Goal: Task Accomplishment & Management: Use online tool/utility

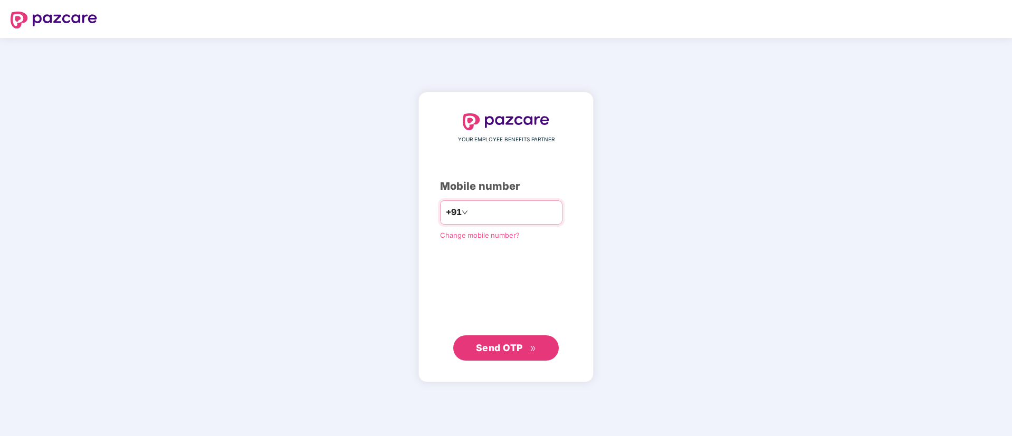
type input "**********"
click at [489, 354] on span "Send OTP" at bounding box center [506, 347] width 61 height 15
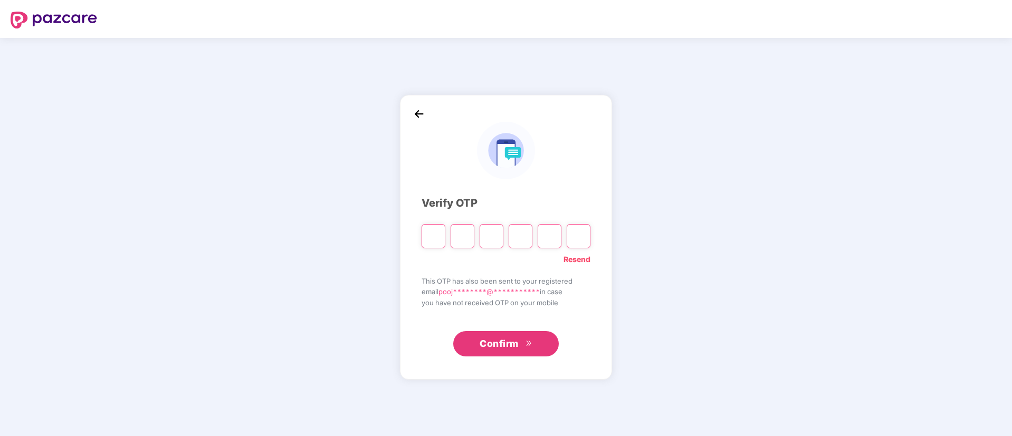
paste input "*"
type input "*"
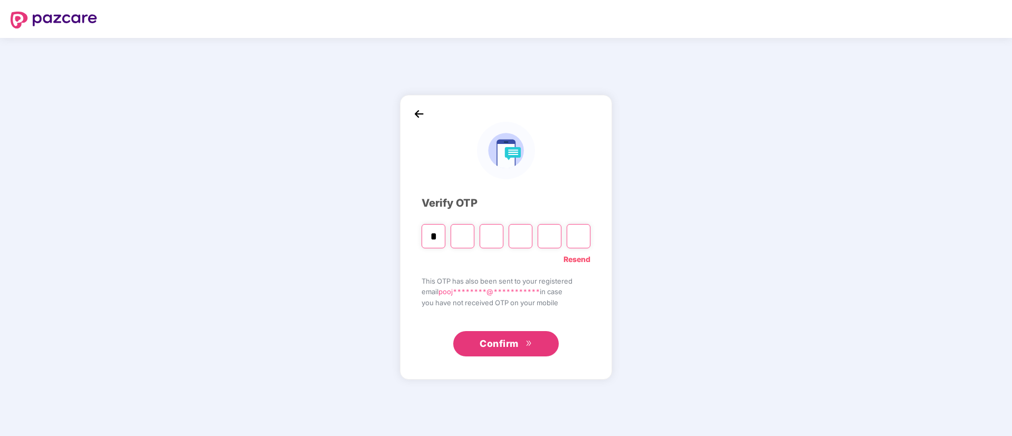
type input "*"
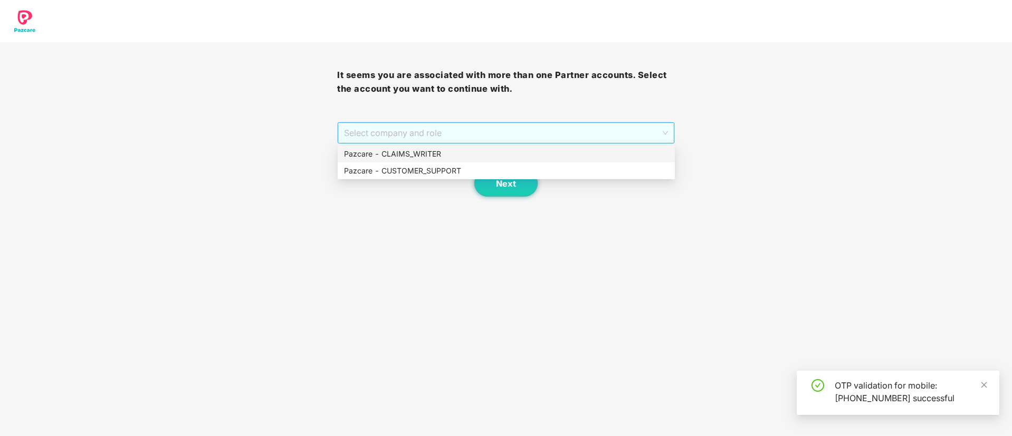
click at [445, 133] on span "Select company and role" at bounding box center [505, 133] width 323 height 20
click at [439, 156] on div "Pazcare - CLAIMS_WRITER" at bounding box center [506, 154] width 324 height 12
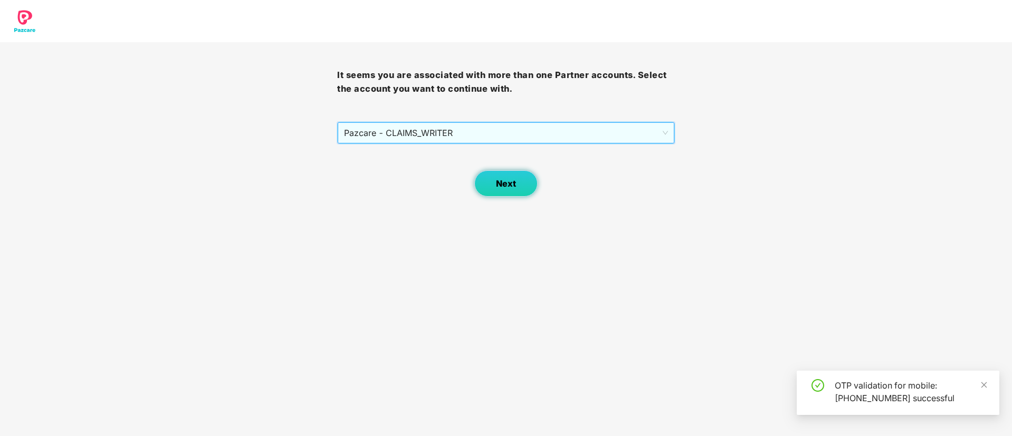
click at [500, 189] on button "Next" at bounding box center [505, 183] width 63 height 26
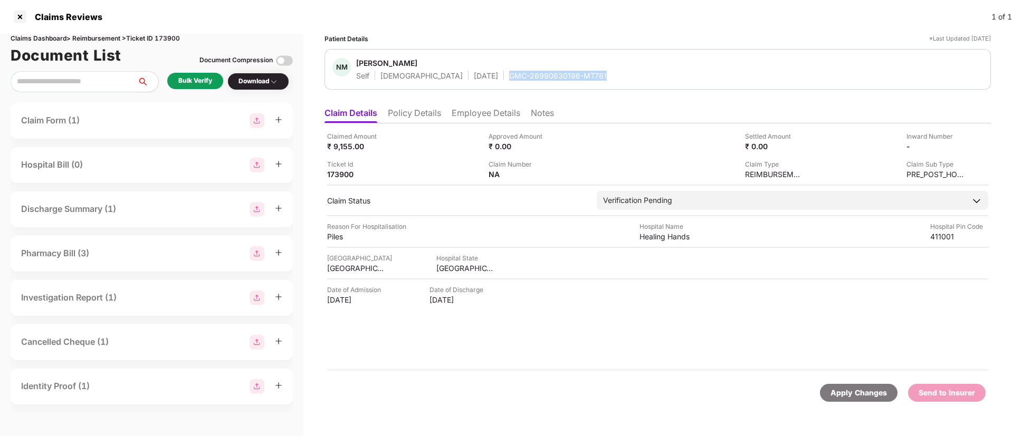
drag, startPoint x: 464, startPoint y: 77, endPoint x: 565, endPoint y: 81, distance: 101.4
click at [565, 81] on div "NM [PERSON_NAME] Self [DEMOGRAPHIC_DATA] [DATE] GMC-26990630196-MT781" at bounding box center [657, 69] width 666 height 41
copy div "GMC-26990630196-MT781"
drag, startPoint x: 642, startPoint y: 236, endPoint x: 700, endPoint y: 241, distance: 57.7
click at [700, 241] on div "Reason For Hospitalisation Piles Hospital Name Healing Hands Hospital Pin Code …" at bounding box center [657, 232] width 661 height 20
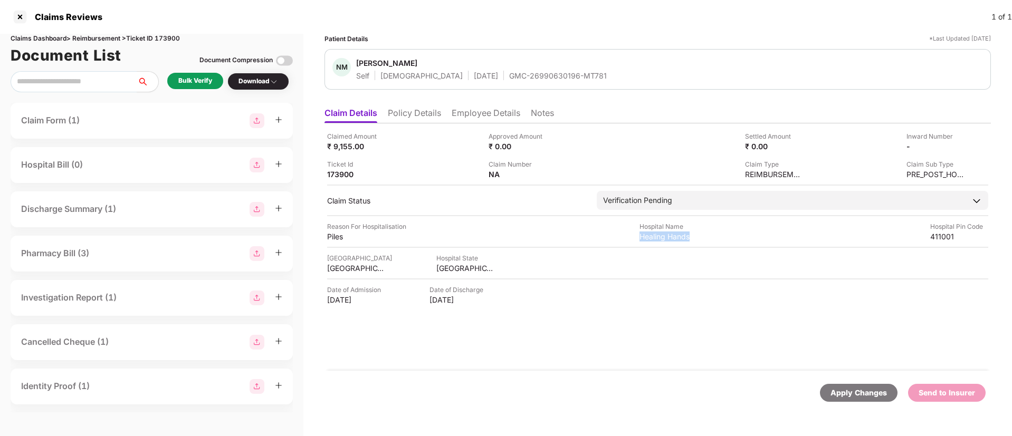
copy div "Healing Hands"
click at [339, 237] on div "Piles" at bounding box center [356, 237] width 58 height 10
copy div "Piles"
click at [475, 111] on li "Employee Details" at bounding box center [486, 115] width 69 height 15
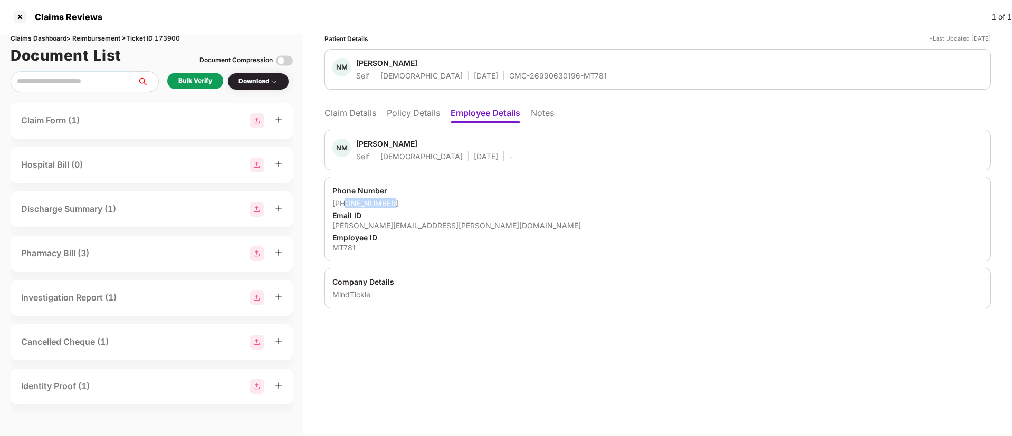
drag, startPoint x: 345, startPoint y: 202, endPoint x: 403, endPoint y: 205, distance: 58.1
click at [403, 205] on div "[PHONE_NUMBER]" at bounding box center [657, 203] width 651 height 10
copy div "8087551265"
drag, startPoint x: 332, startPoint y: 226, endPoint x: 463, endPoint y: 227, distance: 131.4
click at [463, 227] on div "Phone Number +918087551265 Email ID nishith.mansata@mindtickle.com Employee ID …" at bounding box center [657, 219] width 666 height 85
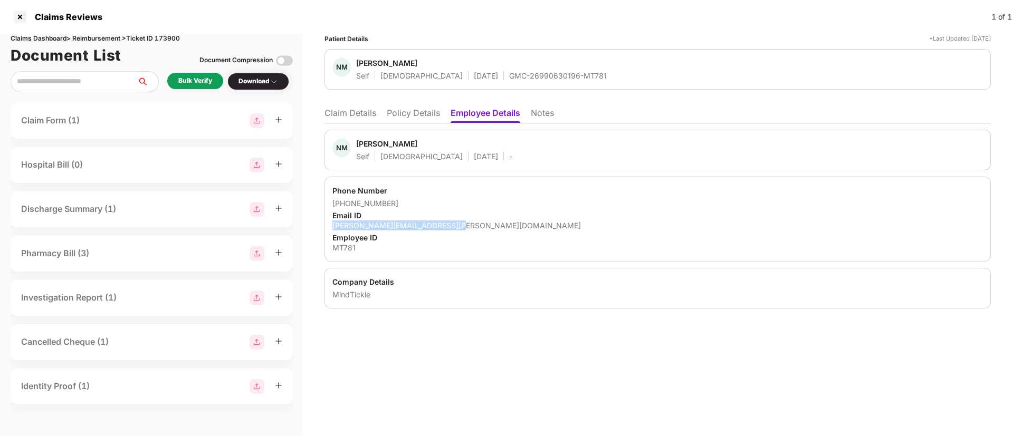
copy div "nishith.mansata@mindtickle.com"
click at [348, 114] on li "Claim Details" at bounding box center [350, 115] width 52 height 15
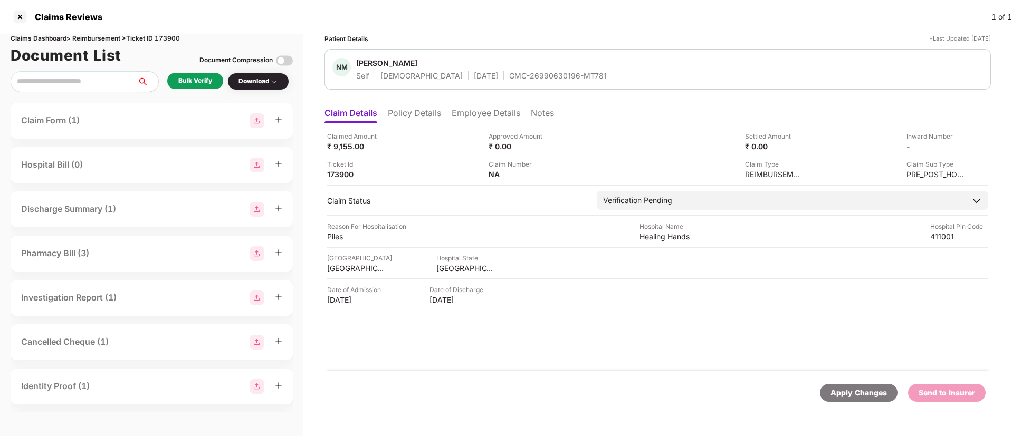
click at [206, 83] on div "Bulk Verify" at bounding box center [195, 81] width 34 height 10
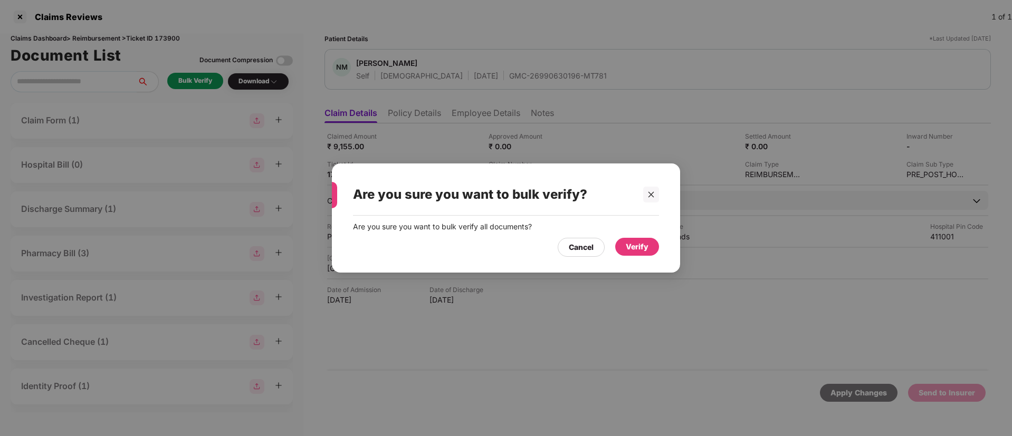
click at [640, 248] on div "Verify" at bounding box center [637, 247] width 23 height 12
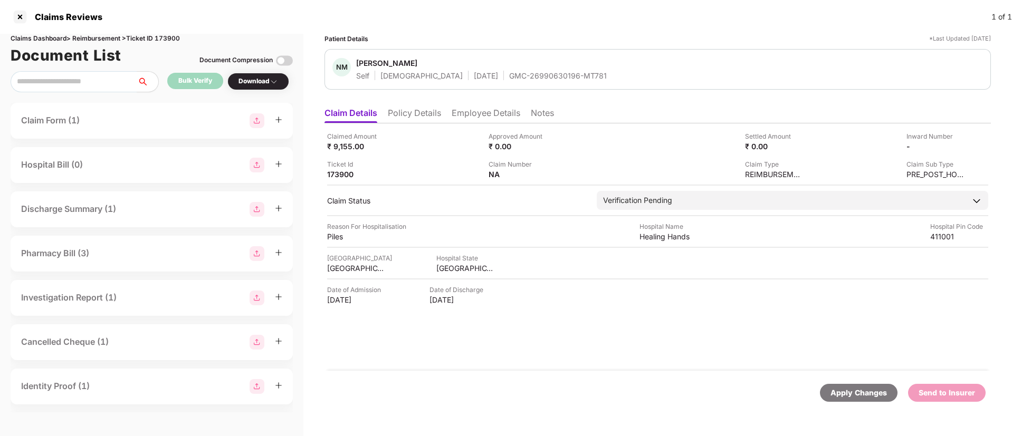
click at [259, 85] on body "Claims Reviews 1 of 1 Claims Dashboard > Reimbursement > Ticket ID 173900 Docum…" at bounding box center [506, 218] width 1012 height 436
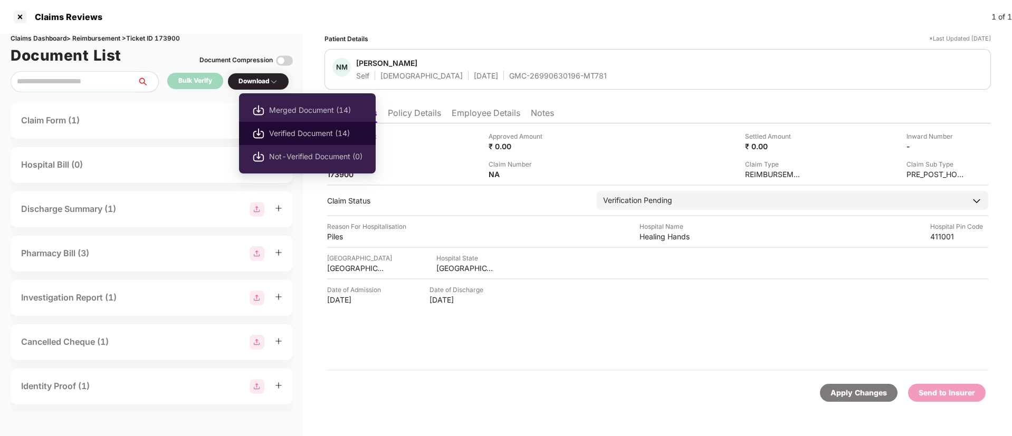
click at [276, 134] on span "Verified Document (14)" at bounding box center [315, 134] width 93 height 12
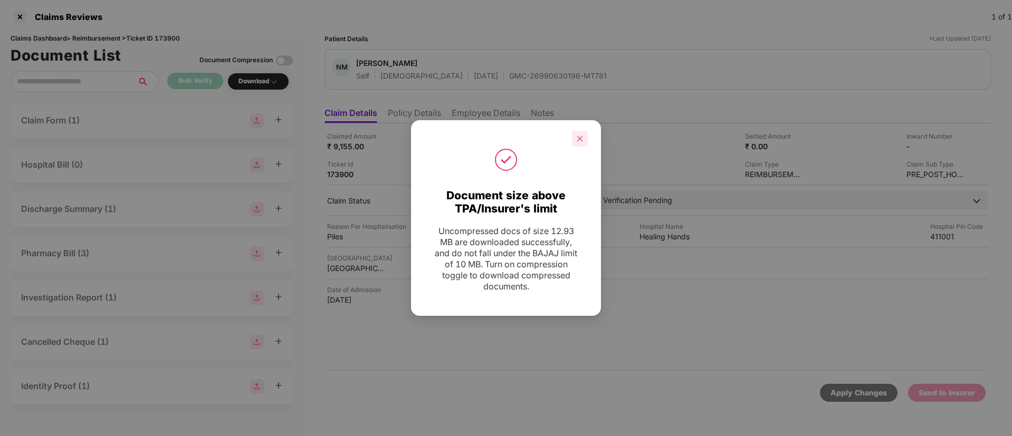
click at [580, 133] on div at bounding box center [580, 139] width 16 height 16
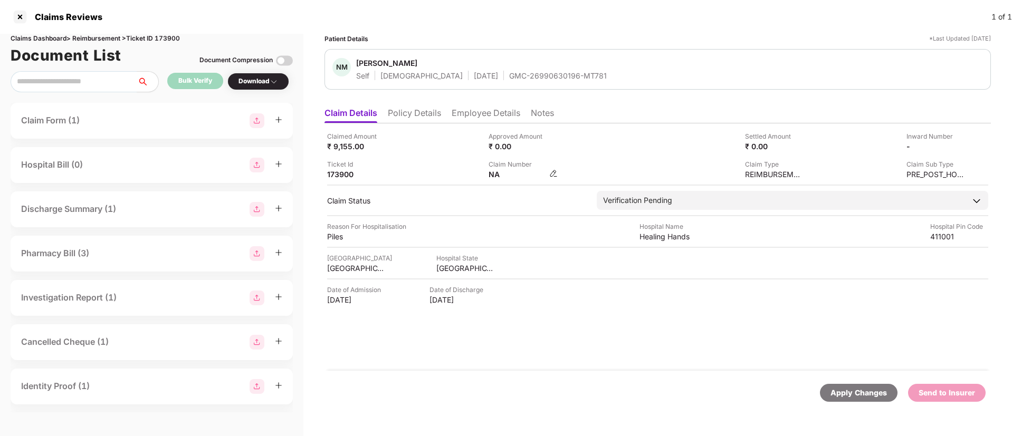
click at [554, 170] on img at bounding box center [553, 173] width 8 height 8
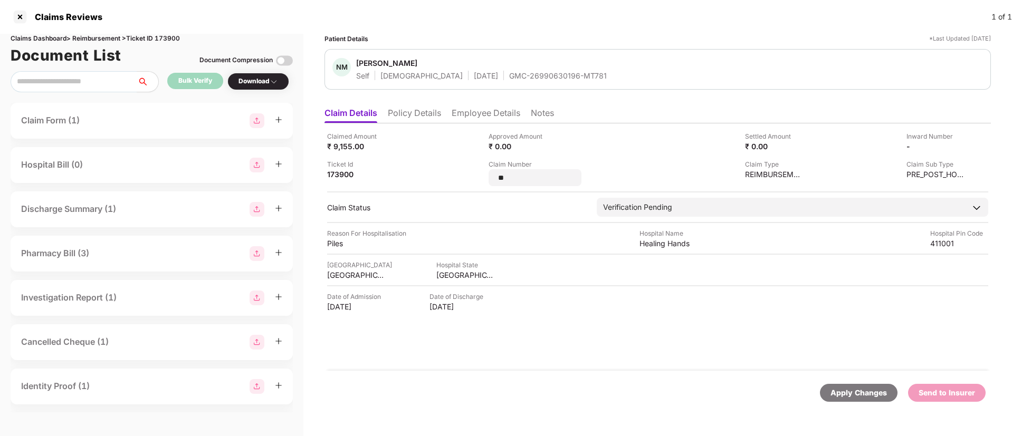
drag, startPoint x: 532, startPoint y: 178, endPoint x: 476, endPoint y: 179, distance: 55.9
click at [476, 179] on div "Claimed Amount ₹ 9,155.00 Approved Amount ₹ 0.00 Settled Amount ₹ 0.00 Inward N…" at bounding box center [657, 158] width 661 height 55
type input "**********"
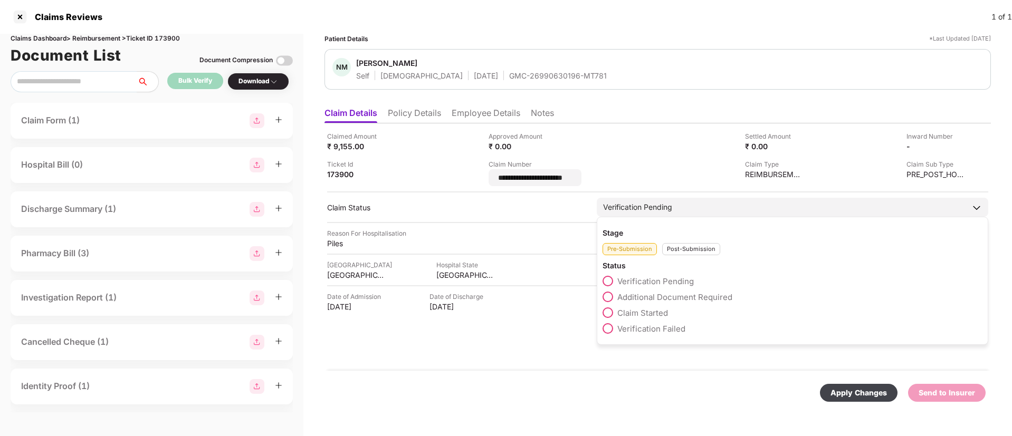
click at [682, 247] on div "Post-Submission" at bounding box center [691, 249] width 58 height 12
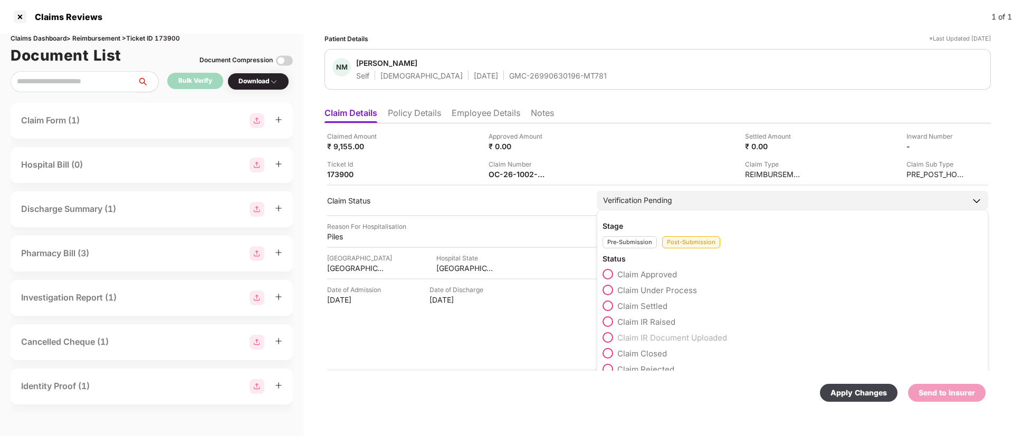
click at [608, 289] on span at bounding box center [608, 290] width 11 height 11
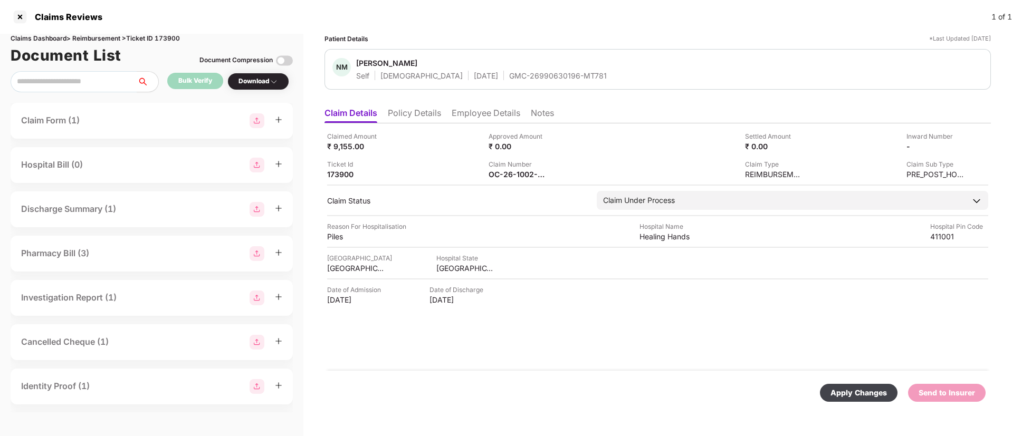
click at [857, 386] on div "Apply Changes" at bounding box center [859, 393] width 78 height 18
click at [22, 14] on div at bounding box center [20, 16] width 17 height 17
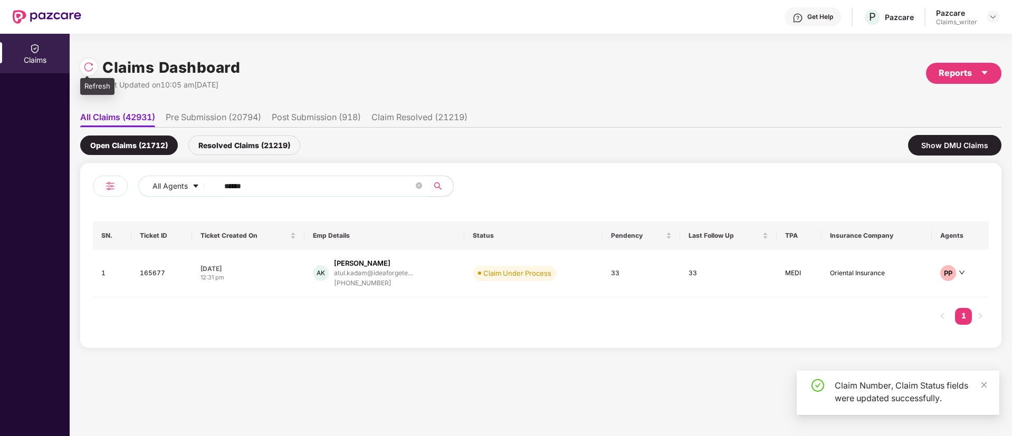
click at [91, 72] on img at bounding box center [88, 67] width 11 height 11
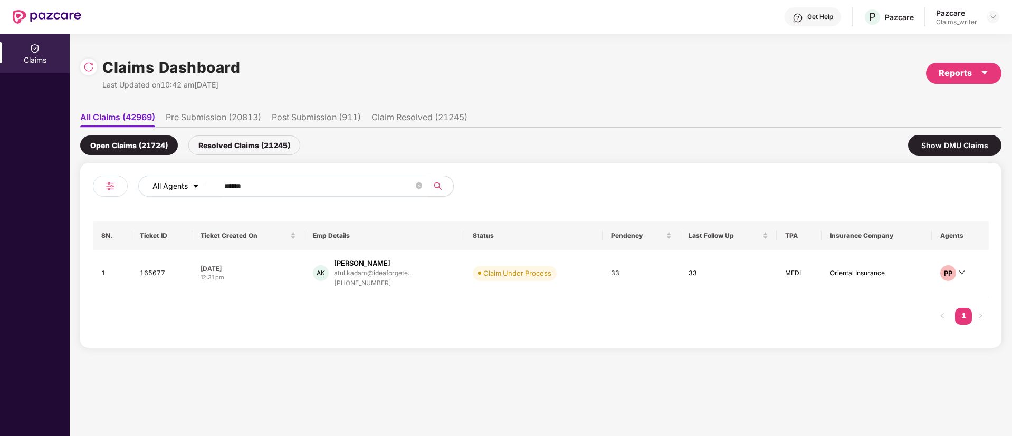
drag, startPoint x: 263, startPoint y: 181, endPoint x: 198, endPoint y: 182, distance: 65.4
click at [198, 182] on div "All Agents ******" at bounding box center [407, 186] width 538 height 21
paste input "text"
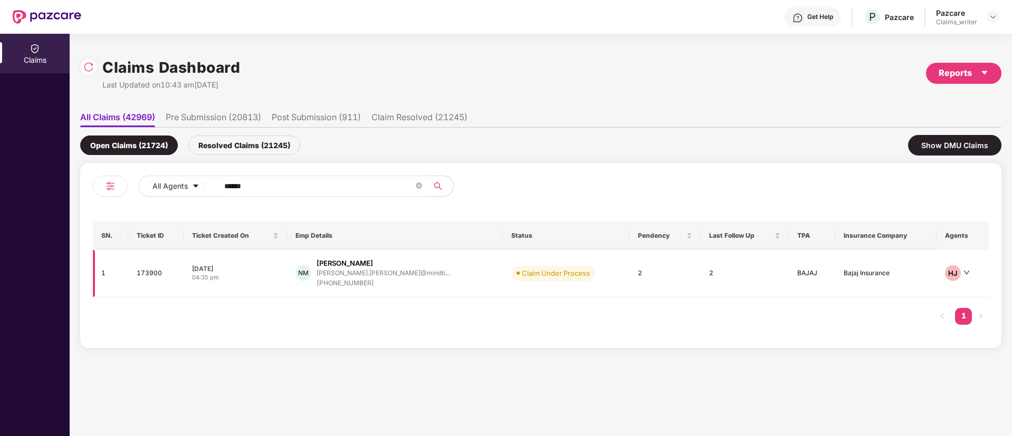
type input "******"
click at [155, 280] on td "173900" at bounding box center [156, 273] width 56 height 47
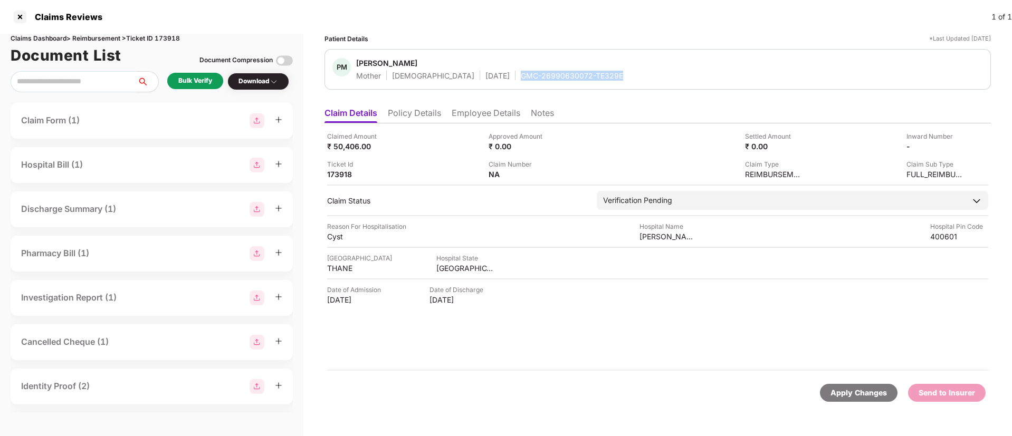
drag, startPoint x: 484, startPoint y: 75, endPoint x: 586, endPoint y: 77, distance: 102.4
click at [586, 77] on div "PM Pushpa Mittal Mother Female 15 Aug 1960 GMC-26990630072-TE329E" at bounding box center [657, 69] width 651 height 23
copy div "GMC-26990630072-TE329E"
drag, startPoint x: 639, startPoint y: 237, endPoint x: 700, endPoint y: 238, distance: 60.7
click at [700, 238] on div "Reason For Hospitalisation Cyst Hospital Name Bethany Hospital Hospital Pin Cod…" at bounding box center [657, 232] width 661 height 20
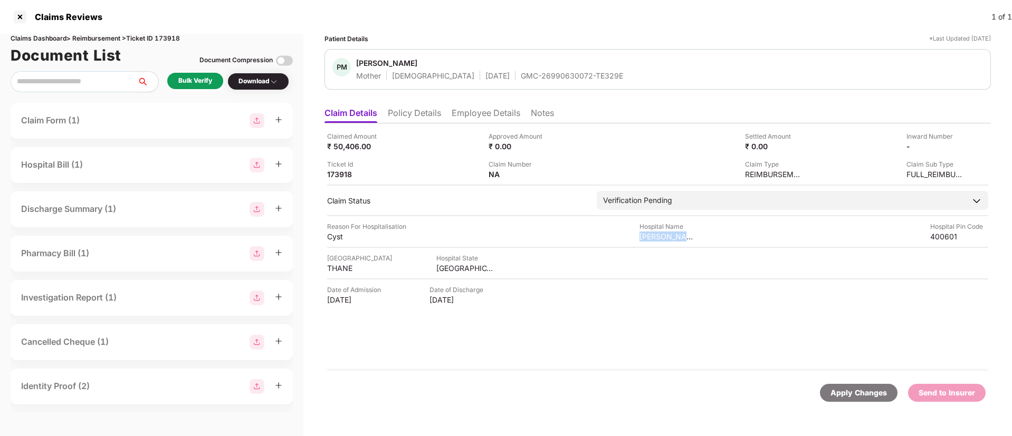
copy div "Bethany Hospital"
click at [333, 240] on div "Cyst" at bounding box center [356, 237] width 58 height 10
copy div "Cyst"
click at [489, 111] on li "Employee Details" at bounding box center [486, 115] width 69 height 15
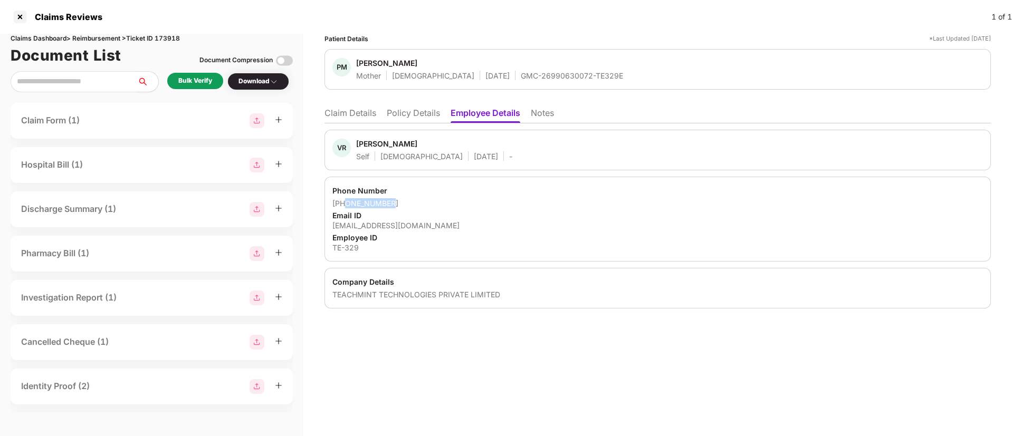
drag, startPoint x: 346, startPoint y: 202, endPoint x: 394, endPoint y: 204, distance: 48.1
click at [394, 204] on div "+919321873358" at bounding box center [657, 203] width 651 height 10
copy div "9321873358"
drag, startPoint x: 330, startPoint y: 232, endPoint x: 366, endPoint y: 232, distance: 36.4
click at [415, 224] on div "Phone Number +919321873358 Email ID varun@teachmint.com Employee ID TE-329" at bounding box center [657, 219] width 666 height 85
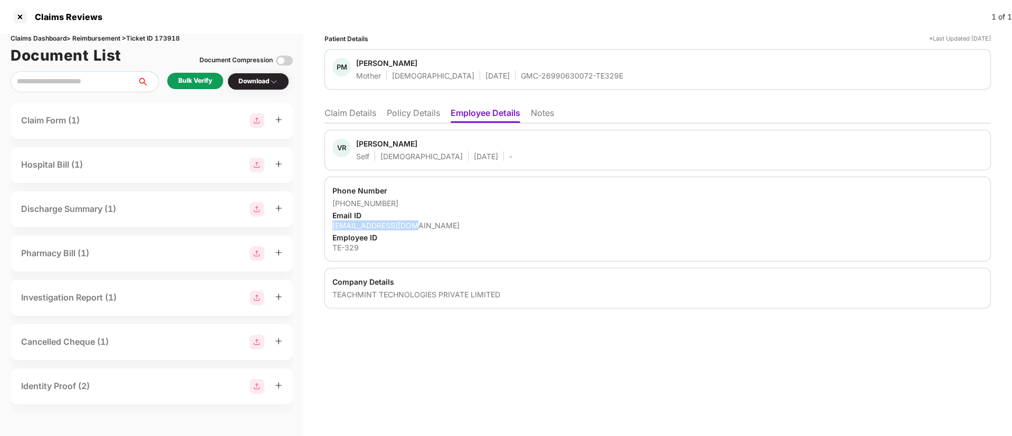
drag, startPoint x: 330, startPoint y: 224, endPoint x: 415, endPoint y: 227, distance: 85.0
click at [415, 227] on div "Phone Number +919321873358 Email ID varun@teachmint.com Employee ID TE-329" at bounding box center [657, 219] width 666 height 85
copy div "varun@teachmint.com"
click at [339, 113] on li "Claim Details" at bounding box center [350, 115] width 52 height 15
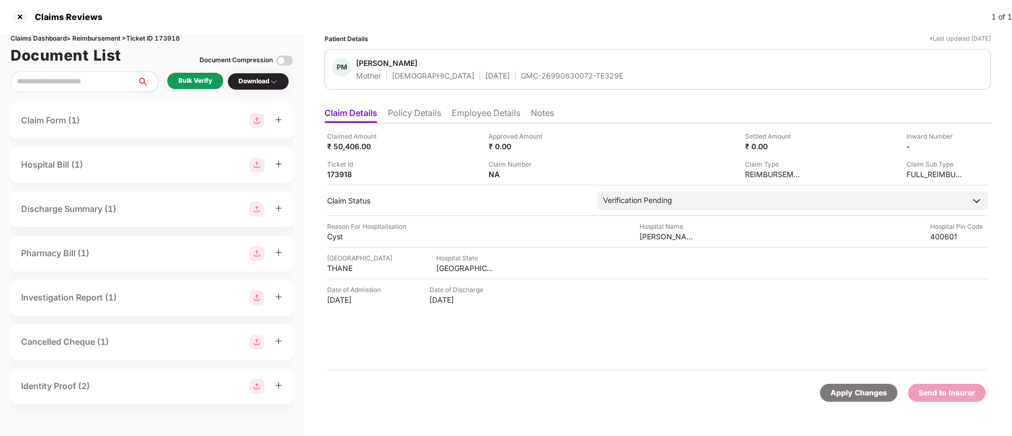
click at [199, 80] on div "Bulk Verify" at bounding box center [195, 81] width 34 height 10
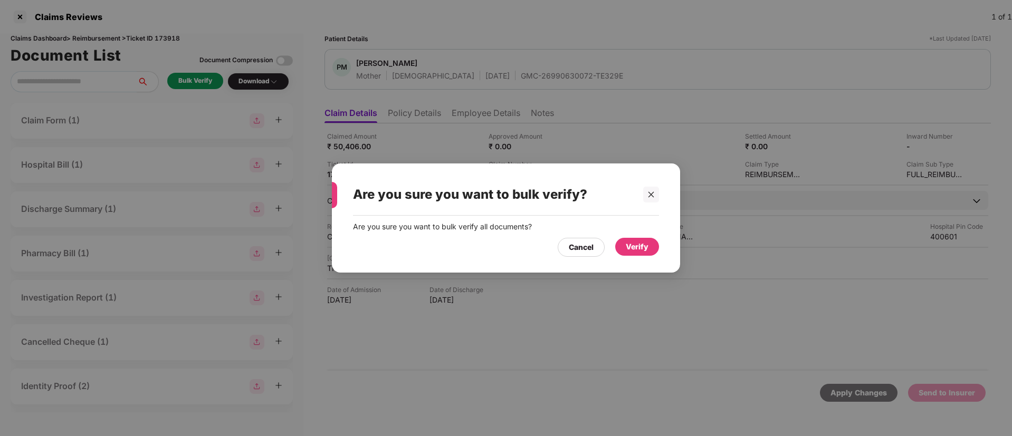
click at [643, 252] on div "Verify" at bounding box center [637, 247] width 23 height 12
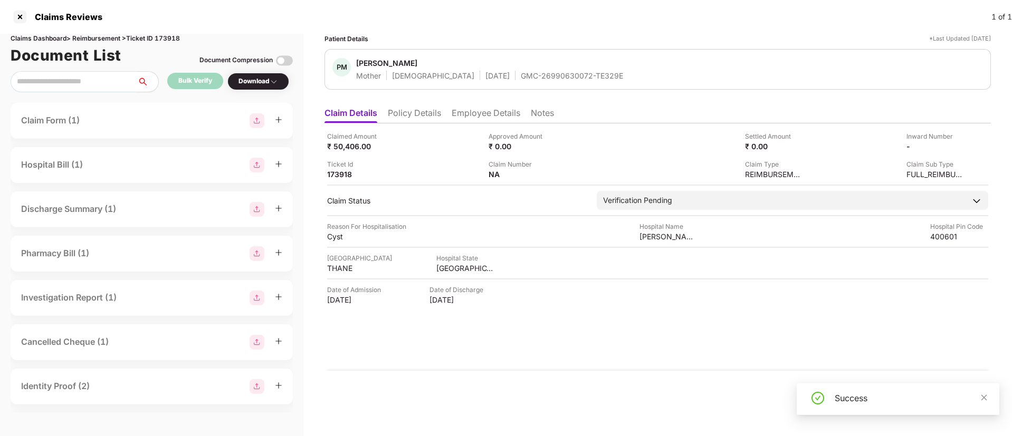
click at [260, 79] on div "Download" at bounding box center [258, 81] width 40 height 10
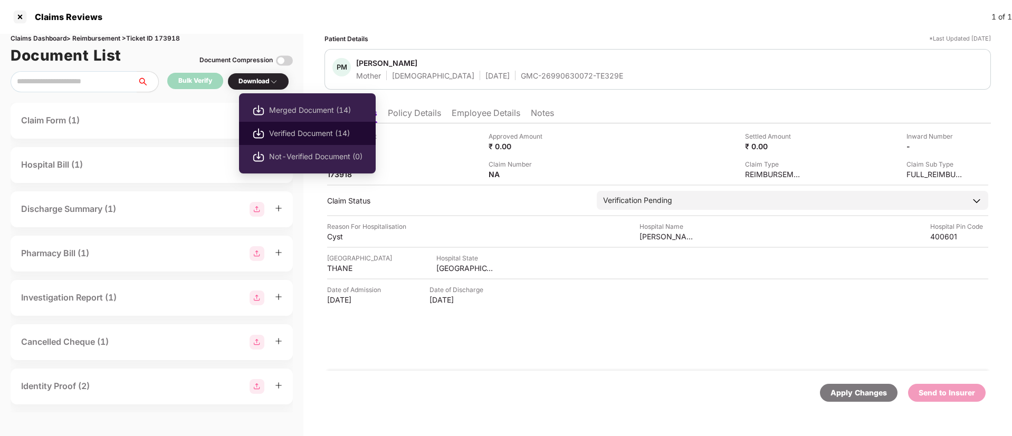
click at [277, 132] on span "Verified Document (14)" at bounding box center [315, 134] width 93 height 12
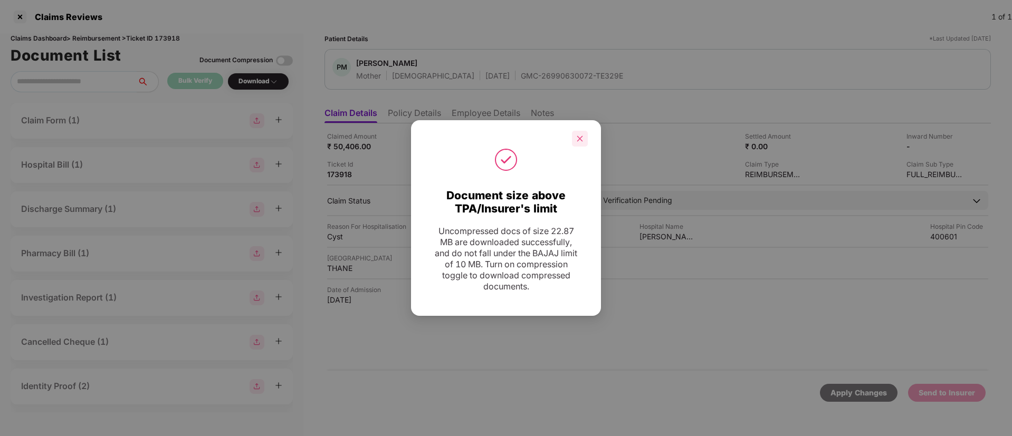
click at [582, 141] on icon "close" at bounding box center [579, 138] width 7 height 7
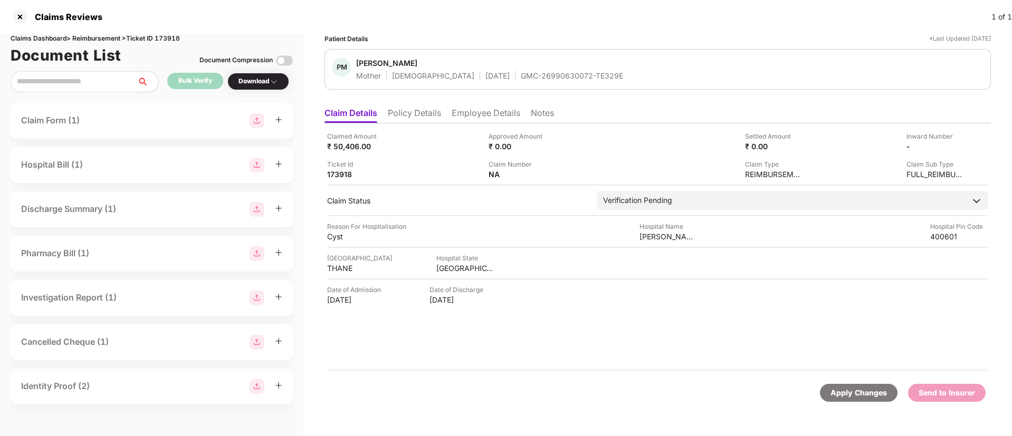
click at [554, 172] on div "Claim Number NA" at bounding box center [566, 169] width 154 height 20
click at [553, 174] on img at bounding box center [553, 173] width 8 height 8
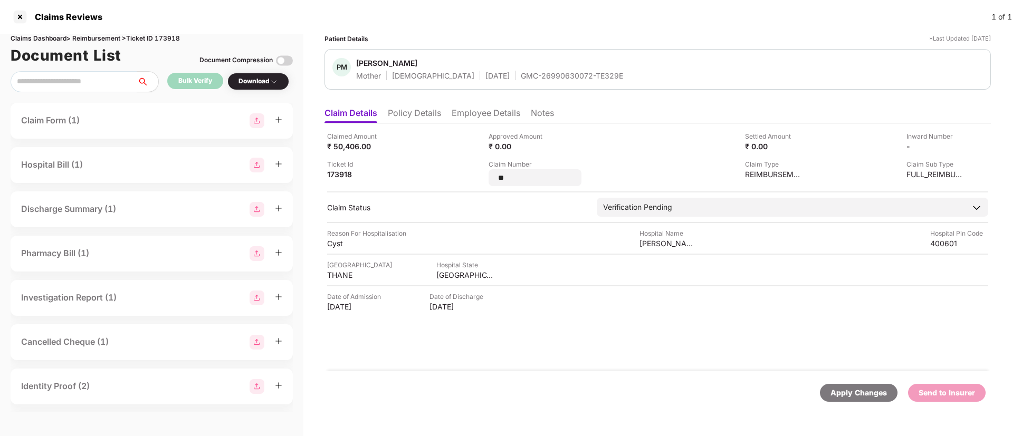
drag, startPoint x: 518, startPoint y: 177, endPoint x: 470, endPoint y: 180, distance: 48.1
click at [470, 180] on div "Claimed Amount ₹ 50,406.00 Approved Amount ₹ 0.00 Settled Amount ₹ 0.00 Inward …" at bounding box center [657, 158] width 661 height 55
type input "**********"
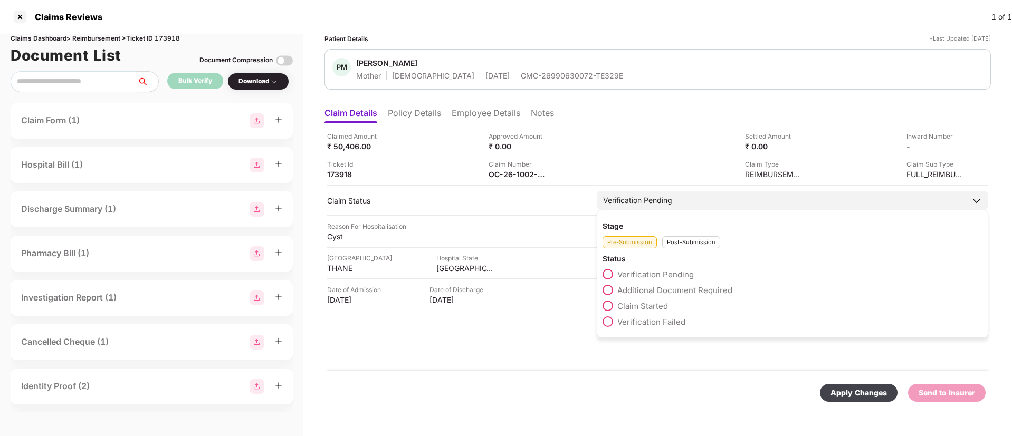
click at [671, 242] on div "Pre-Submission Post-Submission" at bounding box center [793, 239] width 380 height 17
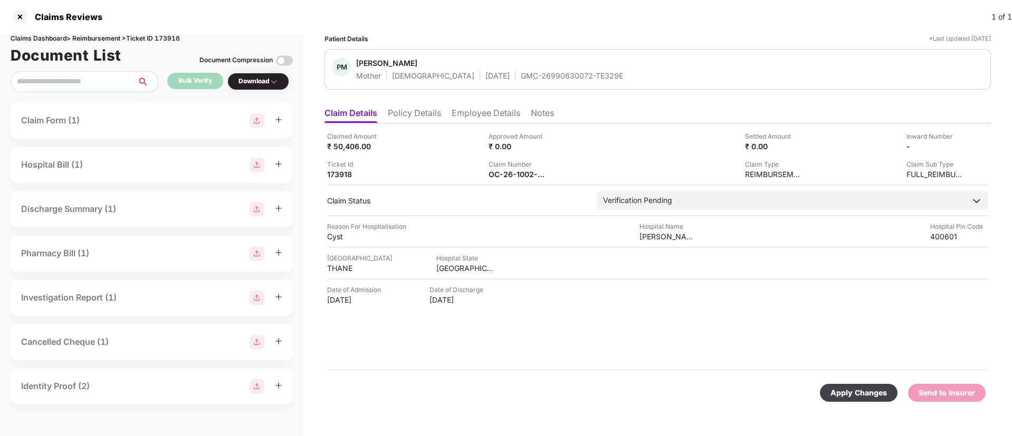
click at [0, 0] on div "Post-Submission" at bounding box center [0, 0] width 0 height 0
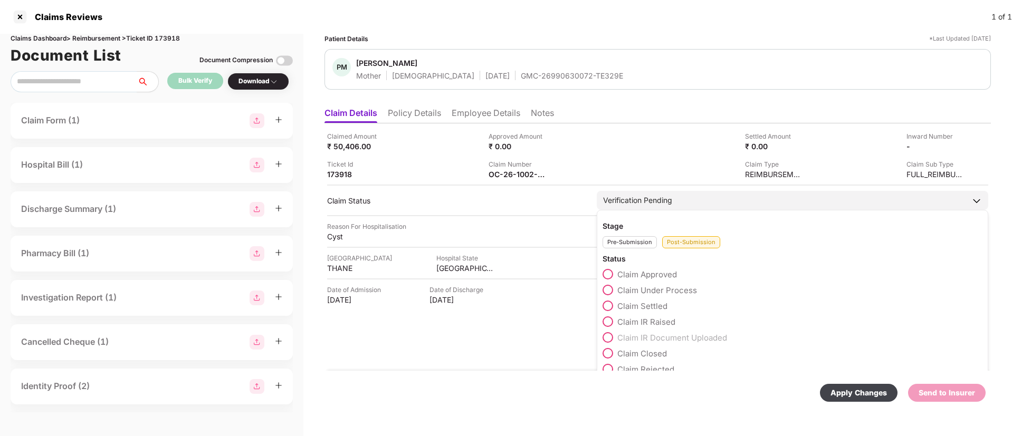
click at [659, 210] on div "Stage Pre-Submission Post-Submission Status Claim Approved Claim Under Process …" at bounding box center [792, 298] width 391 height 176
click at [685, 244] on div "Post-Submission" at bounding box center [691, 242] width 58 height 12
click at [611, 290] on span at bounding box center [608, 290] width 11 height 11
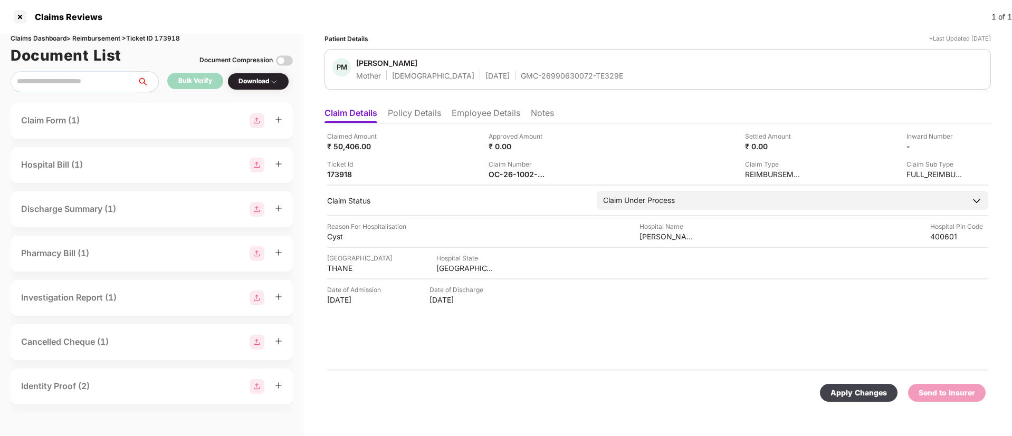
click at [841, 388] on div "Apply Changes" at bounding box center [858, 393] width 56 height 12
click at [24, 16] on div at bounding box center [20, 16] width 17 height 17
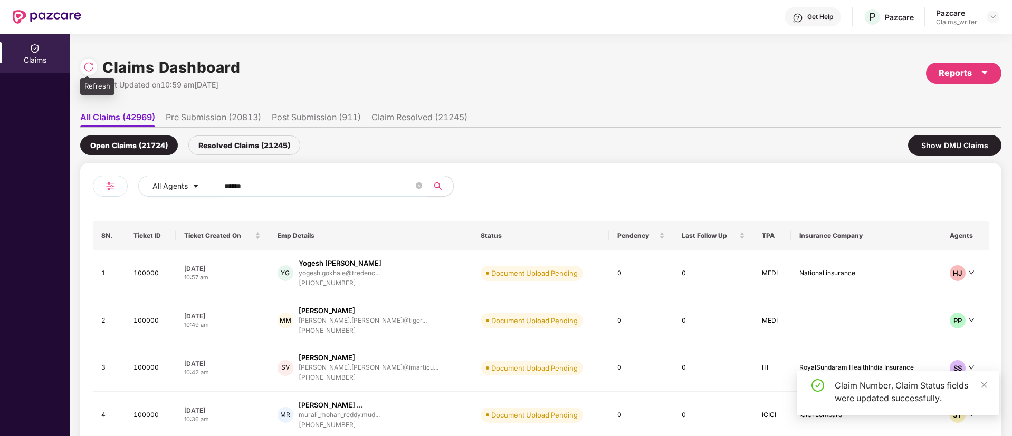
click at [91, 69] on img at bounding box center [88, 67] width 11 height 11
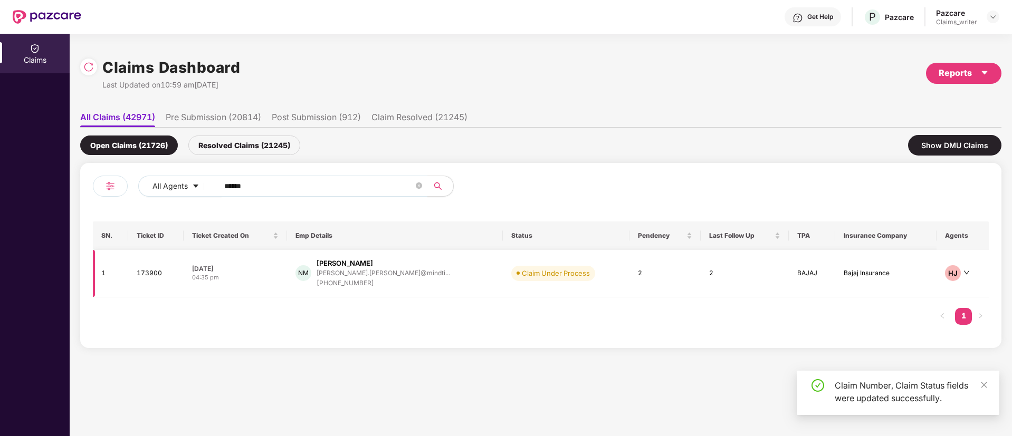
click at [160, 274] on td "173900" at bounding box center [156, 273] width 56 height 47
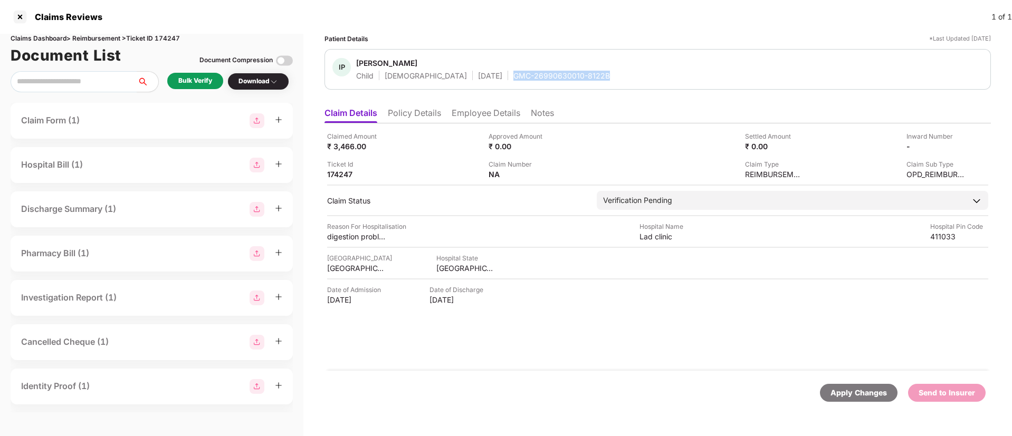
drag, startPoint x: 480, startPoint y: 74, endPoint x: 585, endPoint y: 76, distance: 105.0
click at [585, 76] on div "IP Ishanvi Pawar Child Female 30 Nov 2022 GMC-26990630010-8122B" at bounding box center [657, 69] width 651 height 23
copy div "GMC-26990630010-8122B"
drag, startPoint x: 651, startPoint y: 235, endPoint x: 676, endPoint y: 238, distance: 25.5
click at [676, 238] on div "Reason For Hospitalisation digestion problem , temperature , running Nose, coug…" at bounding box center [657, 232] width 661 height 20
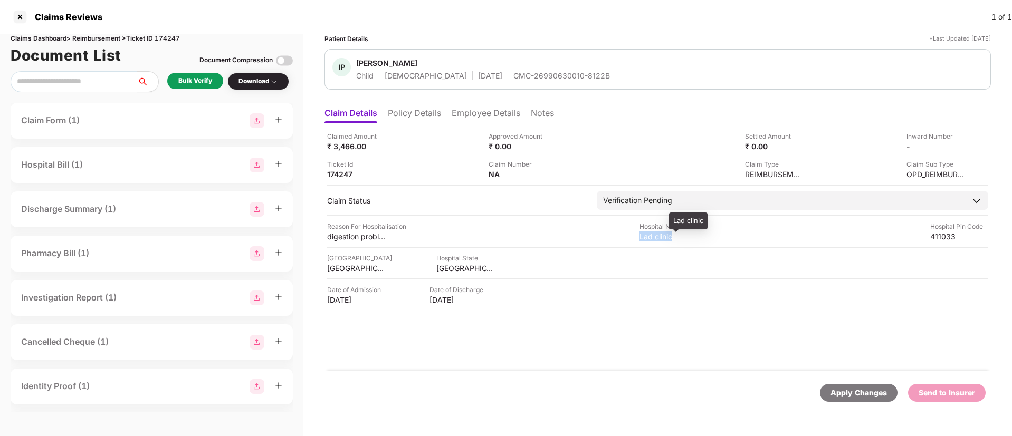
copy div "Lad clinic"
drag, startPoint x: 325, startPoint y: 237, endPoint x: 383, endPoint y: 243, distance: 58.4
click at [383, 243] on div "Patient Details *Last Updated 15 Sep 2025 IP Ishanvi Pawar Child Female 30 Nov …" at bounding box center [657, 235] width 709 height 403
drag, startPoint x: 404, startPoint y: 229, endPoint x: 362, endPoint y: 251, distance: 46.7
click at [403, 229] on div "Reason For Hospitalisation" at bounding box center [366, 227] width 79 height 10
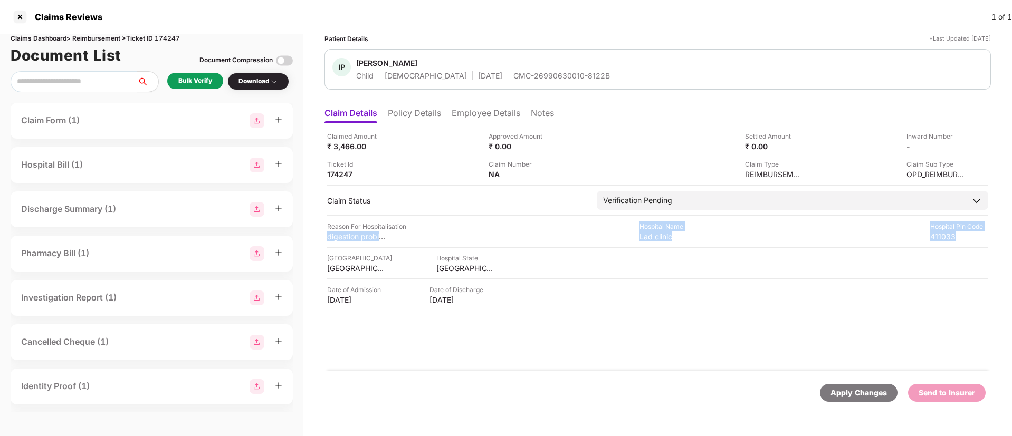
drag, startPoint x: 321, startPoint y: 235, endPoint x: 385, endPoint y: 242, distance: 64.2
click at [385, 242] on div "Patient Details *Last Updated 15 Sep 2025 IP Ishanvi Pawar Child Female 30 Nov …" at bounding box center [657, 235] width 709 height 403
click at [394, 233] on div "digestion problem , temperature , running Nose, cough,wound ,weakness" at bounding box center [366, 237] width 79 height 10
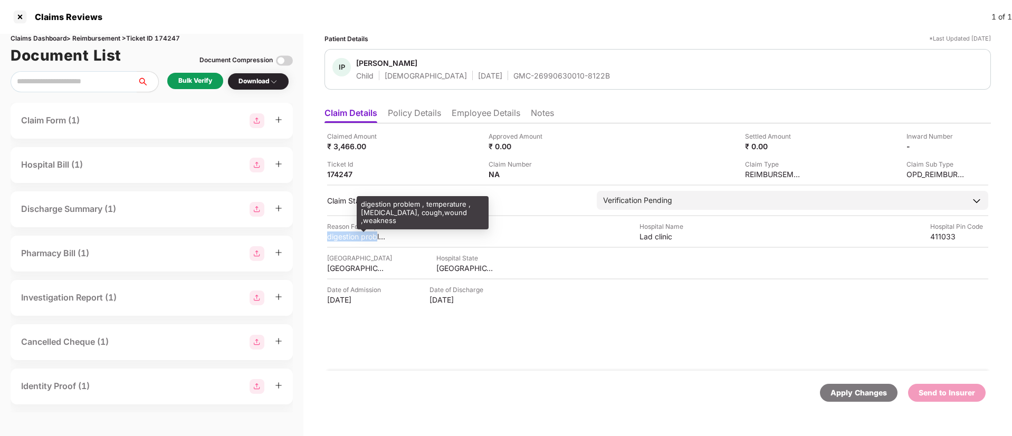
drag, startPoint x: 328, startPoint y: 237, endPoint x: 377, endPoint y: 238, distance: 49.1
click at [377, 238] on div "digestion problem , temperature , running Nose, cough,wound ,weakness" at bounding box center [356, 237] width 58 height 10
copy div "digestion prob"
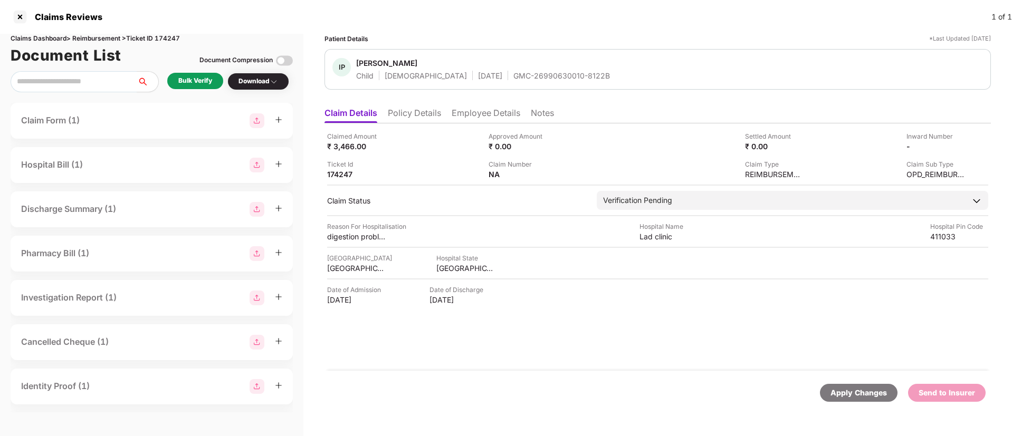
click at [470, 109] on li "Employee Details" at bounding box center [486, 115] width 69 height 15
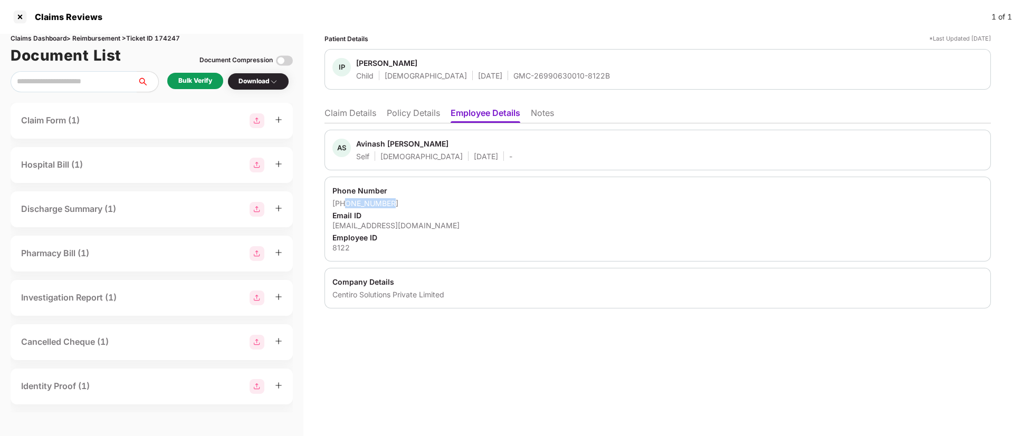
drag, startPoint x: 346, startPoint y: 200, endPoint x: 407, endPoint y: 204, distance: 61.3
click at [407, 204] on div "+918956947036" at bounding box center [657, 203] width 651 height 10
copy div "8956947036"
drag, startPoint x: 331, startPoint y: 224, endPoint x: 456, endPoint y: 225, distance: 125.0
click at [456, 225] on div "Phone Number +918956947036 Email ID avinash.pawar@centiro.com Employee ID 8122" at bounding box center [657, 219] width 666 height 85
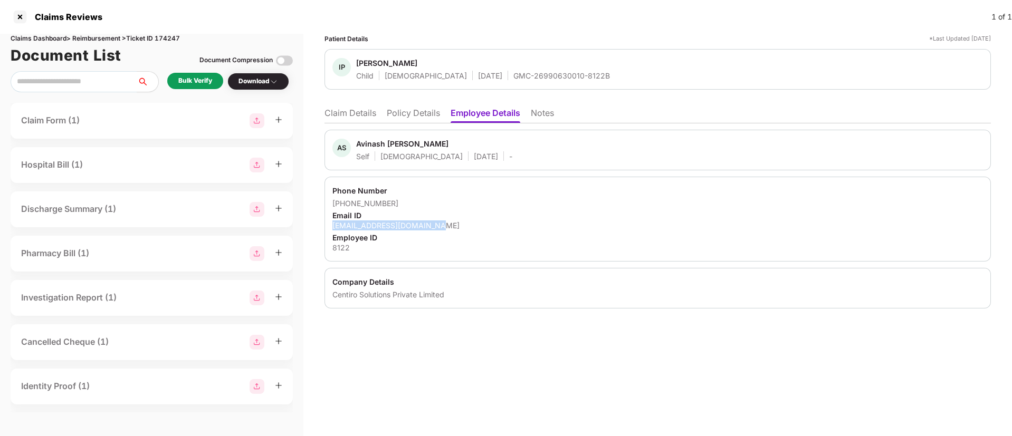
copy div "avinash.pawar@centiro.com"
click at [192, 85] on div "Bulk Verify" at bounding box center [195, 81] width 34 height 10
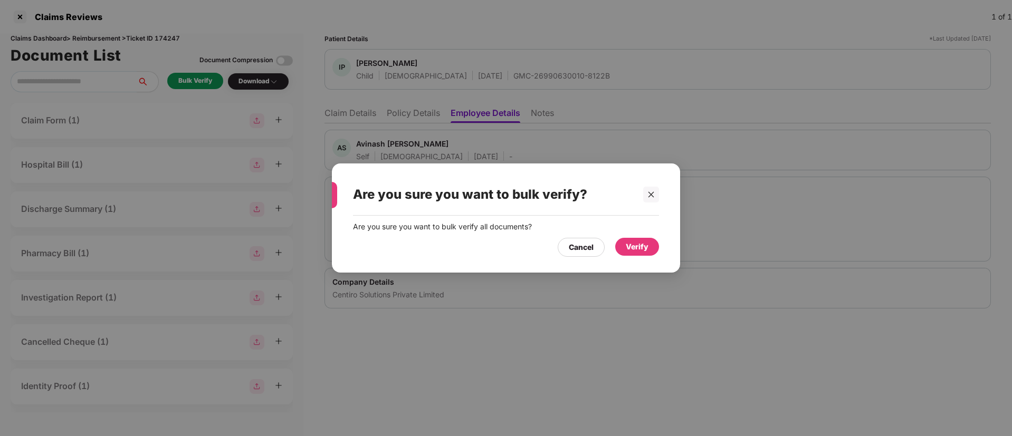
click at [629, 243] on div "Verify" at bounding box center [637, 247] width 23 height 12
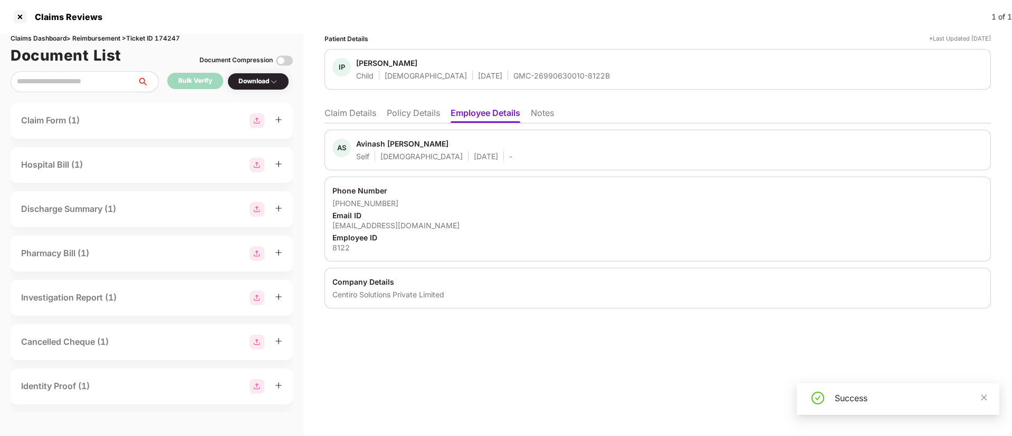
click at [350, 109] on li "Claim Details" at bounding box center [350, 115] width 52 height 15
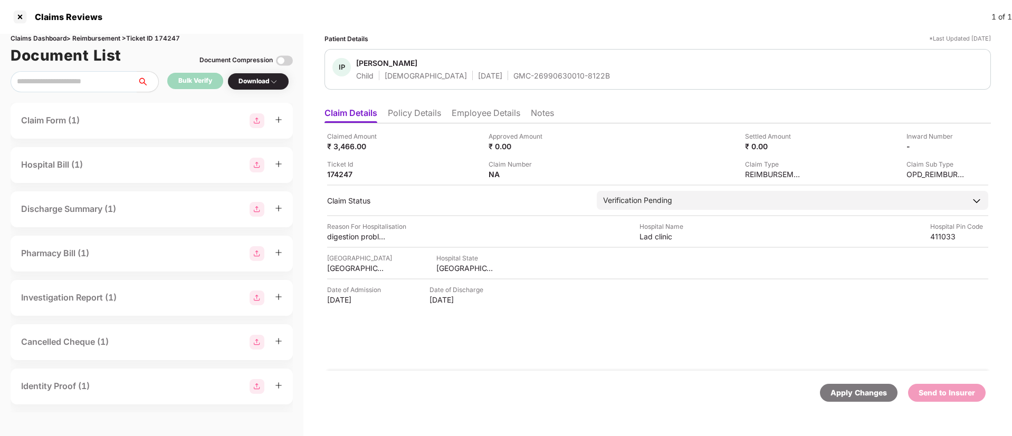
click at [262, 77] on div "Download" at bounding box center [258, 81] width 40 height 10
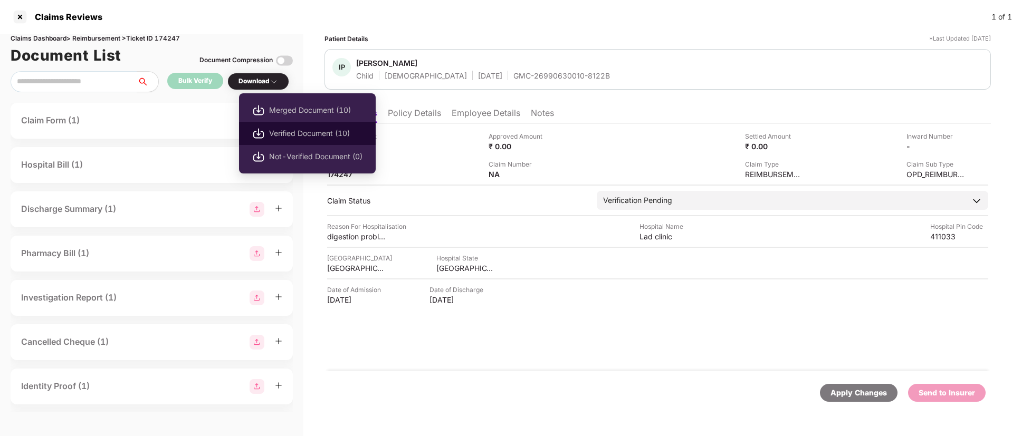
click at [281, 136] on span "Verified Document (10)" at bounding box center [315, 134] width 93 height 12
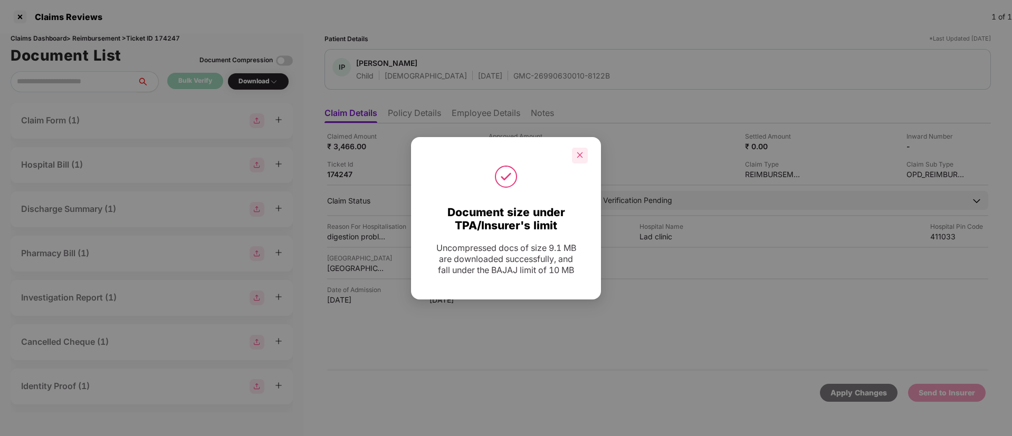
click at [574, 161] on div at bounding box center [580, 156] width 16 height 16
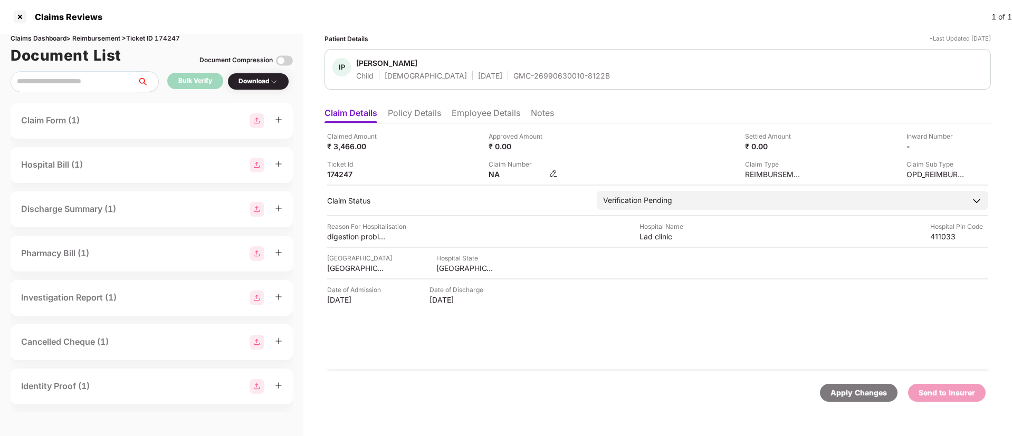
click at [551, 174] on img at bounding box center [553, 173] width 8 height 8
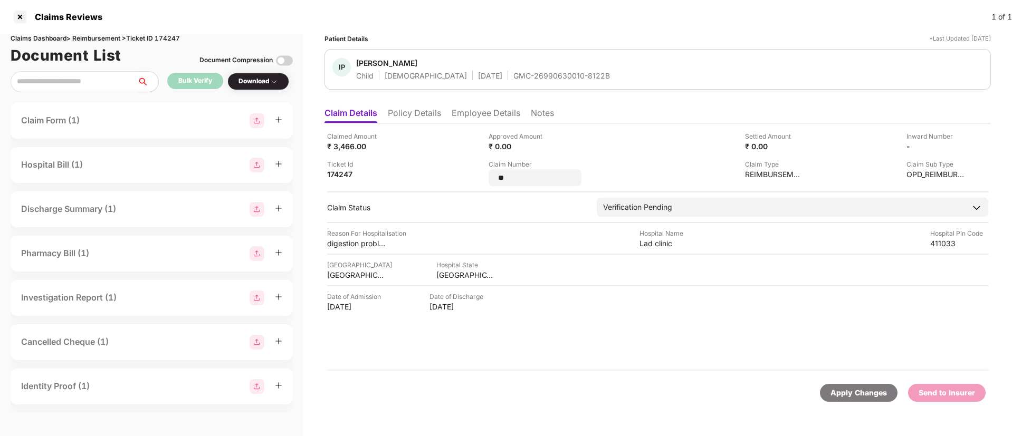
drag, startPoint x: 521, startPoint y: 177, endPoint x: 475, endPoint y: 170, distance: 46.4
click at [475, 170] on div "Claimed Amount ₹ 3,466.00 Approved Amount ₹ 0.00 Settled Amount ₹ 0.00 Inward N…" at bounding box center [657, 158] width 661 height 55
type input "**********"
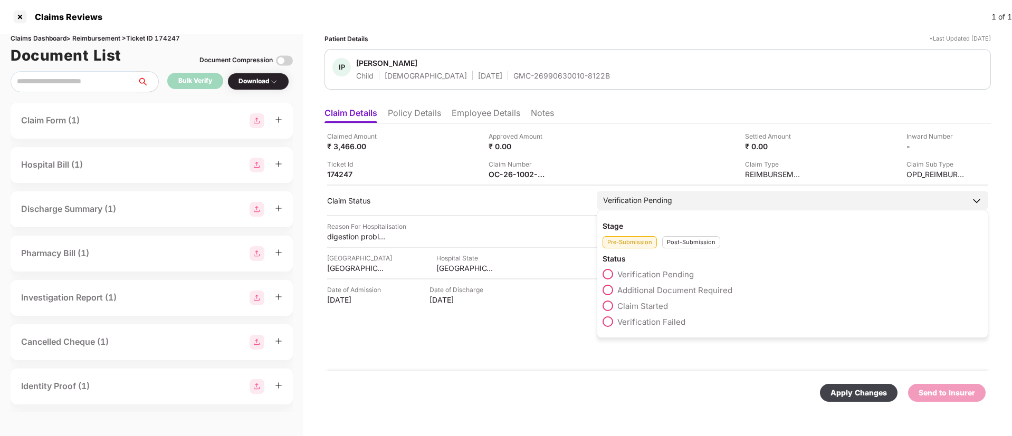
click at [680, 246] on div "Post-Submission" at bounding box center [691, 242] width 58 height 12
click at [608, 293] on span at bounding box center [608, 290] width 11 height 11
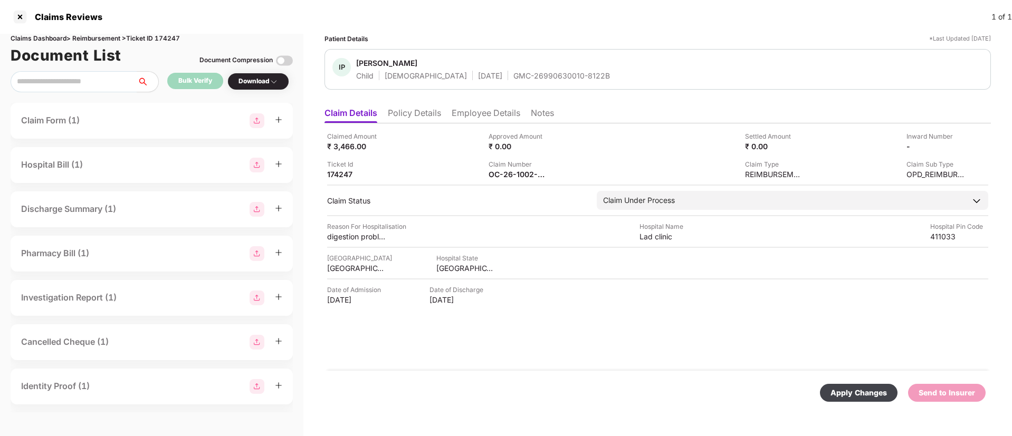
click at [847, 390] on div "Apply Changes" at bounding box center [858, 393] width 56 height 12
click at [21, 18] on div at bounding box center [20, 16] width 17 height 17
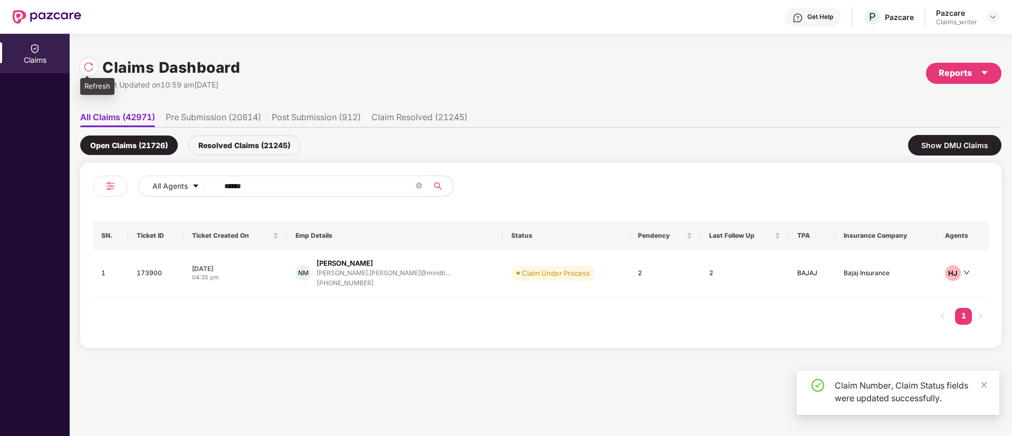
click at [85, 68] on img at bounding box center [88, 67] width 11 height 11
click at [158, 271] on td "173900" at bounding box center [156, 273] width 56 height 47
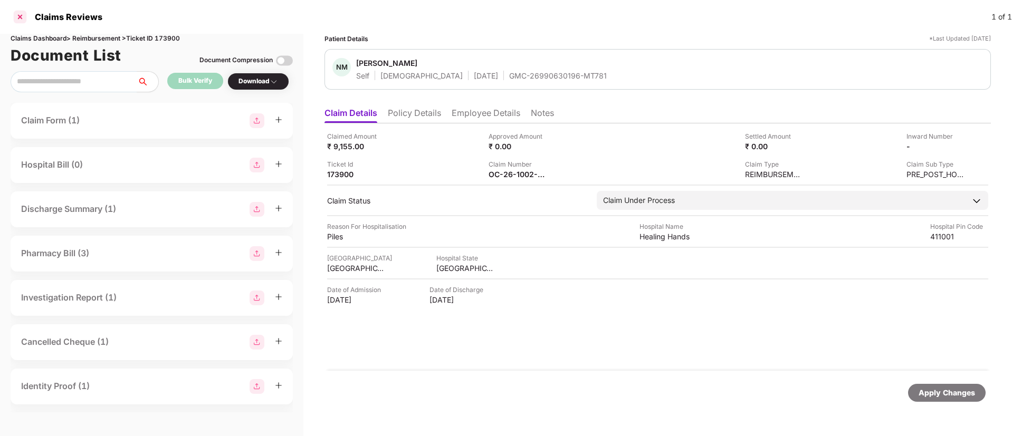
click at [19, 13] on div at bounding box center [20, 16] width 17 height 17
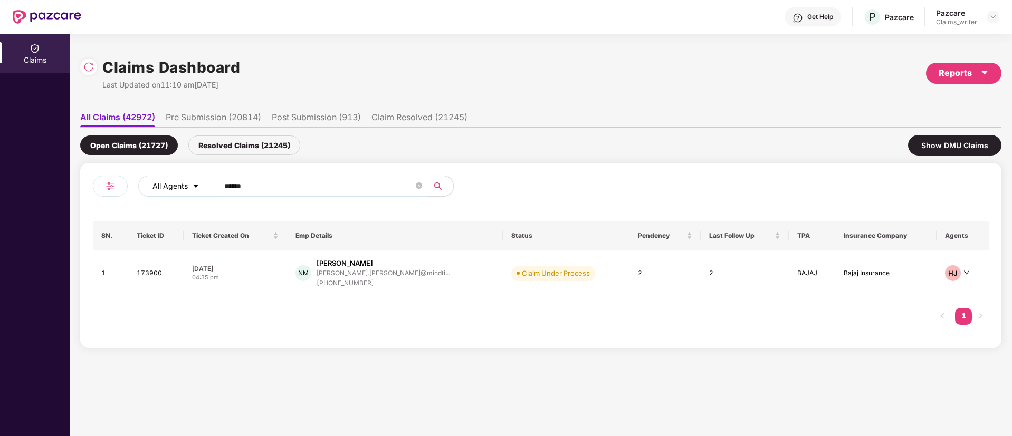
drag, startPoint x: 267, startPoint y: 175, endPoint x: 203, endPoint y: 184, distance: 64.5
click at [203, 184] on div "All Agents ******" at bounding box center [407, 186] width 538 height 21
drag, startPoint x: 265, startPoint y: 189, endPoint x: 205, endPoint y: 189, distance: 60.1
click at [205, 189] on div "All Agents ******" at bounding box center [407, 186] width 538 height 21
paste input "text"
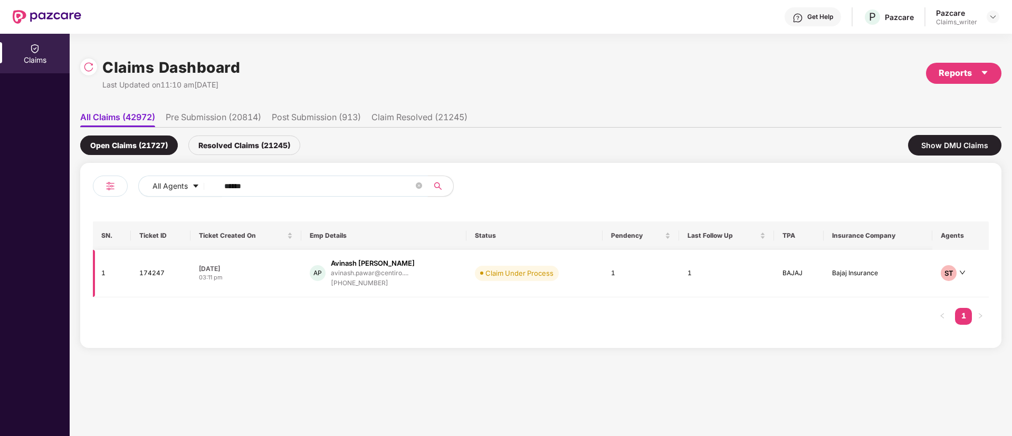
type input "******"
click at [154, 276] on td "174247" at bounding box center [161, 273] width 60 height 47
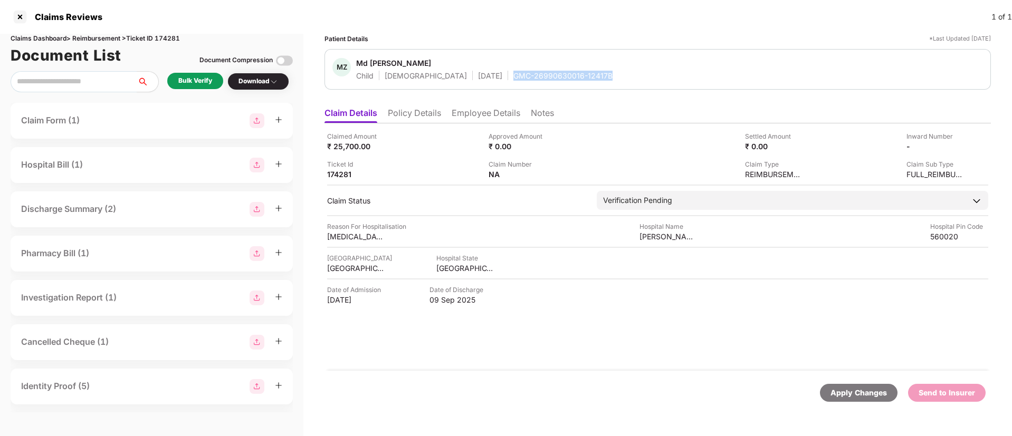
drag, startPoint x: 464, startPoint y: 76, endPoint x: 612, endPoint y: 80, distance: 147.8
click at [612, 80] on div "MZ Md [PERSON_NAME] [DEMOGRAPHIC_DATA] [DATE] GMC-26990630016-12417B" at bounding box center [657, 69] width 651 height 23
copy div "GMC-26990630016-12417B"
drag, startPoint x: 639, startPoint y: 233, endPoint x: 709, endPoint y: 233, distance: 69.1
click at [709, 233] on div "Reason For Hospitalisation [MEDICAL_DATA][GEOGRAPHIC_DATA] Name [PERSON_NAME] S…" at bounding box center [657, 232] width 661 height 20
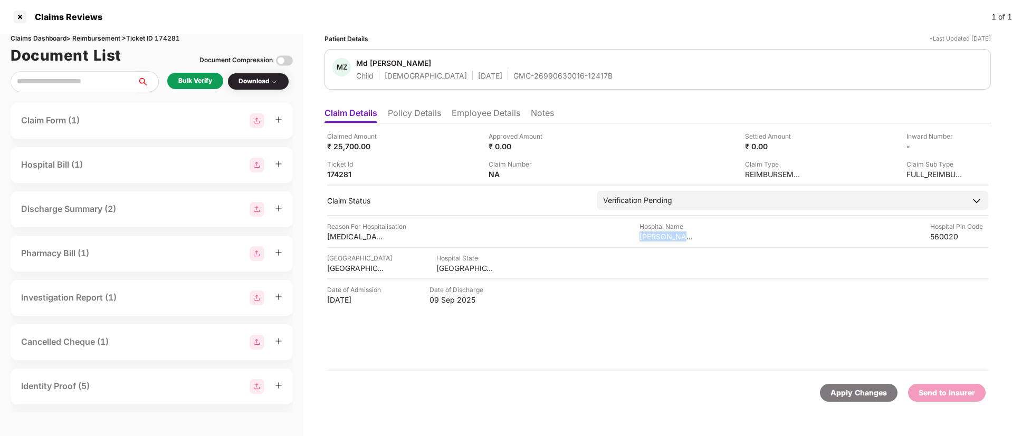
copy div "[PERSON_NAME] Specialit"
click at [467, 116] on li "Employee Details" at bounding box center [486, 115] width 69 height 15
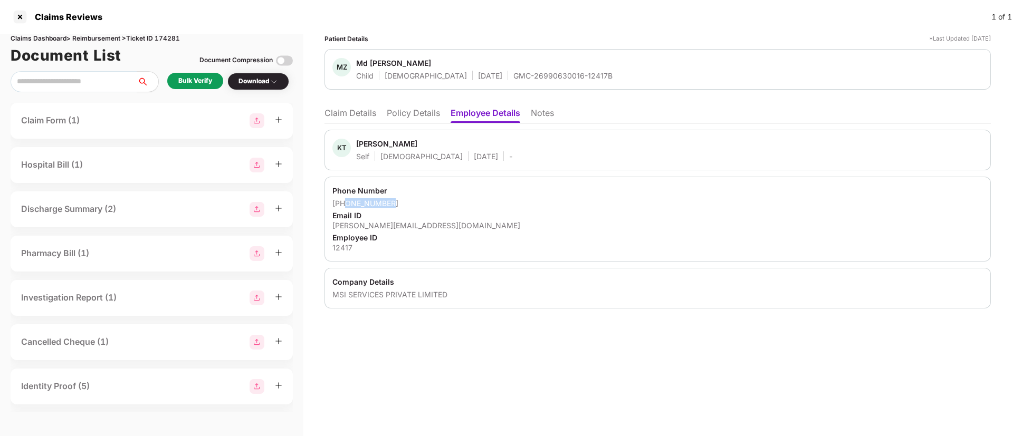
drag, startPoint x: 346, startPoint y: 201, endPoint x: 402, endPoint y: 205, distance: 56.6
click at [402, 205] on div "+917483774620" at bounding box center [657, 203] width 651 height 10
copy div "7483774620"
drag, startPoint x: 332, startPoint y: 224, endPoint x: 460, endPoint y: 227, distance: 127.7
click at [460, 227] on div "Phone Number +917483774620 Email ID khudsia.t@msisurfaces.com Employee ID 12417" at bounding box center [657, 219] width 666 height 85
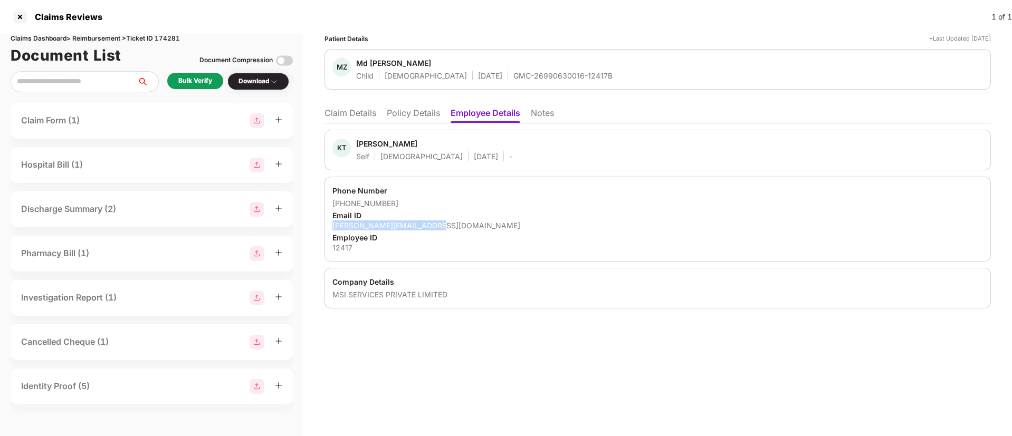
copy div "khudsia.t@msisurfaces.com"
click at [359, 115] on li "Claim Details" at bounding box center [350, 115] width 52 height 15
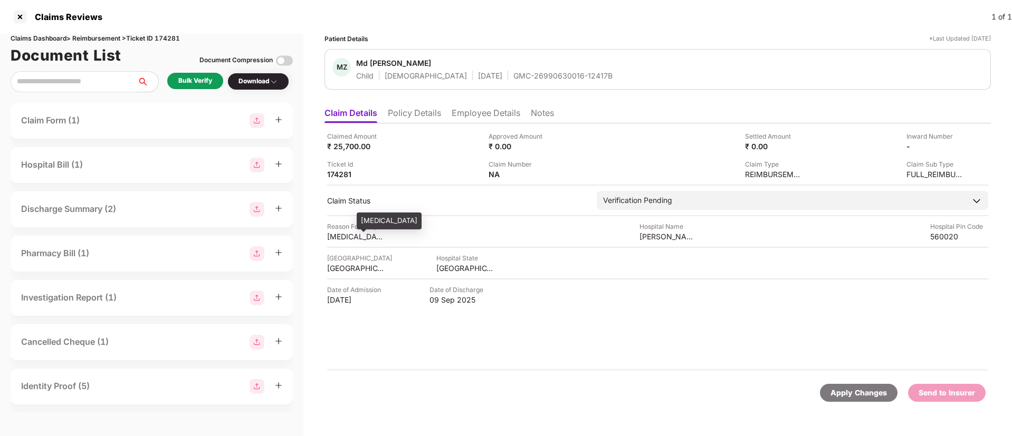
click at [352, 233] on div "[MEDICAL_DATA]" at bounding box center [356, 237] width 58 height 10
click at [352, 232] on div "[MEDICAL_DATA]" at bounding box center [356, 237] width 58 height 10
copy div "[MEDICAL_DATA]"
click at [207, 78] on div "Bulk Verify" at bounding box center [195, 81] width 34 height 10
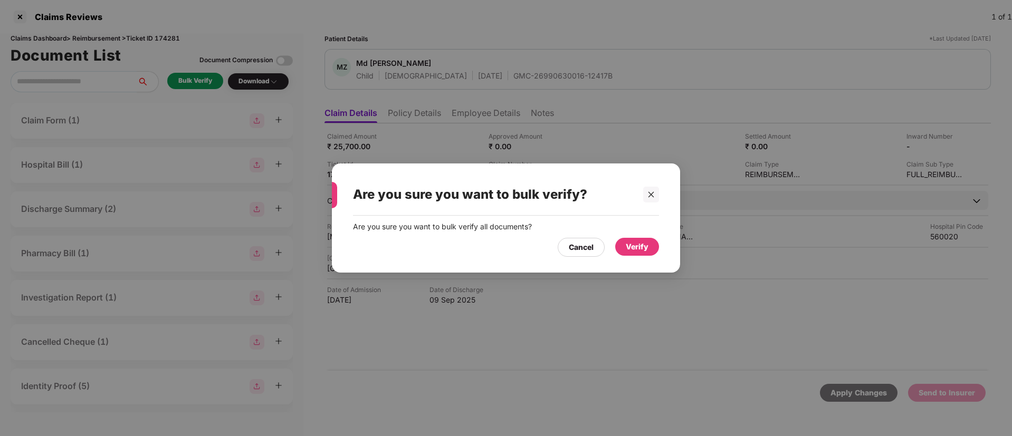
click at [631, 241] on div "Verify" at bounding box center [637, 247] width 23 height 12
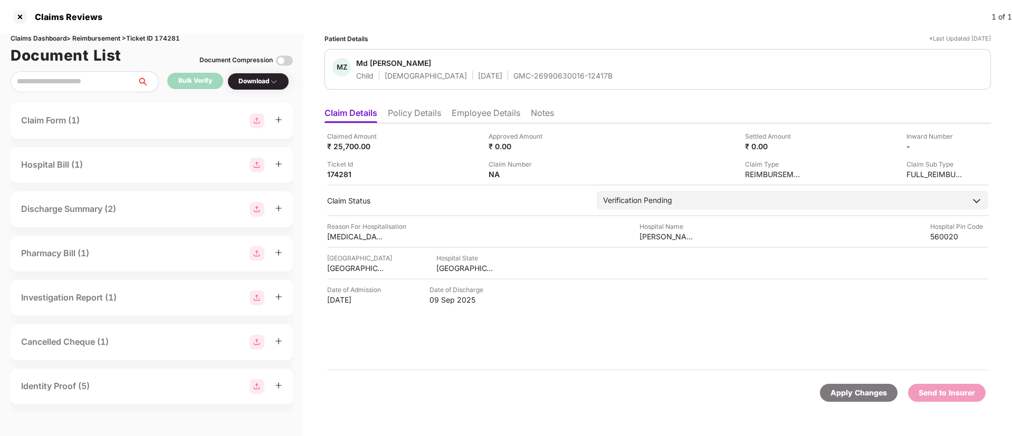
click at [263, 84] on div "Download" at bounding box center [258, 81] width 40 height 10
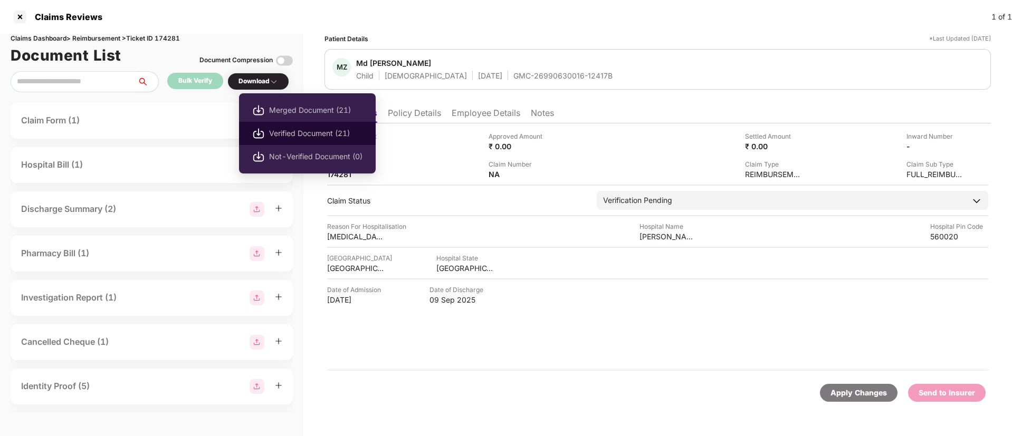
click at [287, 133] on span "Verified Document (21)" at bounding box center [315, 134] width 93 height 12
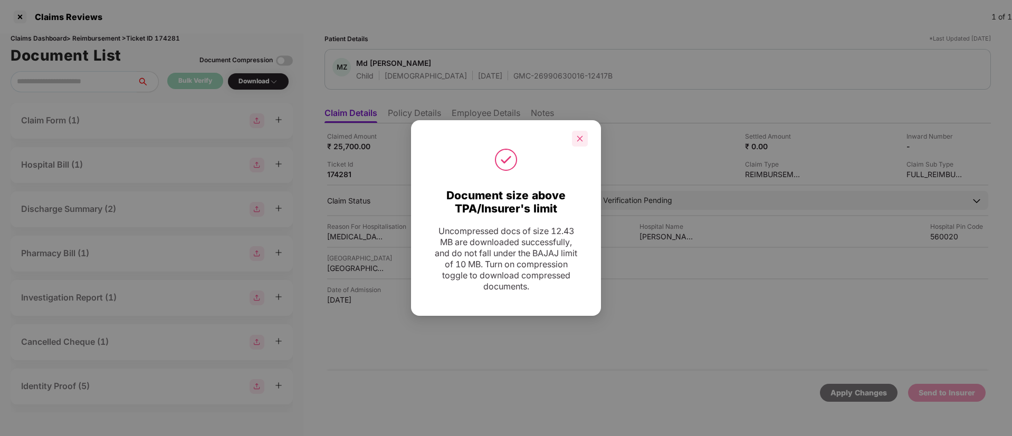
click at [575, 144] on div at bounding box center [580, 139] width 16 height 16
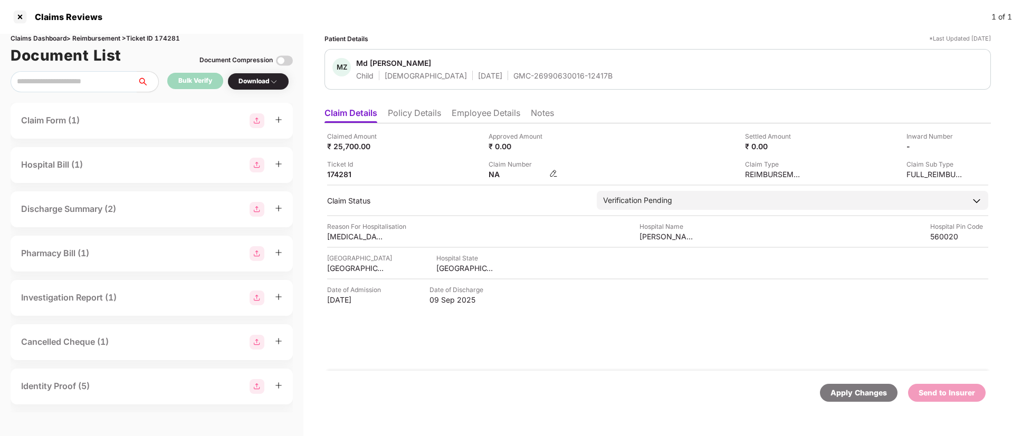
click at [548, 173] on div "NA" at bounding box center [523, 174] width 69 height 10
click at [551, 173] on img at bounding box center [553, 173] width 8 height 8
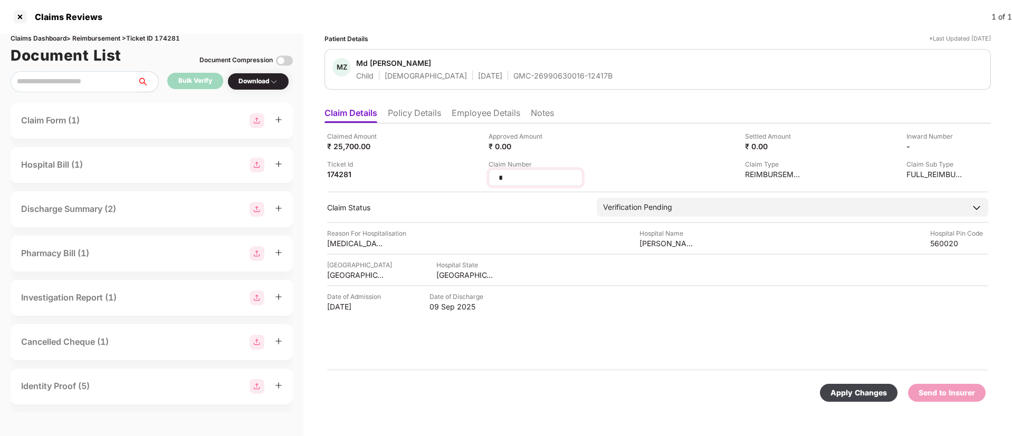
type input "*"
type input "**********"
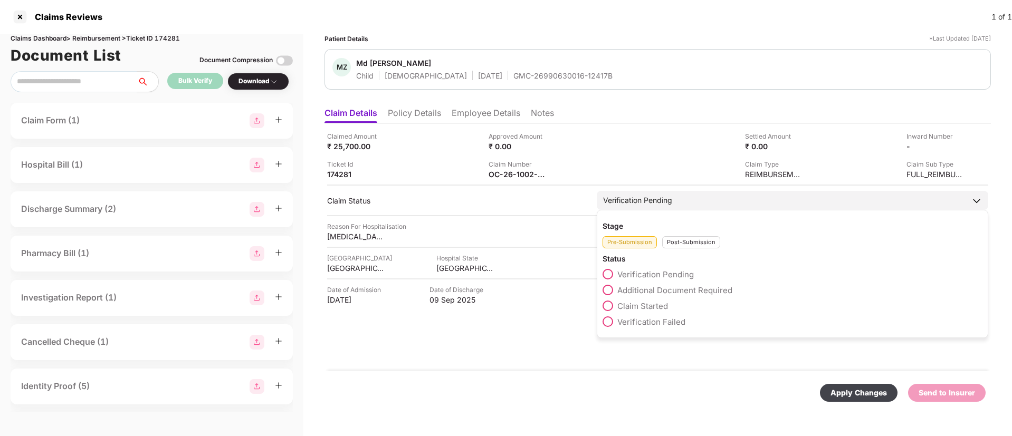
click at [620, 204] on div "Verification Pending" at bounding box center [637, 201] width 69 height 12
click at [674, 245] on div "Post-Submission" at bounding box center [691, 242] width 58 height 12
click at [608, 291] on span at bounding box center [608, 290] width 11 height 11
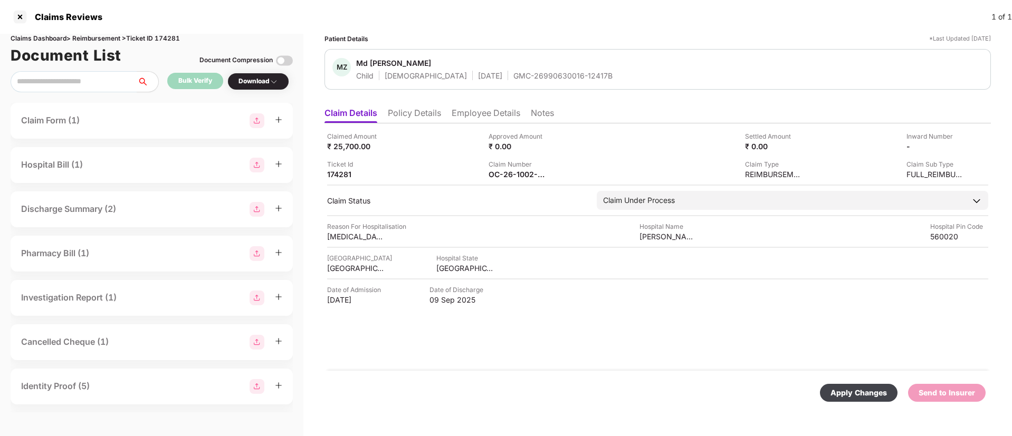
click at [870, 390] on div "Apply Changes" at bounding box center [858, 393] width 56 height 12
click at [196, 76] on div "Bulk Verify" at bounding box center [195, 81] width 34 height 10
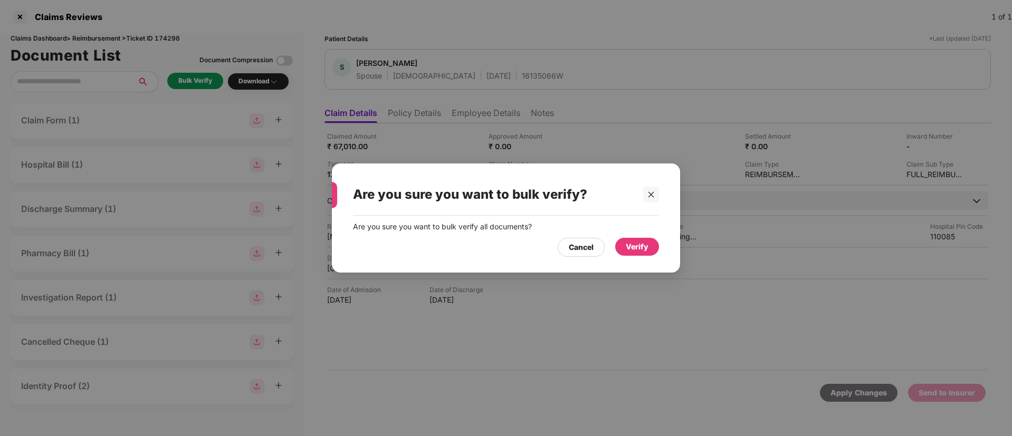
click at [637, 248] on div "Verify" at bounding box center [637, 247] width 23 height 12
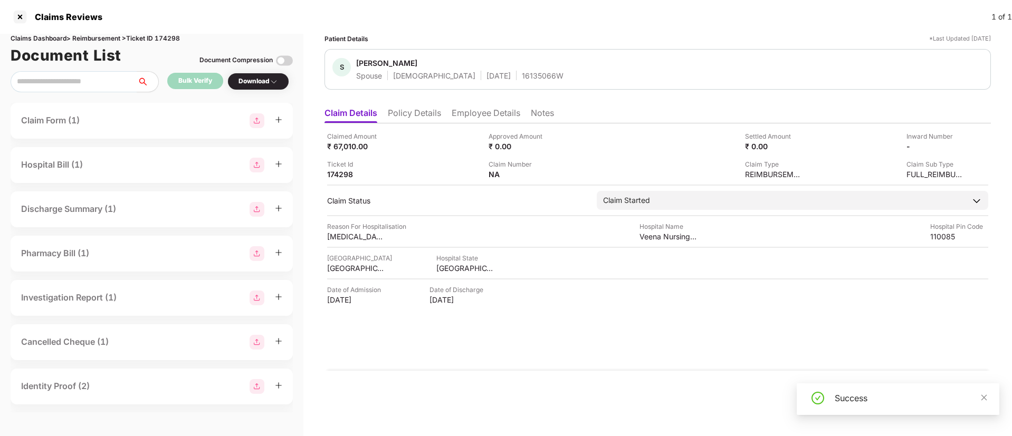
click at [269, 81] on div "Download" at bounding box center [258, 81] width 40 height 10
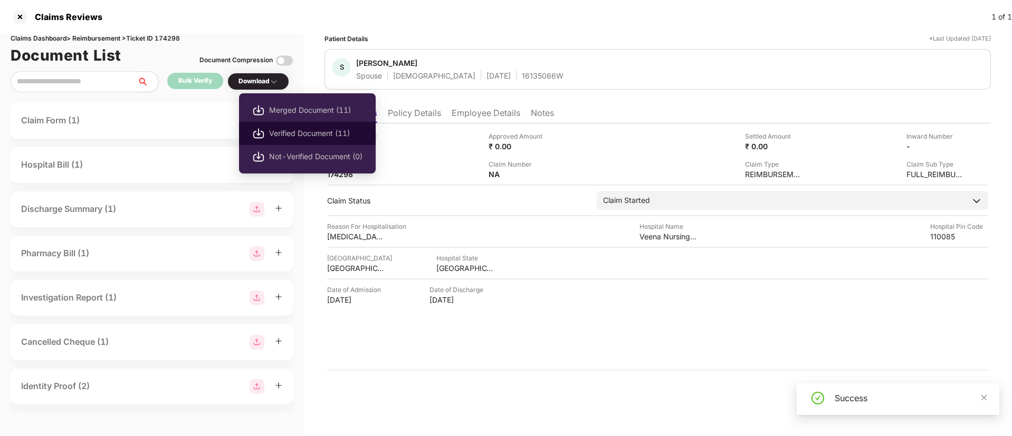
click at [281, 131] on span "Verified Document (11)" at bounding box center [315, 134] width 93 height 12
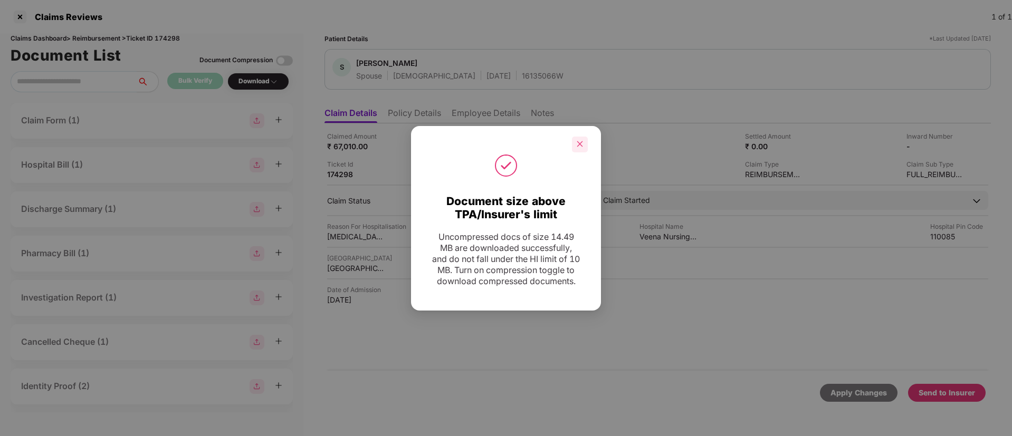
click at [581, 140] on icon "close" at bounding box center [579, 143] width 7 height 7
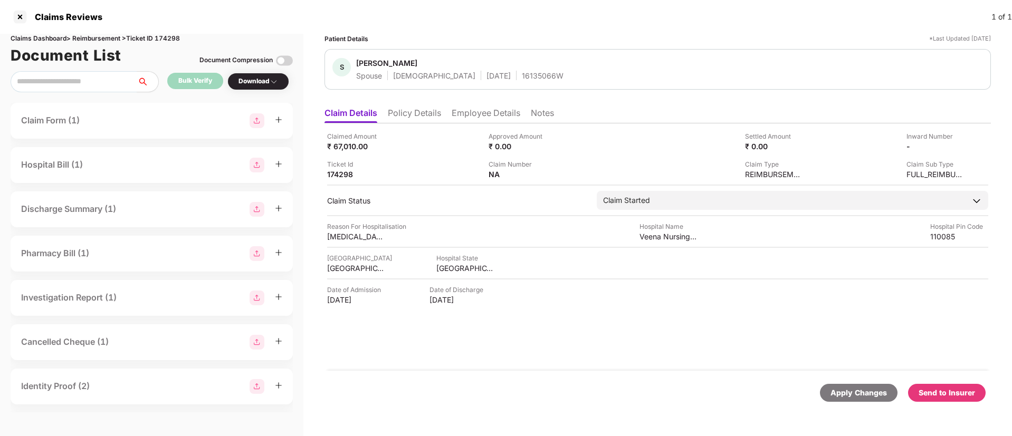
click at [420, 116] on li "Policy Details" at bounding box center [414, 115] width 53 height 15
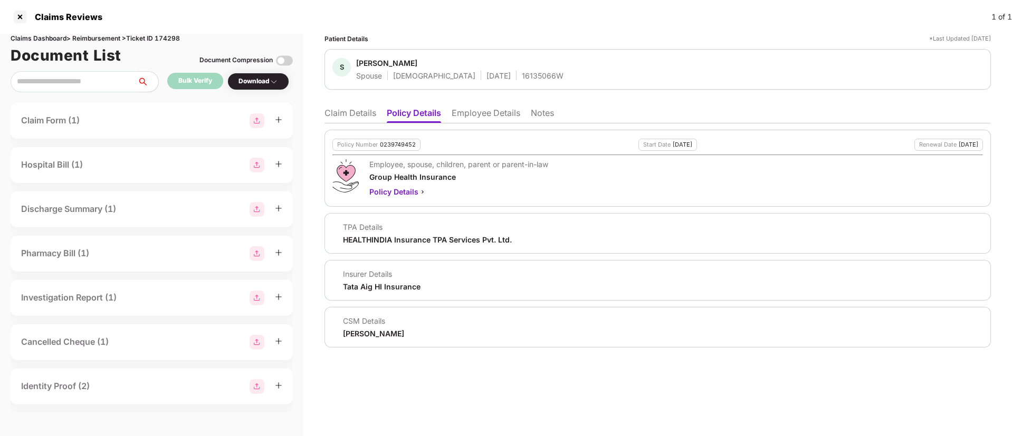
click at [364, 112] on li "Claim Details" at bounding box center [350, 115] width 52 height 15
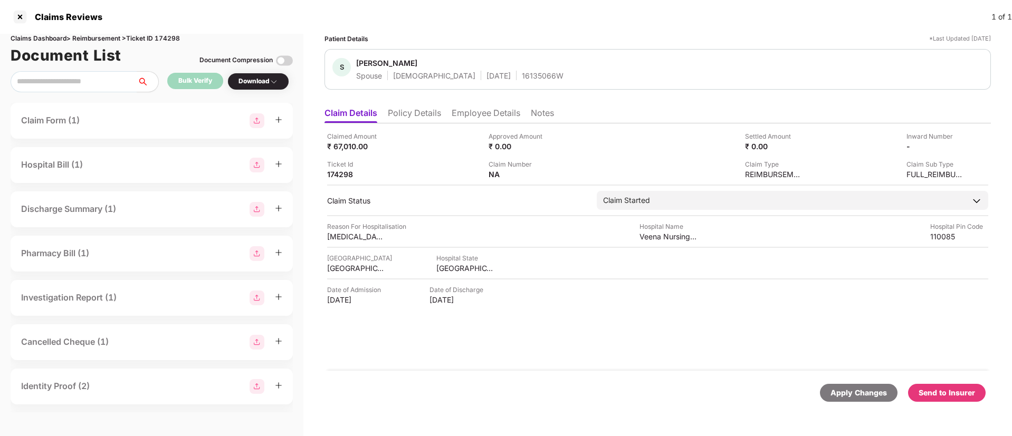
click at [940, 389] on div "Send to Insurer" at bounding box center [947, 393] width 56 height 12
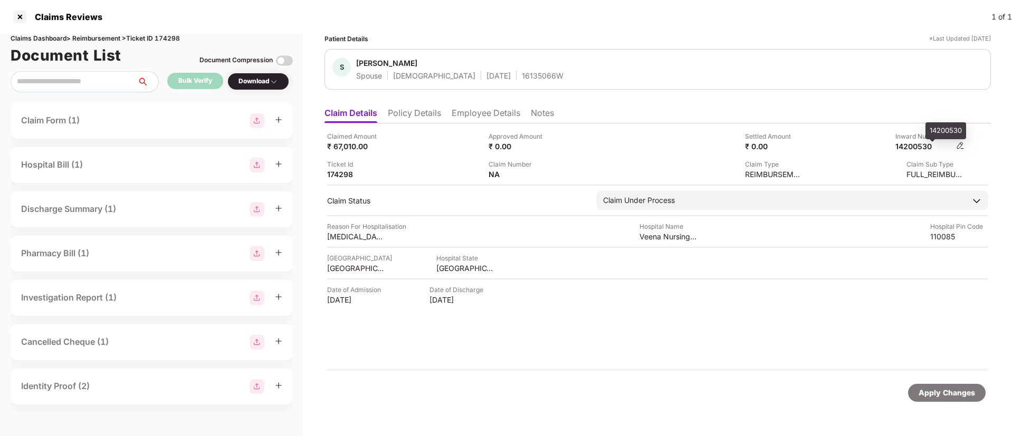
click at [920, 146] on div "14200530" at bounding box center [924, 146] width 58 height 10
copy div "14200530"
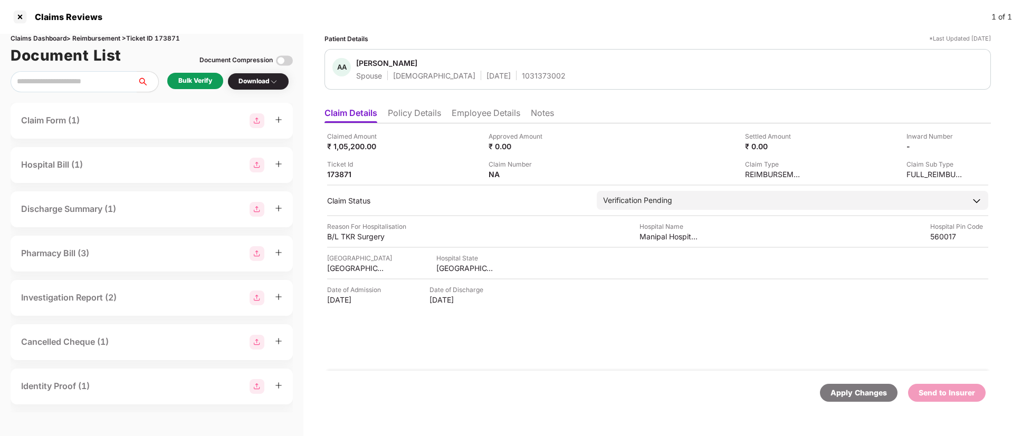
click at [522, 78] on div "1031373002" at bounding box center [544, 76] width 44 height 10
copy div "1031373002"
click at [483, 119] on li "Employee Details" at bounding box center [486, 115] width 69 height 15
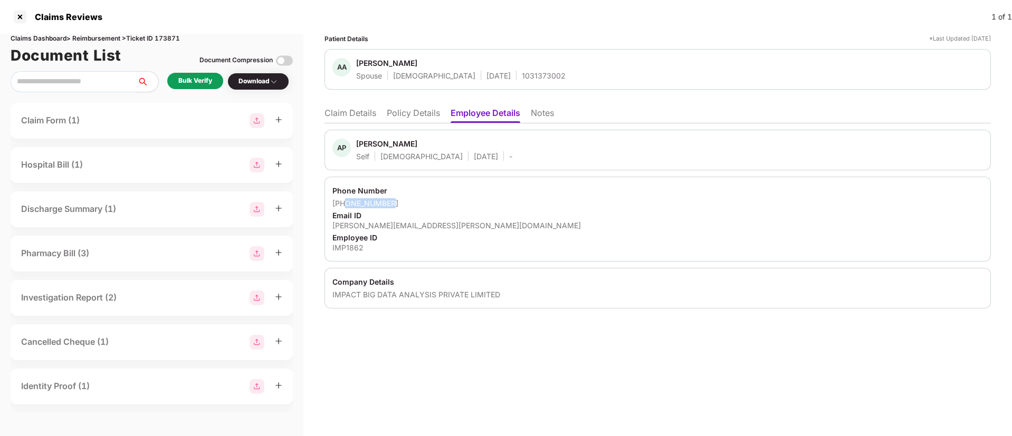
drag, startPoint x: 346, startPoint y: 200, endPoint x: 401, endPoint y: 204, distance: 55.0
click at [401, 204] on div "+918018084449" at bounding box center [657, 203] width 651 height 10
copy div "8018084449"
drag, startPoint x: 331, startPoint y: 227, endPoint x: 457, endPoint y: 224, distance: 126.1
click at [457, 224] on div "Phone Number +918018084449 Email ID ayushi.priyam@impactanalytics.co Employee I…" at bounding box center [657, 219] width 666 height 85
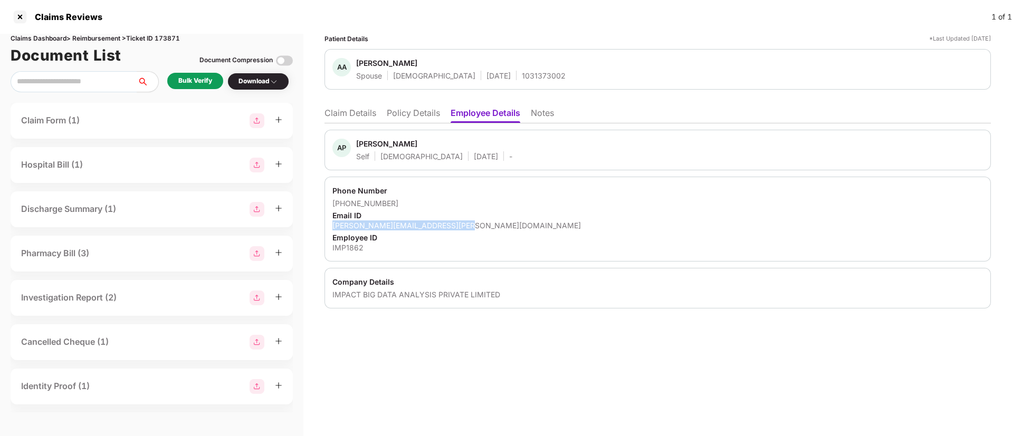
copy div "ayushi.priyam@impactanalytics.co"
click at [354, 117] on li "Claim Details" at bounding box center [350, 115] width 52 height 15
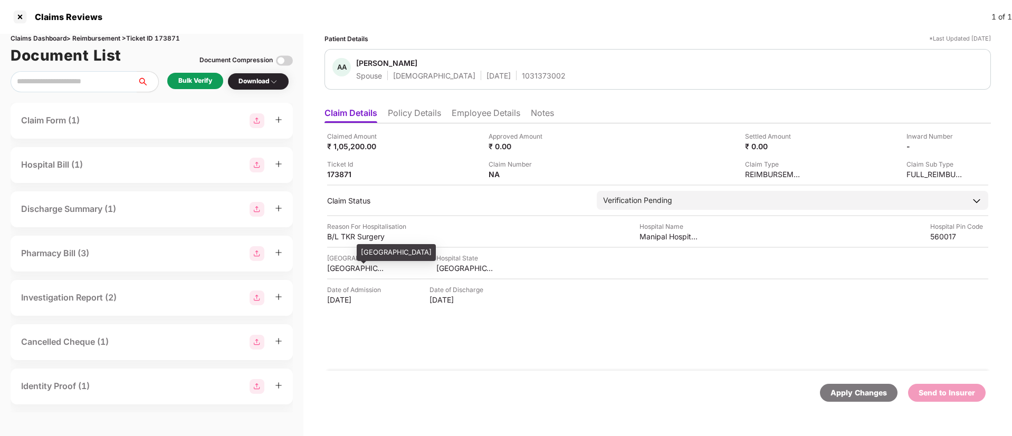
click at [345, 270] on div "[GEOGRAPHIC_DATA]" at bounding box center [356, 268] width 58 height 10
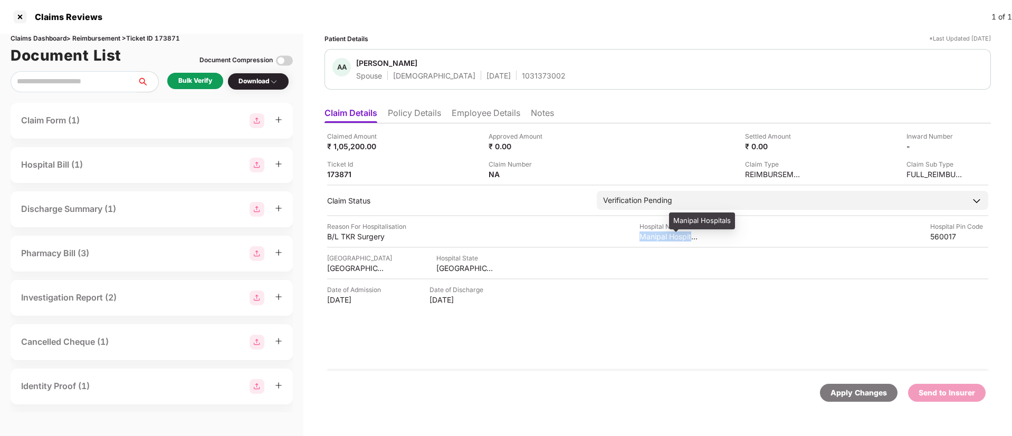
drag, startPoint x: 640, startPoint y: 232, endPoint x: 695, endPoint y: 239, distance: 55.3
click at [695, 239] on div "Reason For Hospitalisation B/L TKR Surgery Hospital Name Manipal Hospitals Hosp…" at bounding box center [657, 232] width 661 height 20
copy div "Manipal Hospita"
click at [193, 78] on div "Bulk Verify" at bounding box center [195, 81] width 34 height 10
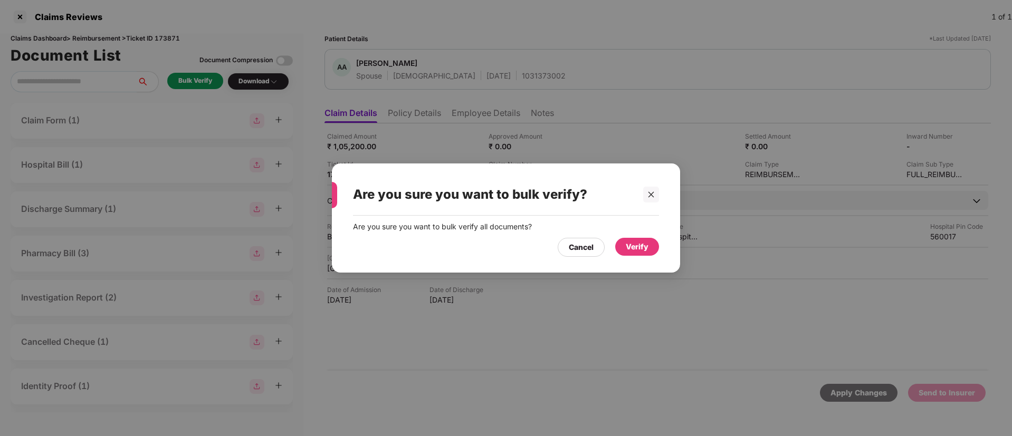
click at [632, 243] on div "Verify" at bounding box center [637, 247] width 23 height 12
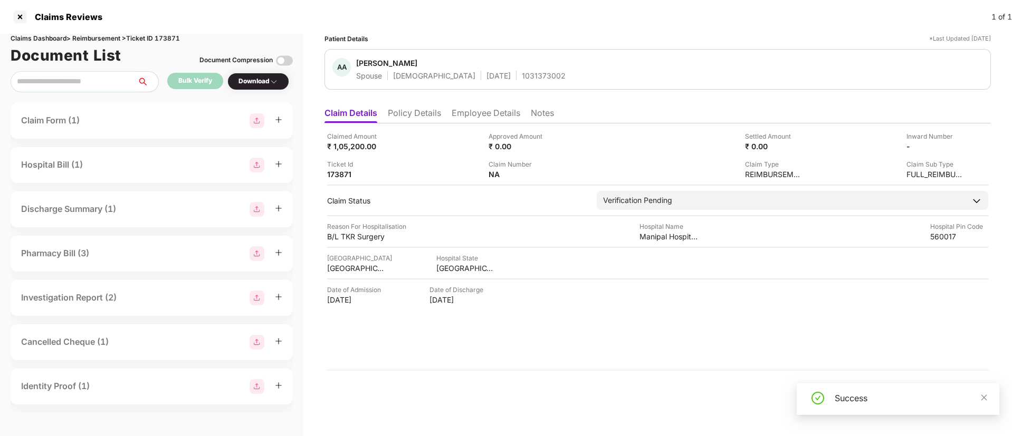
click at [270, 80] on div "Download" at bounding box center [258, 81] width 40 height 10
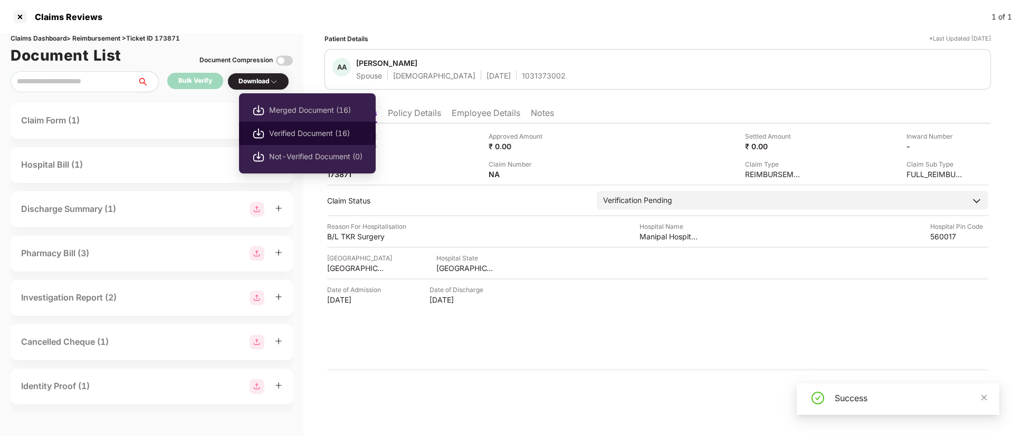
click at [323, 129] on span "Verified Document (16)" at bounding box center [315, 134] width 93 height 12
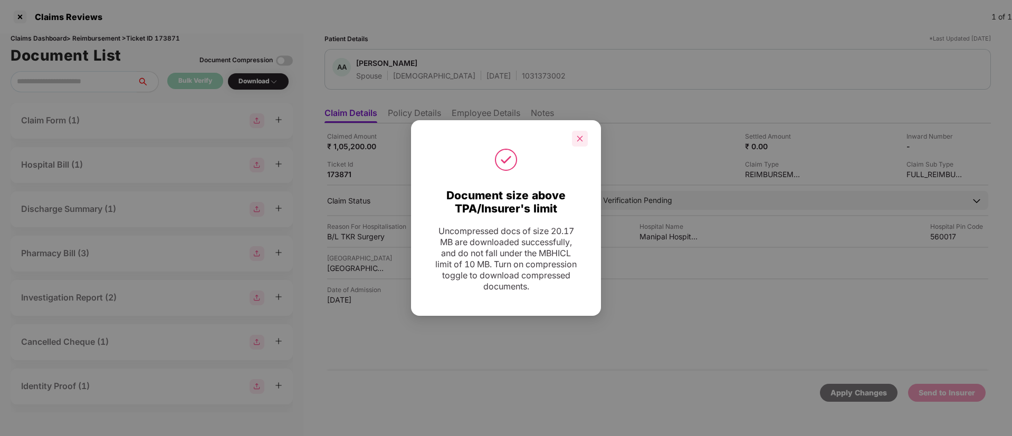
click at [579, 140] on icon "close" at bounding box center [580, 139] width 6 height 6
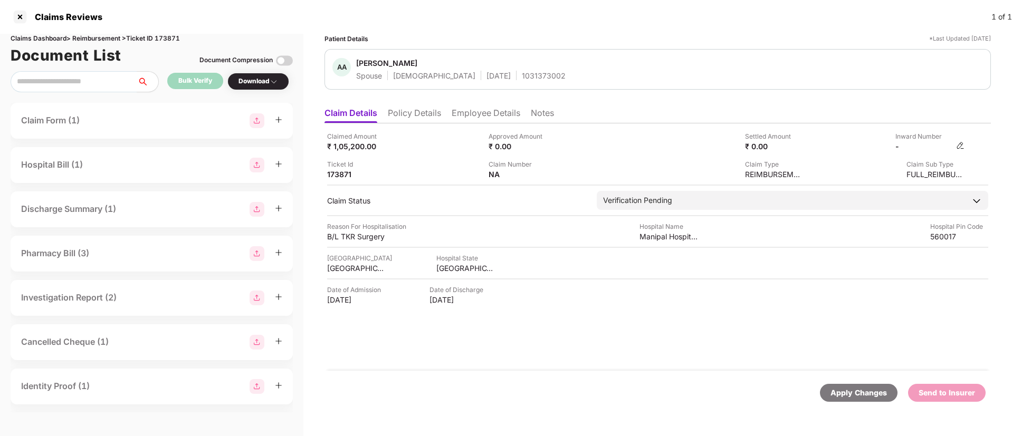
click at [960, 145] on img at bounding box center [960, 145] width 8 height 8
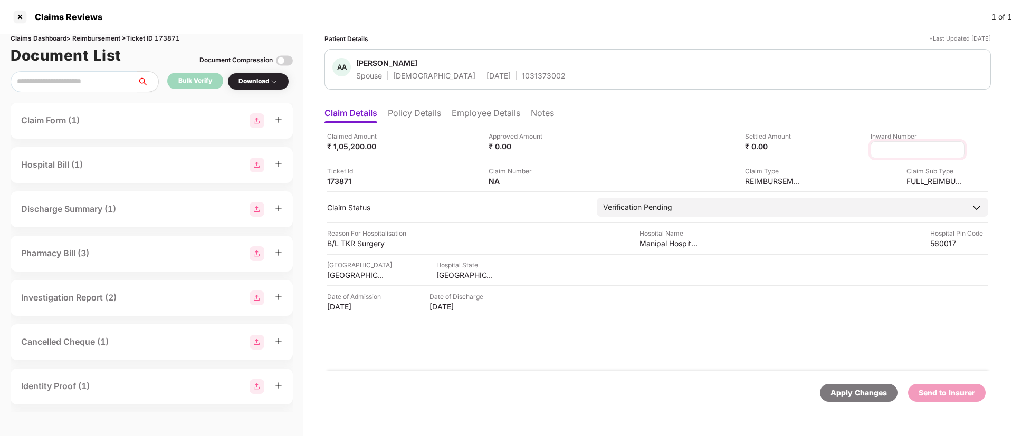
click at [906, 149] on input at bounding box center [917, 150] width 76 height 11
type input "**********"
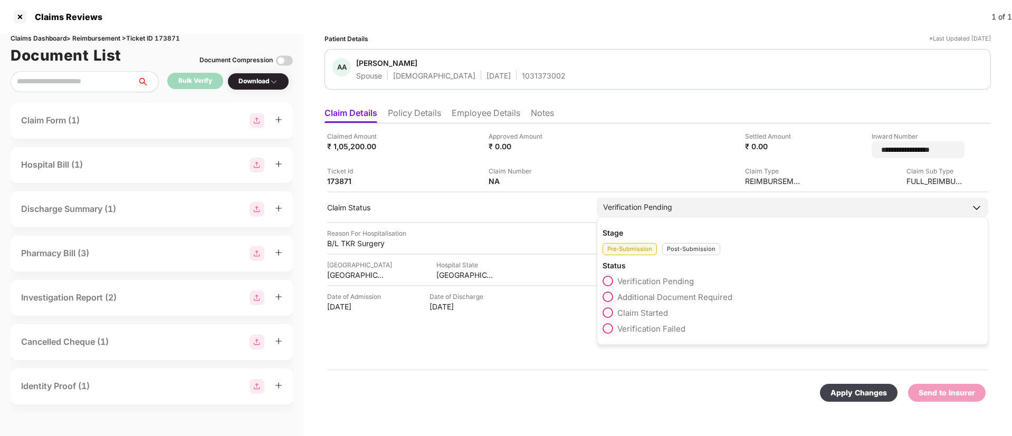
click at [690, 243] on div "Post-Submission" at bounding box center [691, 249] width 58 height 12
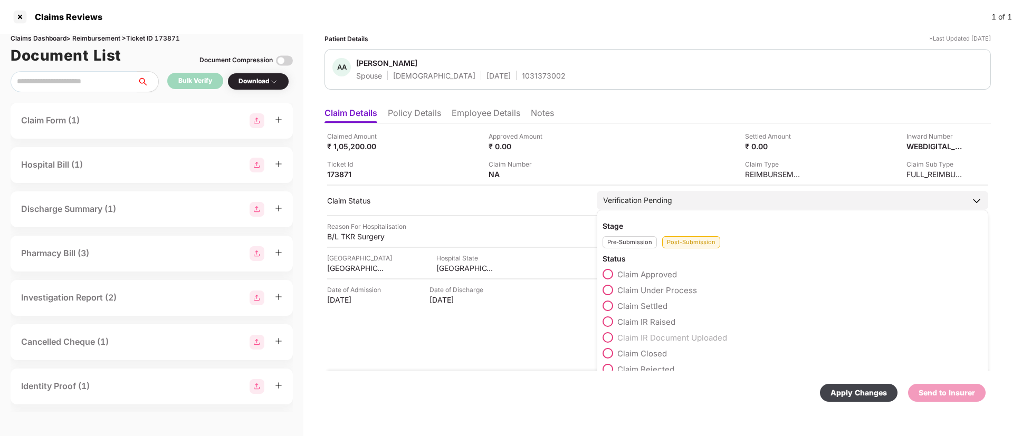
click at [613, 289] on span at bounding box center [608, 290] width 11 height 11
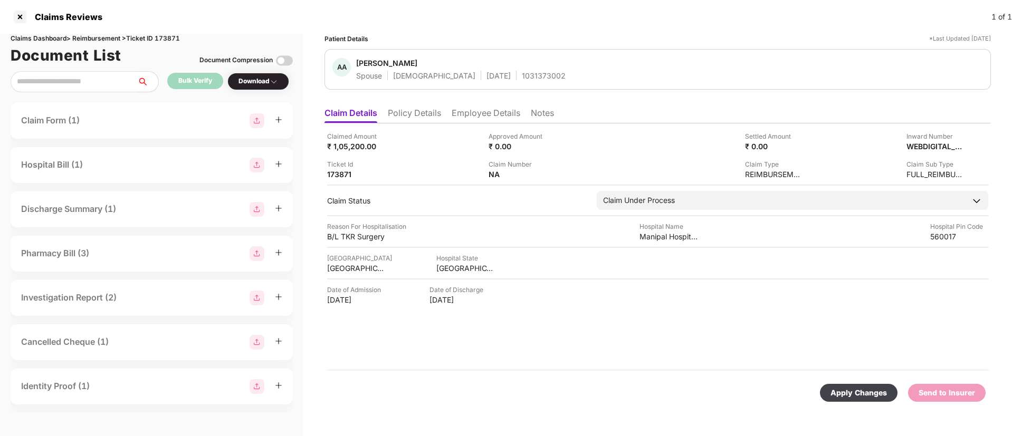
click at [853, 394] on div "Apply Changes" at bounding box center [858, 393] width 56 height 12
click at [522, 78] on div "1031373002" at bounding box center [544, 76] width 44 height 10
copy div "1031373002"
click at [434, 117] on li "Policy Details" at bounding box center [414, 115] width 53 height 15
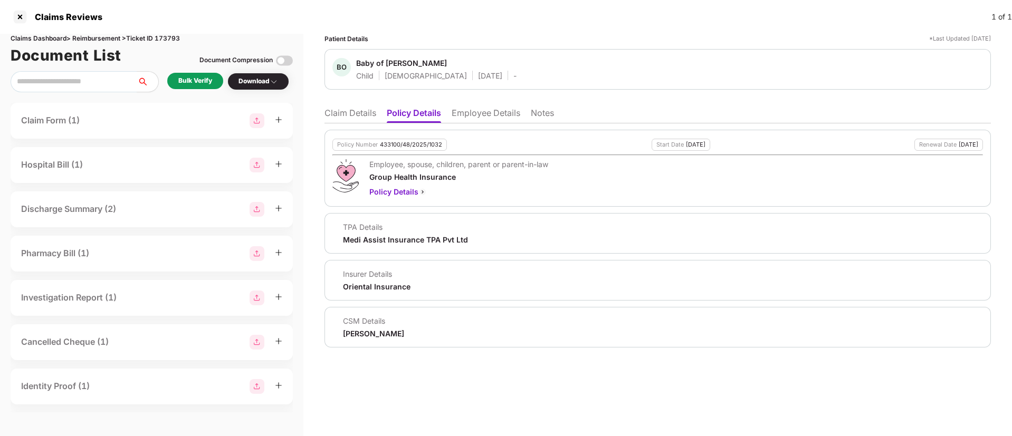
drag, startPoint x: 341, startPoint y: 331, endPoint x: 450, endPoint y: 333, distance: 109.2
click at [450, 333] on div "CSM Details [PERSON_NAME]" at bounding box center [657, 327] width 651 height 23
copy div "[PERSON_NAME]"
drag, startPoint x: 357, startPoint y: 61, endPoint x: 448, endPoint y: 64, distance: 91.8
click at [448, 64] on span "Baby of Meena Sharma" at bounding box center [436, 64] width 160 height 13
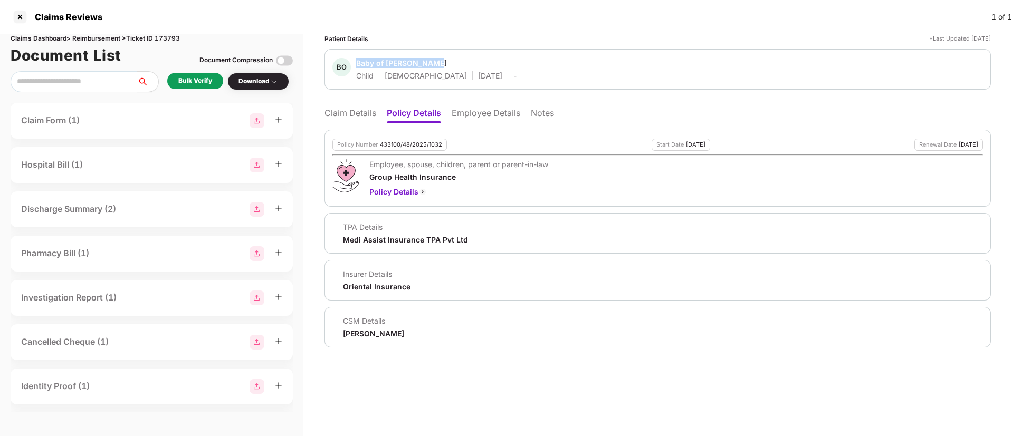
copy div "Baby of Meena Sharma"
click at [473, 109] on li "Employee Details" at bounding box center [486, 115] width 69 height 15
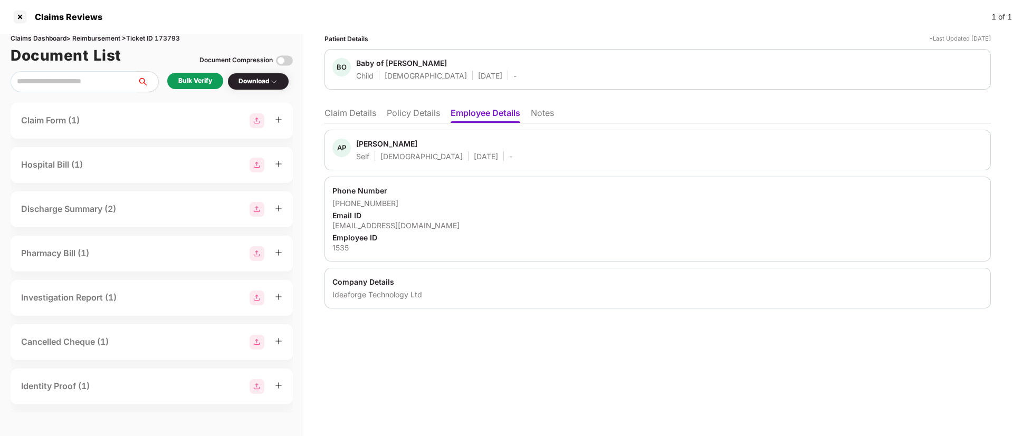
drag, startPoint x: 356, startPoint y: 142, endPoint x: 429, endPoint y: 147, distance: 73.5
click at [429, 147] on div "AP Abhishek Pandey Self Male 29 Dec 1998 -" at bounding box center [422, 150] width 180 height 23
copy div "Abhishek Pandey"
drag, startPoint x: 335, startPoint y: 204, endPoint x: 404, endPoint y: 205, distance: 68.6
click at [404, 205] on div "+917237823415" at bounding box center [657, 203] width 651 height 10
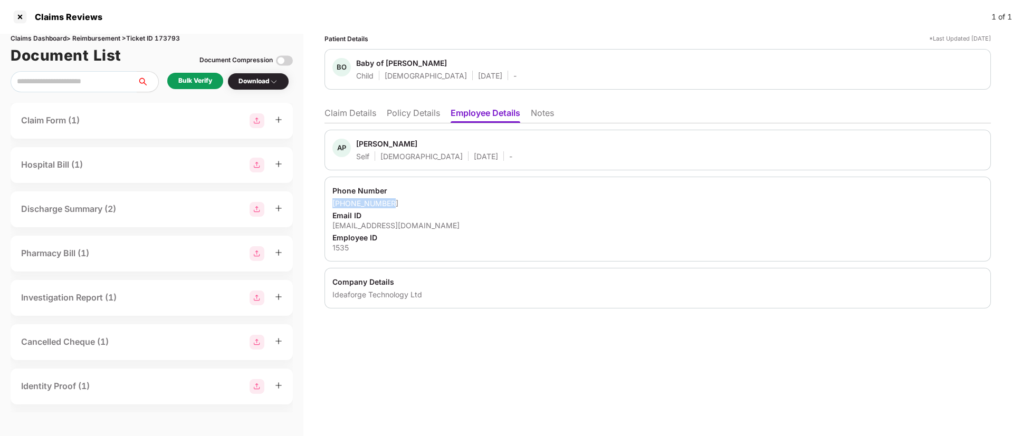
copy div "+917237823415"
drag, startPoint x: 329, startPoint y: 222, endPoint x: 489, endPoint y: 226, distance: 159.9
click at [489, 226] on div "Phone Number +917237823415 Email ID abhishek.pandey@ideaforgetech.com Employee …" at bounding box center [657, 219] width 666 height 85
copy div "abhishek.pandey@ideaforgetech.com"
click at [340, 250] on div "1535" at bounding box center [657, 248] width 651 height 10
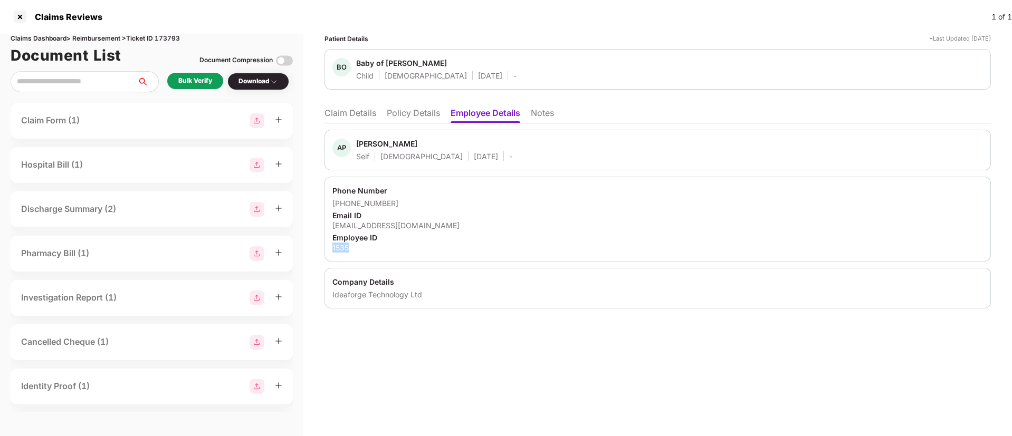
click at [340, 250] on div "1535" at bounding box center [657, 248] width 651 height 10
copy div "1535"
drag, startPoint x: 330, startPoint y: 294, endPoint x: 432, endPoint y: 297, distance: 102.4
click at [432, 297] on div "Company Details Ideaforge Technology Ltd" at bounding box center [657, 288] width 666 height 41
copy div "Ideaforge Technology Ltd"
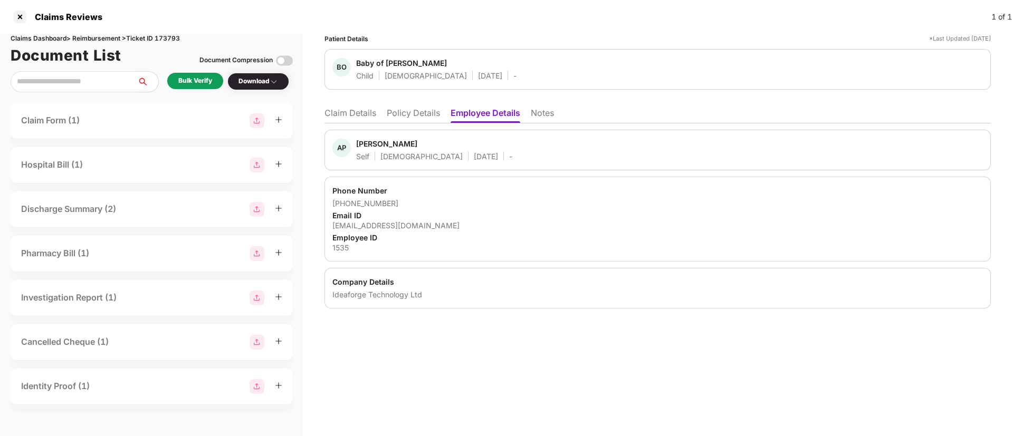
click at [405, 114] on li "Policy Details" at bounding box center [413, 115] width 53 height 15
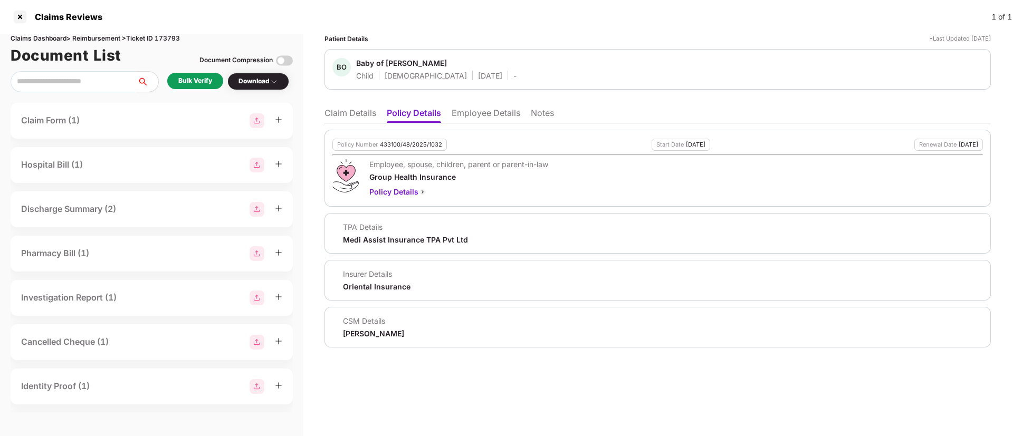
click at [472, 114] on li "Employee Details" at bounding box center [486, 115] width 69 height 15
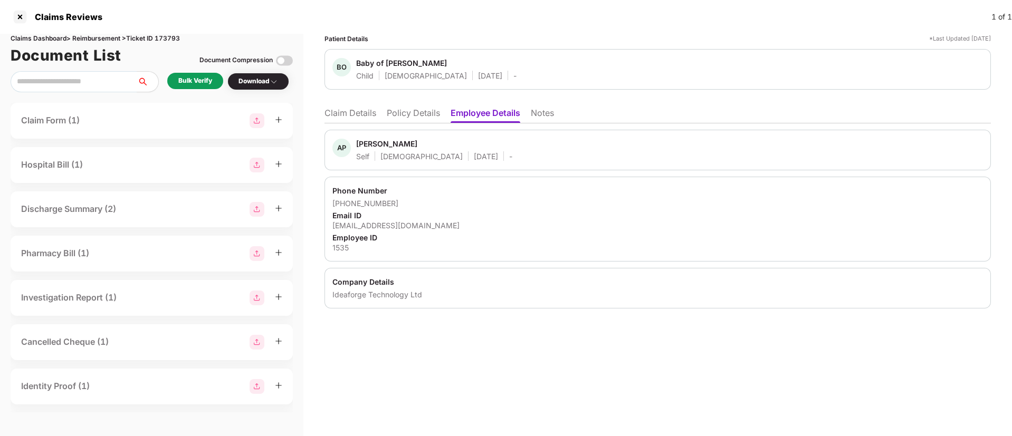
click at [468, 341] on div "Patient Details *Last Updated 13 Sep 2025 BO Baby of Meena Sharma Child Female …" at bounding box center [657, 235] width 709 height 403
click at [202, 76] on div "Bulk Verify" at bounding box center [195, 81] width 34 height 10
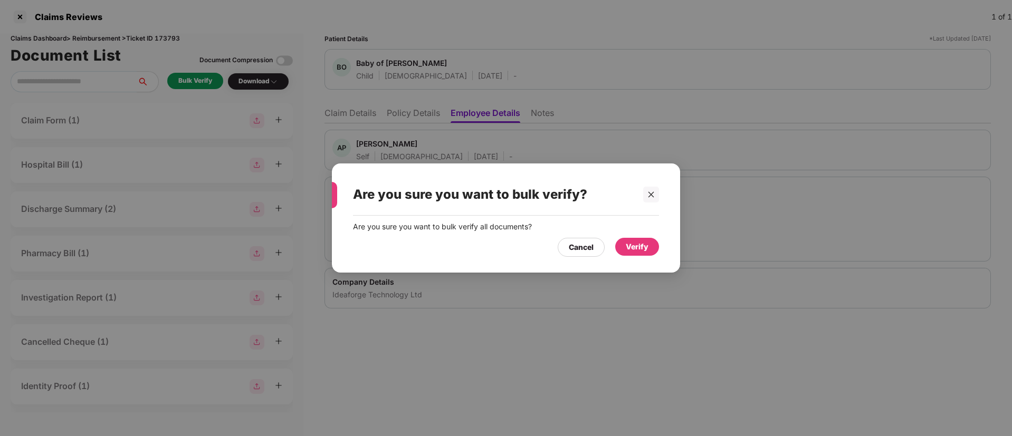
click at [624, 242] on div "Verify" at bounding box center [637, 247] width 44 height 18
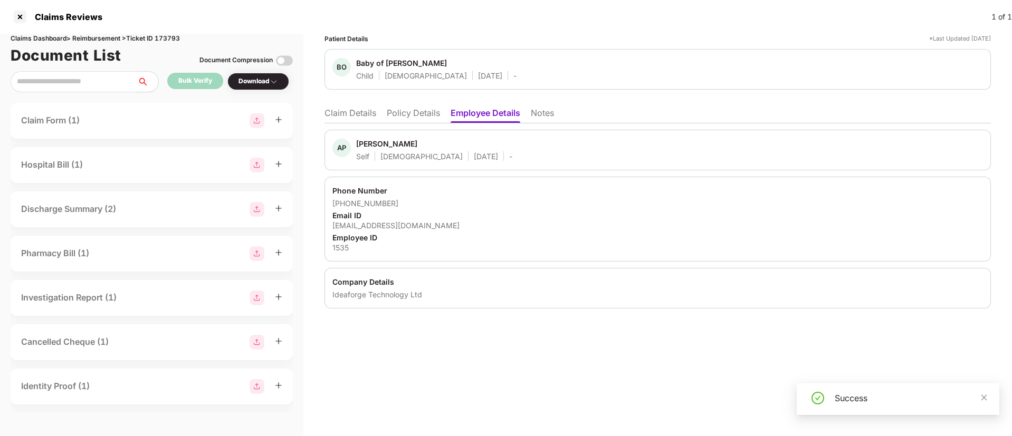
click at [271, 79] on div "Download" at bounding box center [258, 81] width 40 height 10
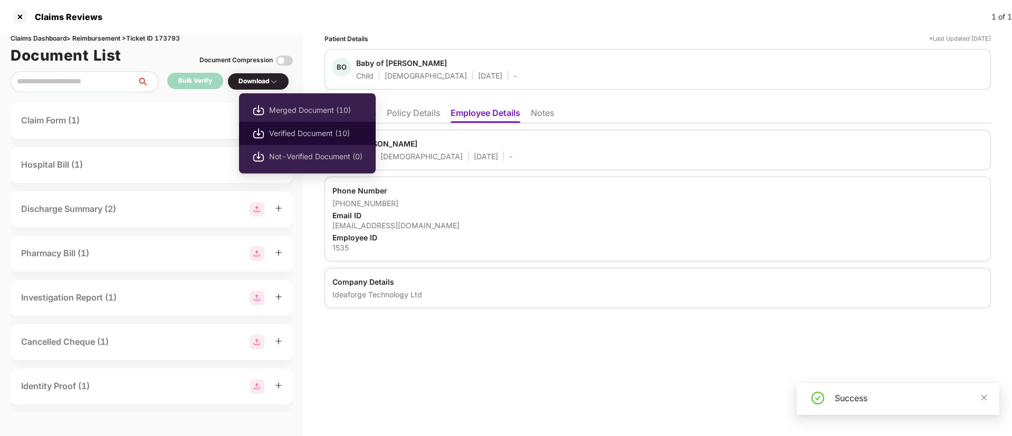
click at [282, 131] on span "Verified Document (10)" at bounding box center [315, 134] width 93 height 12
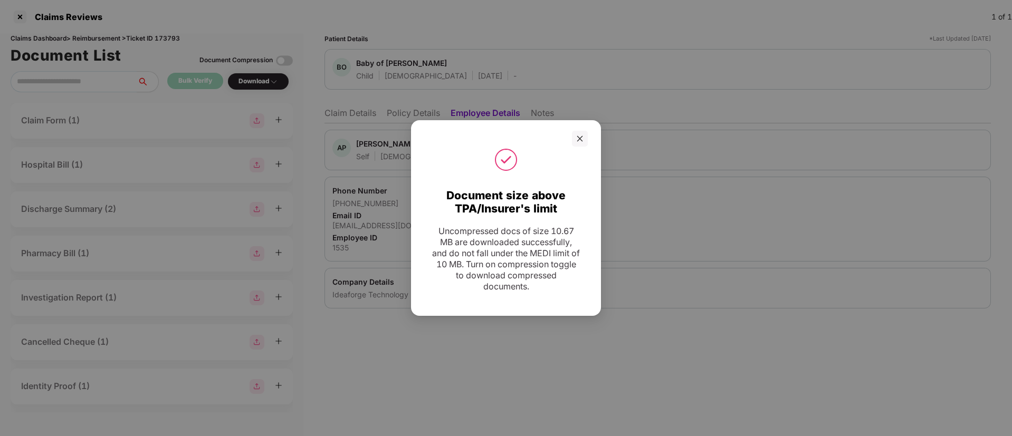
drag, startPoint x: 583, startPoint y: 137, endPoint x: 562, endPoint y: 142, distance: 21.9
click at [582, 136] on icon "close" at bounding box center [579, 138] width 7 height 7
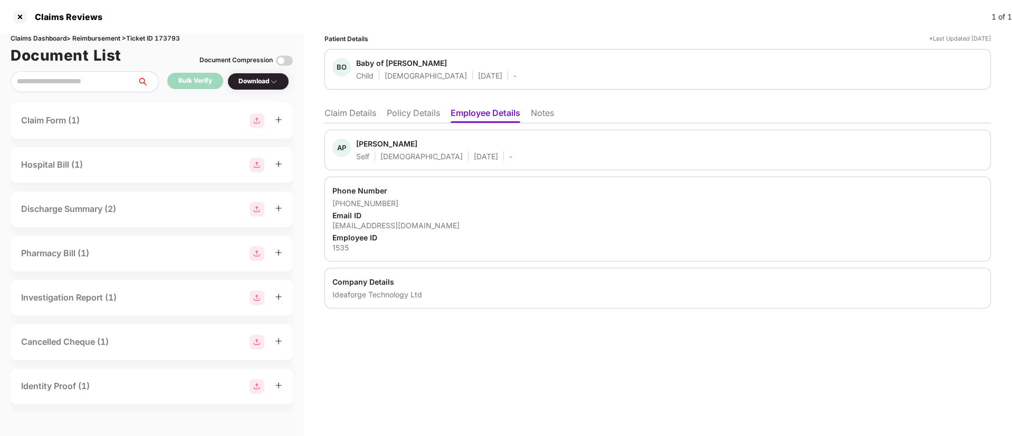
click at [369, 114] on li "Claim Details" at bounding box center [350, 115] width 52 height 15
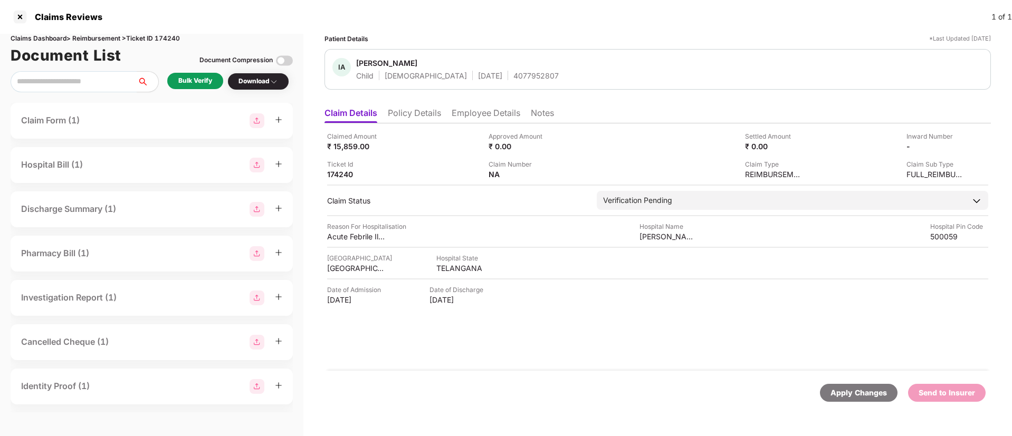
click at [196, 77] on div "Bulk Verify" at bounding box center [195, 81] width 34 height 10
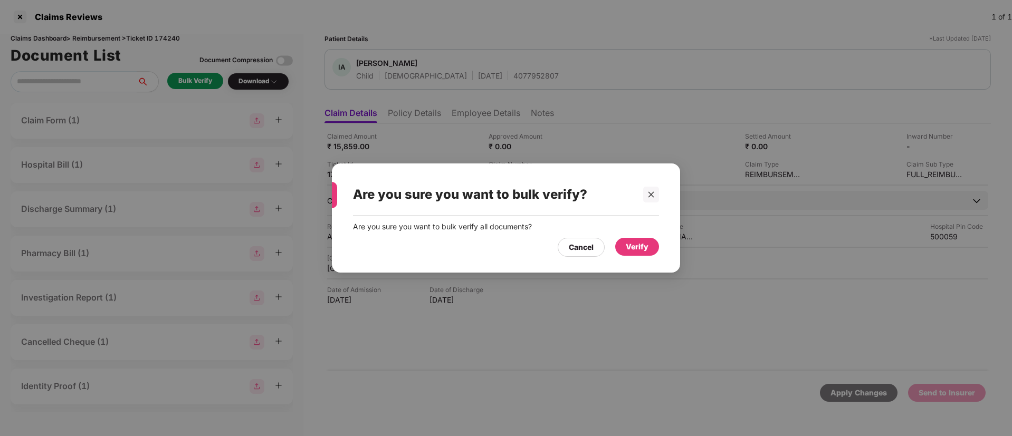
click at [634, 245] on div "Verify" at bounding box center [637, 247] width 23 height 12
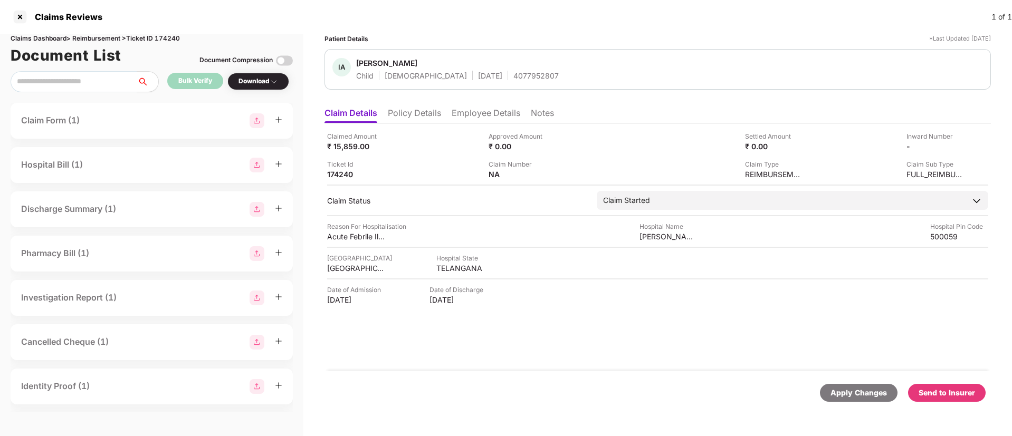
click at [264, 81] on div "Download" at bounding box center [258, 81] width 40 height 10
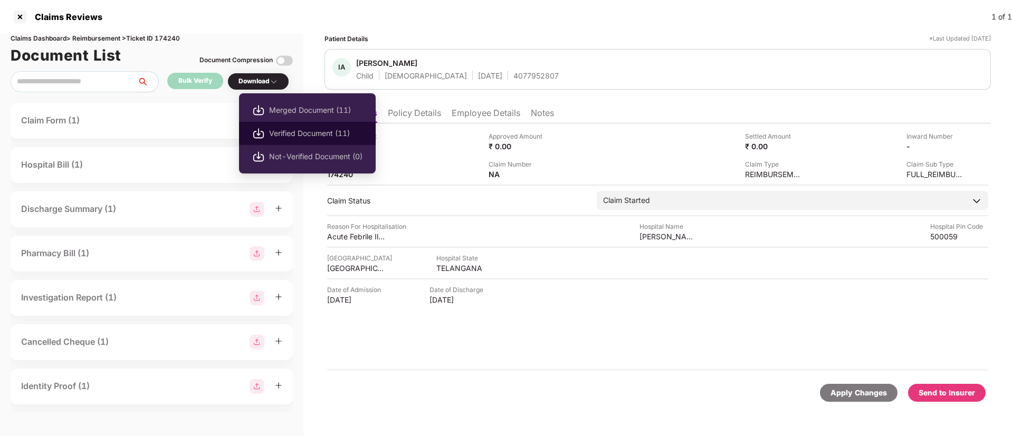
click at [292, 131] on span "Verified Document (11)" at bounding box center [315, 134] width 93 height 12
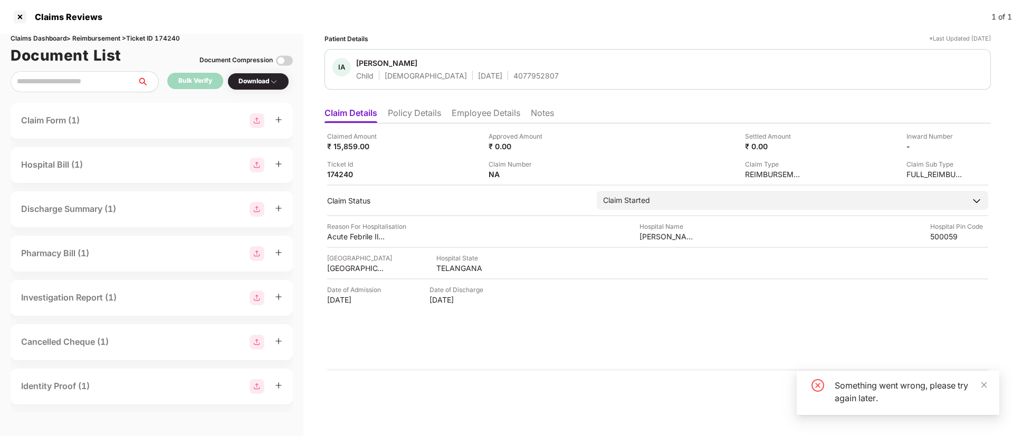
click at [246, 81] on div "Download" at bounding box center [258, 81] width 40 height 10
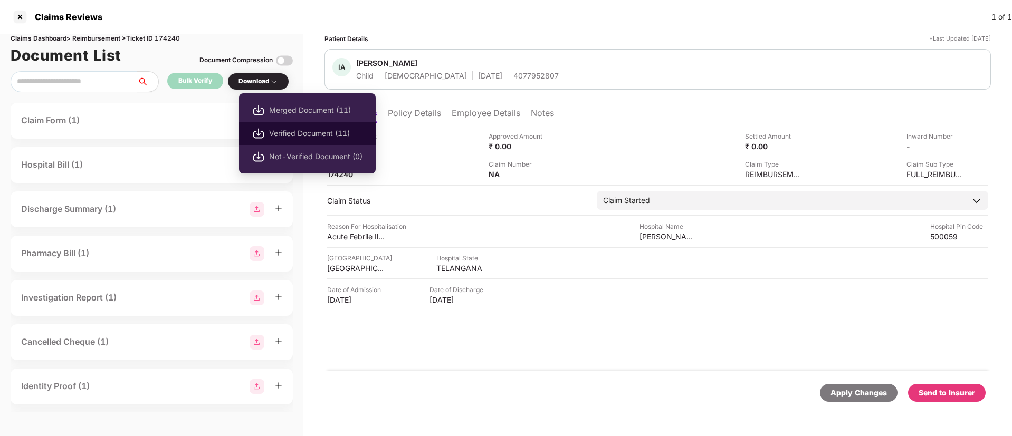
click at [274, 134] on span "Verified Document (11)" at bounding box center [315, 134] width 93 height 12
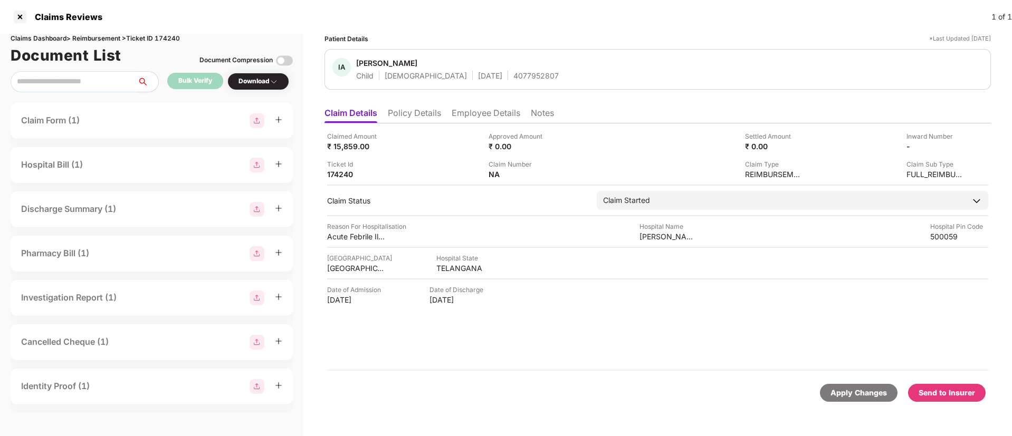
click at [945, 398] on div "Send to Insurer" at bounding box center [947, 393] width 56 height 12
click at [415, 122] on li "Policy Details" at bounding box center [414, 115] width 53 height 15
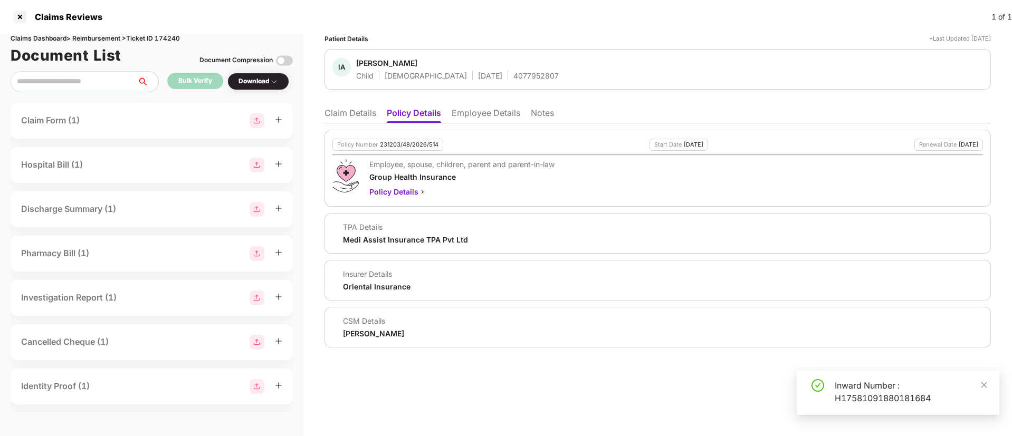
click at [467, 116] on li "Employee Details" at bounding box center [486, 115] width 69 height 15
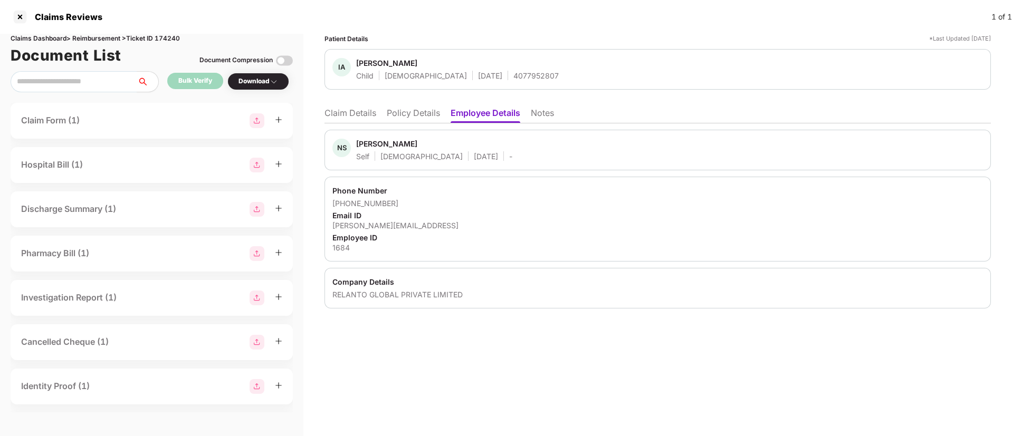
click at [351, 114] on li "Claim Details" at bounding box center [350, 115] width 52 height 15
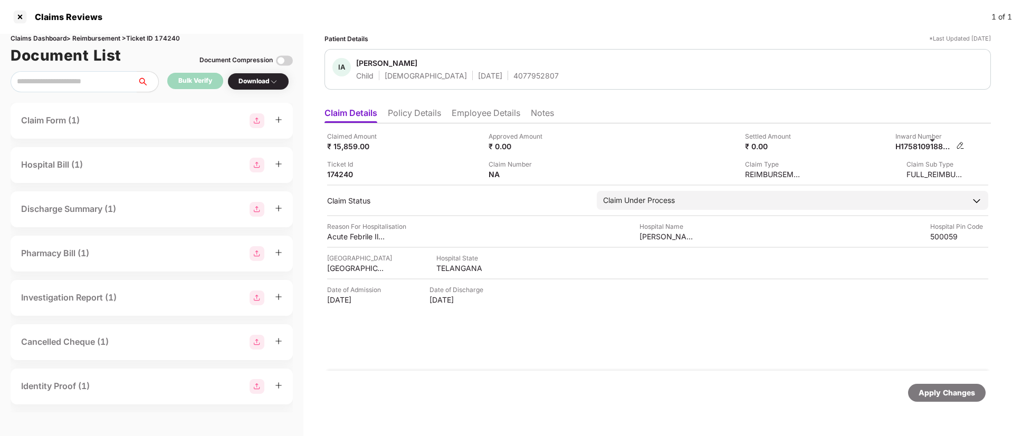
click at [958, 145] on img at bounding box center [960, 145] width 8 height 8
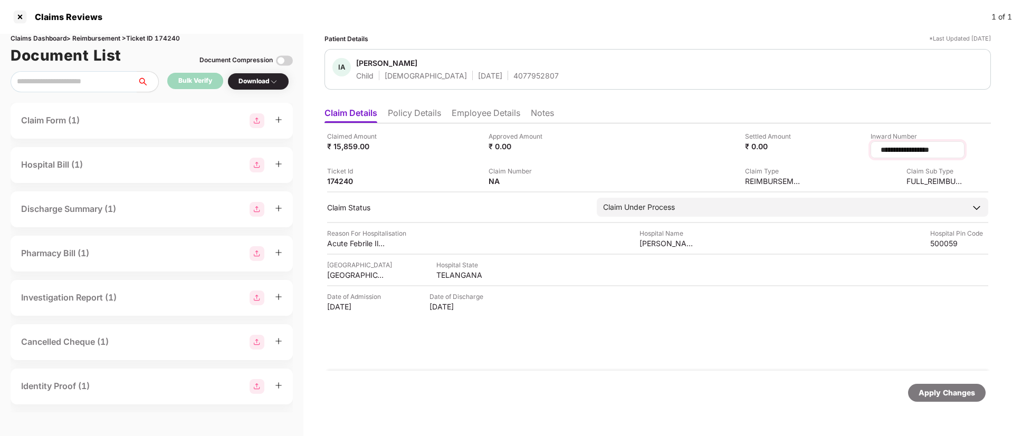
drag, startPoint x: 942, startPoint y: 149, endPoint x: 848, endPoint y: 150, distance: 93.4
click at [871, 150] on div "**********" at bounding box center [918, 149] width 94 height 17
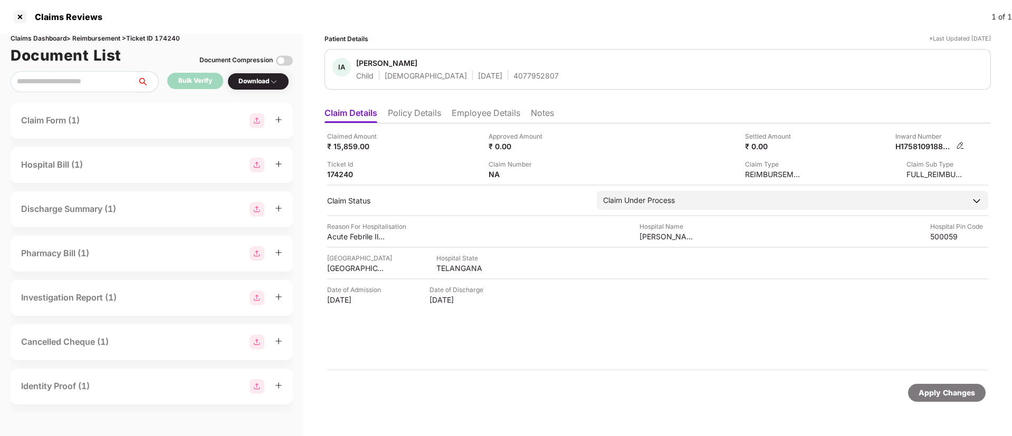
click at [960, 145] on img at bounding box center [960, 145] width 8 height 8
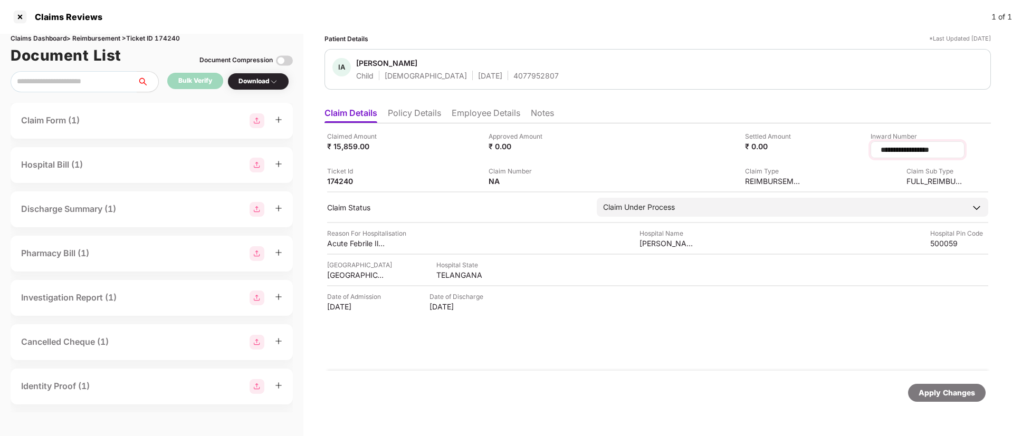
click at [883, 147] on input "**********" at bounding box center [917, 150] width 76 height 11
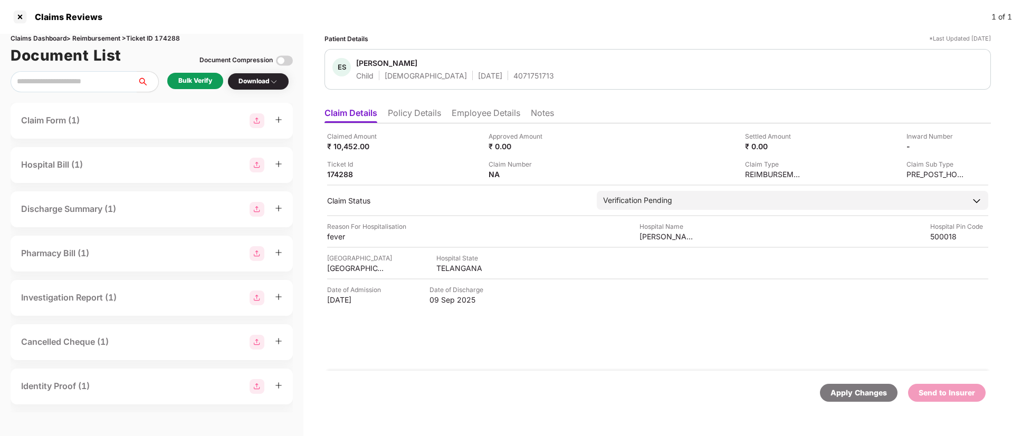
click at [196, 83] on div "Bulk Verify" at bounding box center [195, 81] width 34 height 10
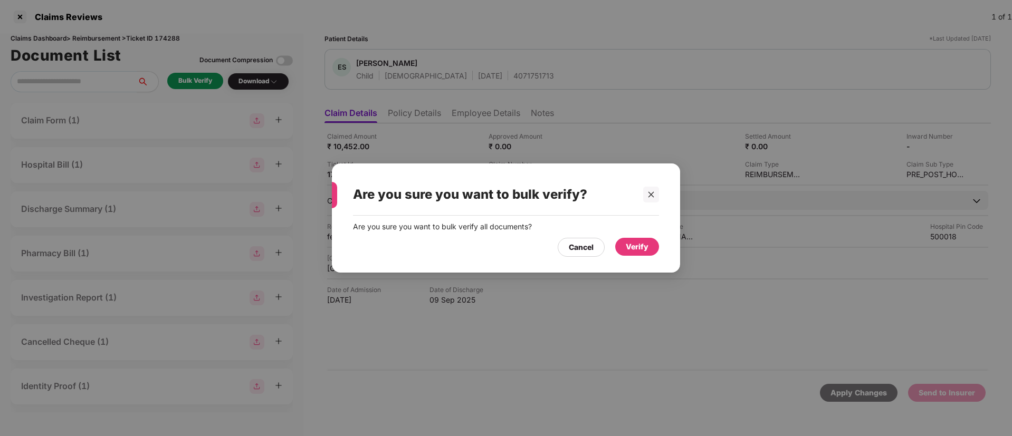
click at [639, 250] on div "Verify" at bounding box center [637, 247] width 23 height 12
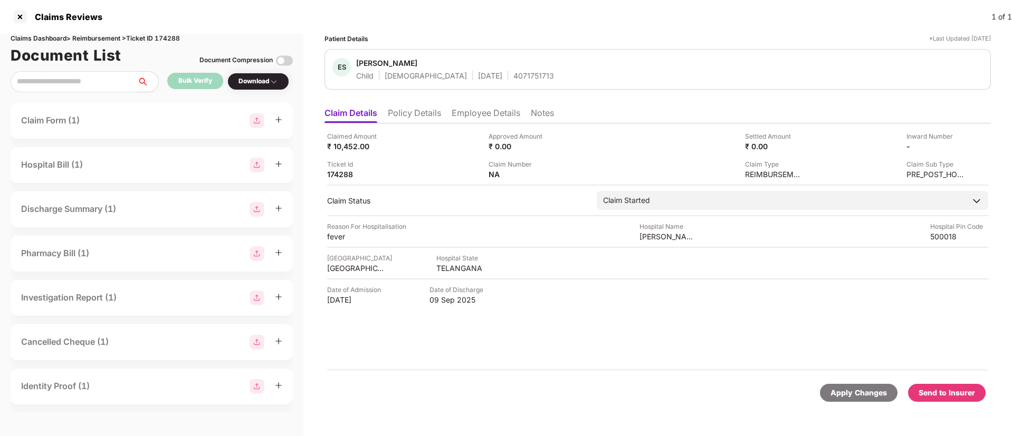
click at [269, 81] on div "Download" at bounding box center [258, 81] width 40 height 10
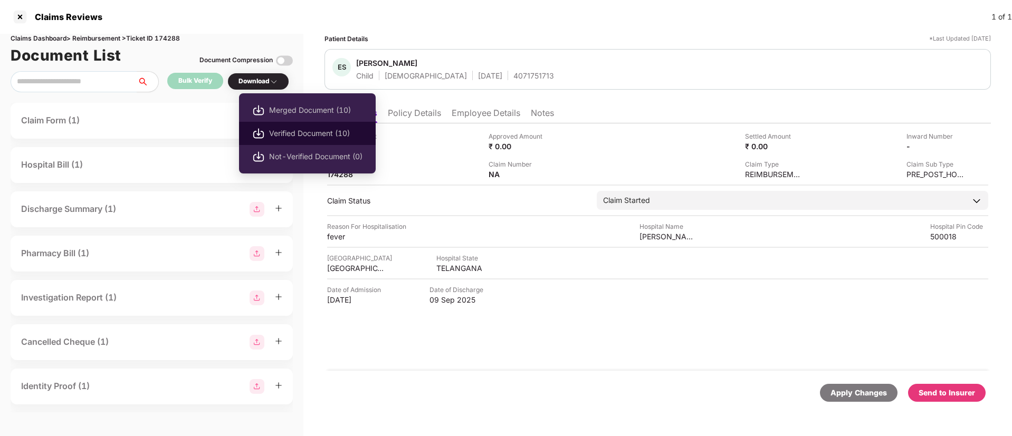
click at [281, 130] on span "Verified Document (10)" at bounding box center [315, 134] width 93 height 12
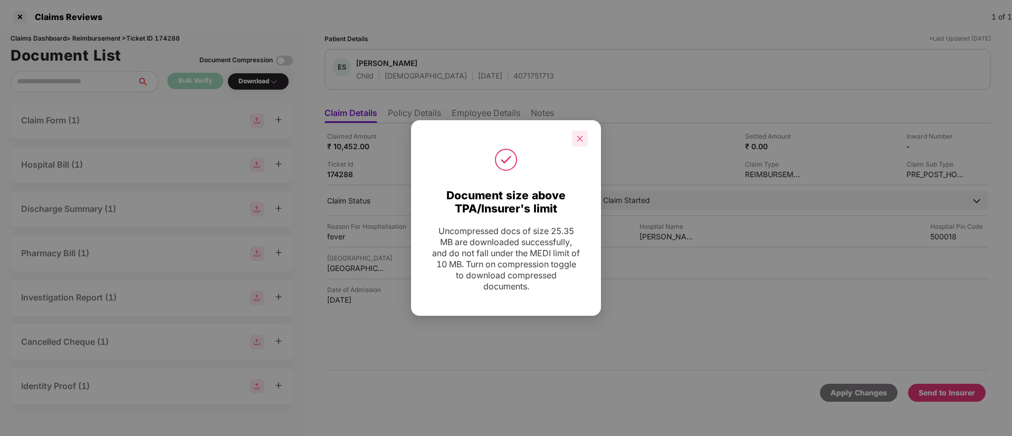
click at [582, 135] on icon "close" at bounding box center [579, 138] width 7 height 7
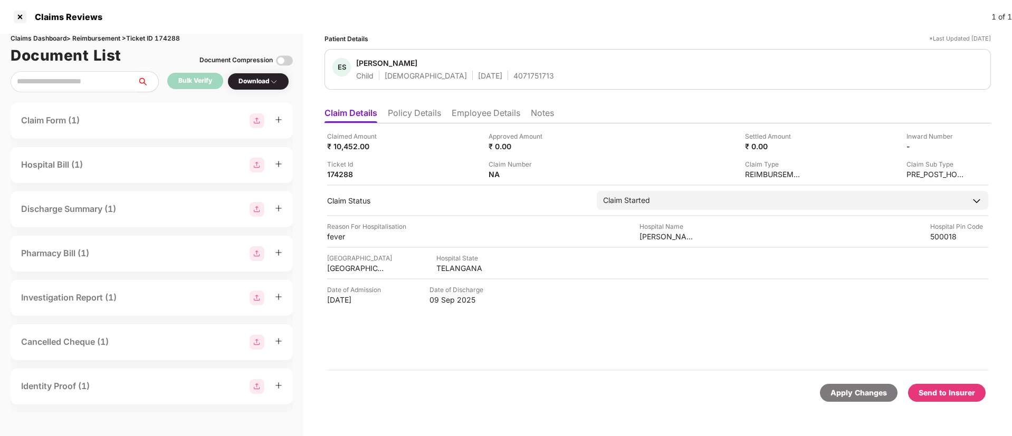
click at [950, 391] on div "Send to Insurer" at bounding box center [947, 393] width 56 height 12
click at [429, 117] on li "Policy Details" at bounding box center [414, 115] width 53 height 15
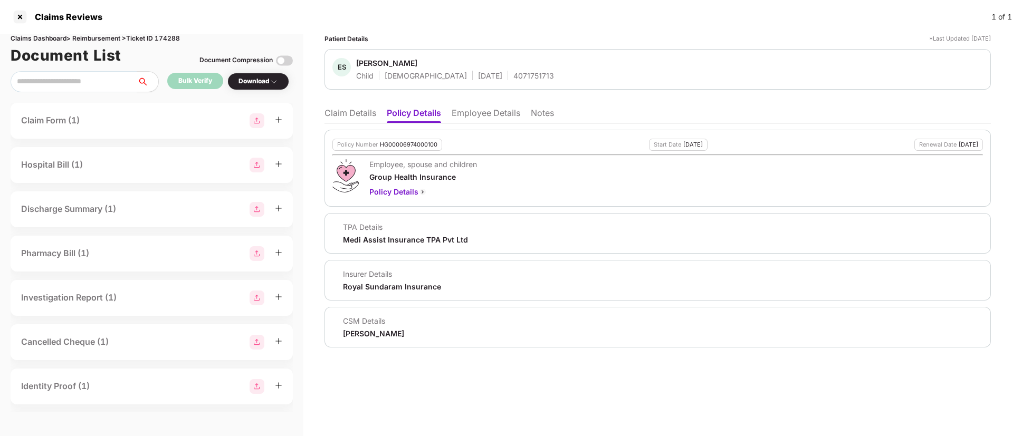
click at [468, 115] on li "Employee Details" at bounding box center [486, 115] width 69 height 15
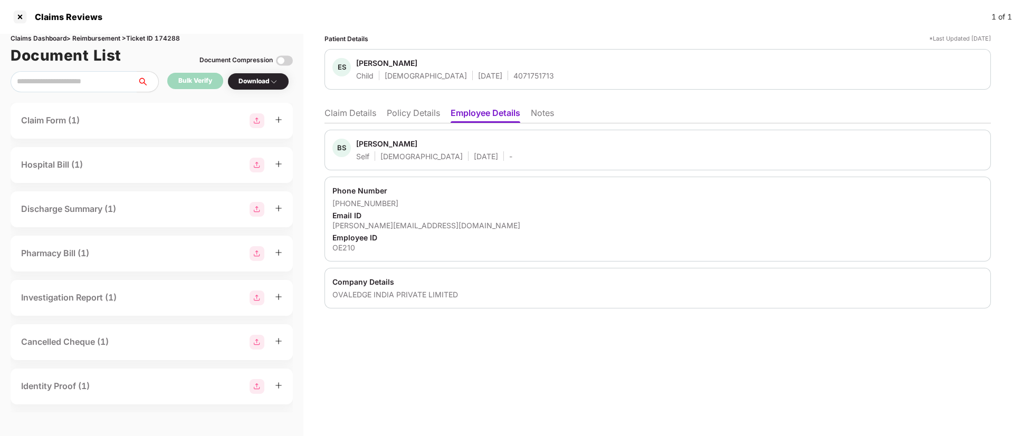
click at [362, 110] on li "Claim Details" at bounding box center [350, 115] width 52 height 15
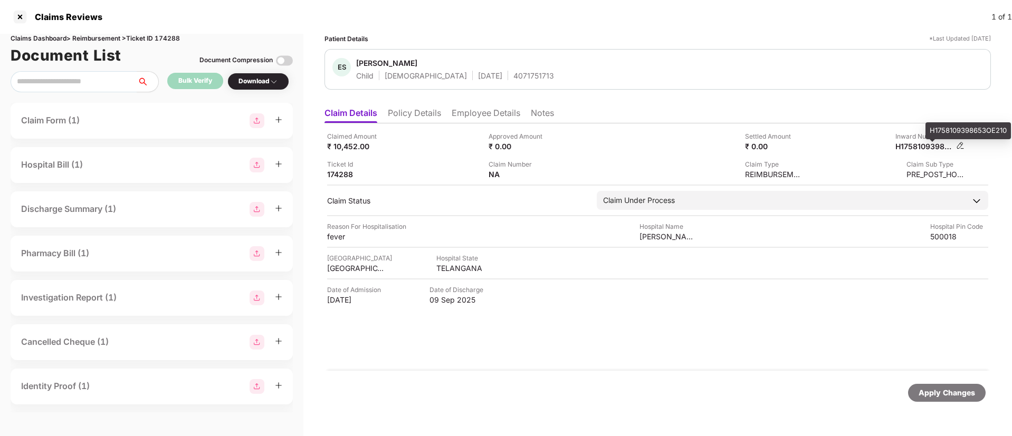
click at [955, 141] on div "H1758109398653OE210" at bounding box center [929, 146] width 69 height 10
click at [958, 147] on img at bounding box center [960, 145] width 8 height 8
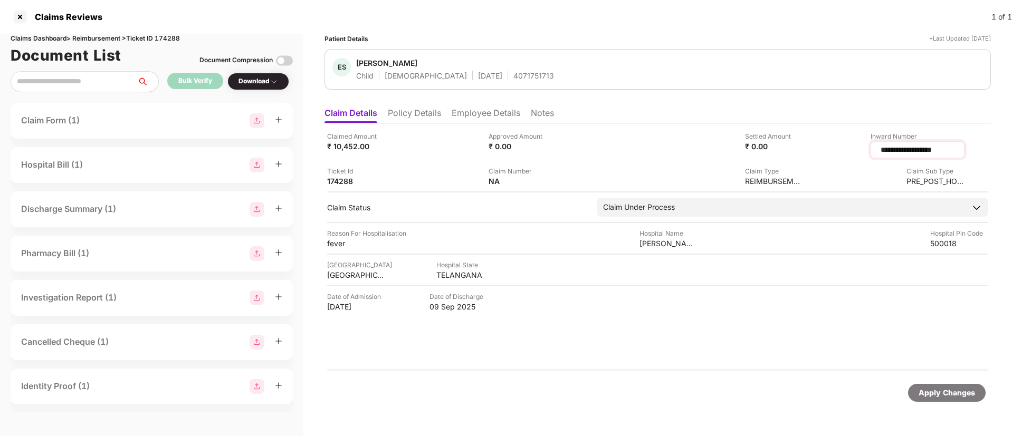
click at [908, 151] on input "**********" at bounding box center [917, 150] width 76 height 11
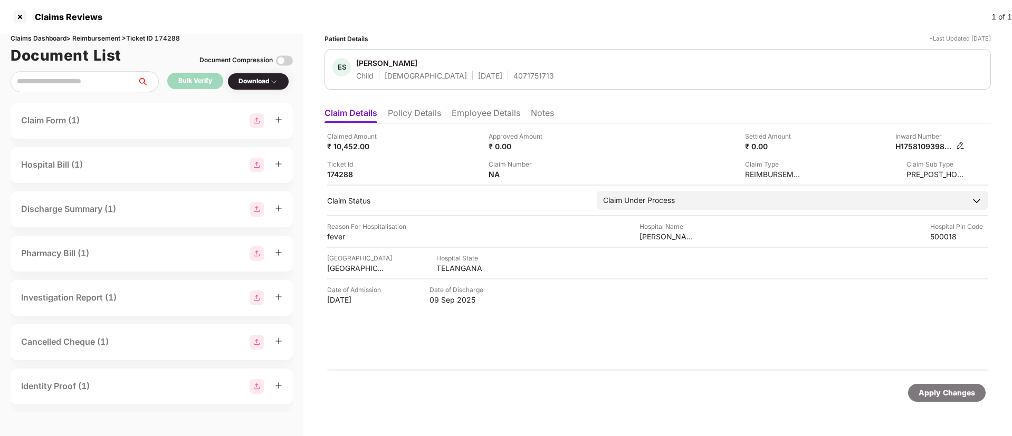
click at [959, 147] on img at bounding box center [960, 145] width 8 height 8
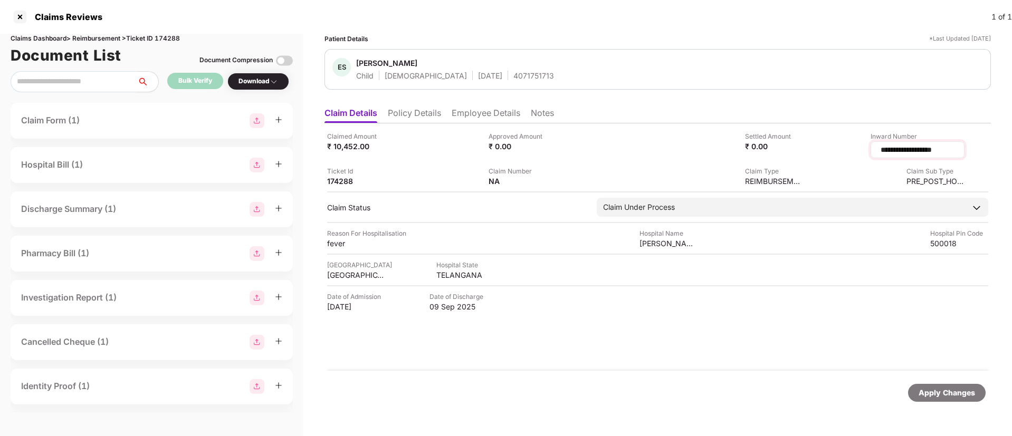
click at [897, 152] on input "**********" at bounding box center [917, 150] width 76 height 11
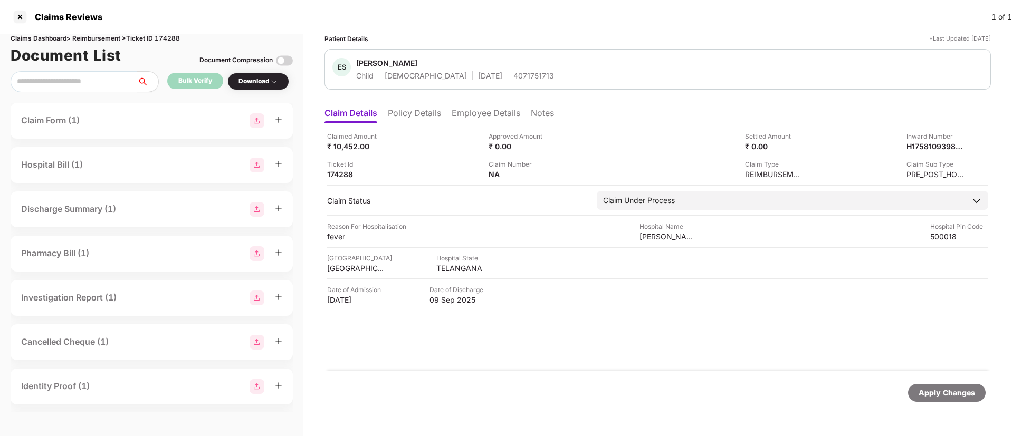
click at [404, 116] on li "Policy Details" at bounding box center [414, 115] width 53 height 15
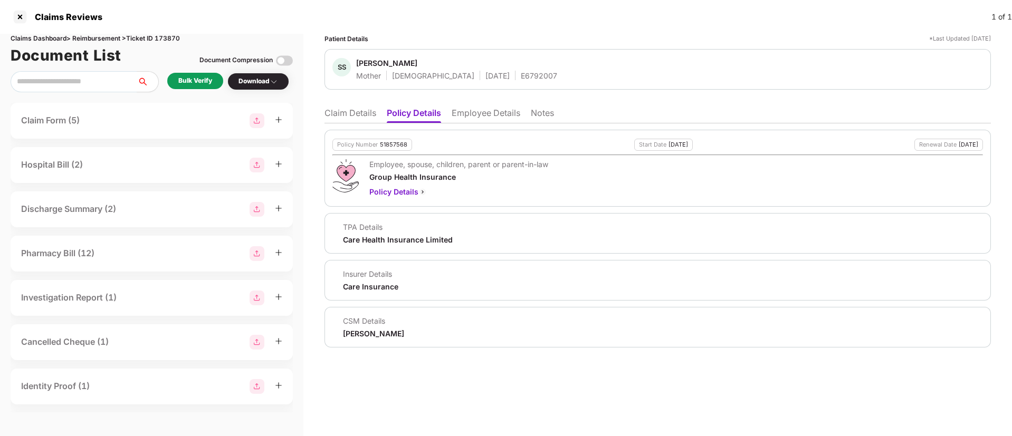
click at [394, 144] on div "51857568" at bounding box center [393, 144] width 27 height 7
copy div "51857568"
click at [521, 76] on div "E6792007" at bounding box center [539, 76] width 36 height 10
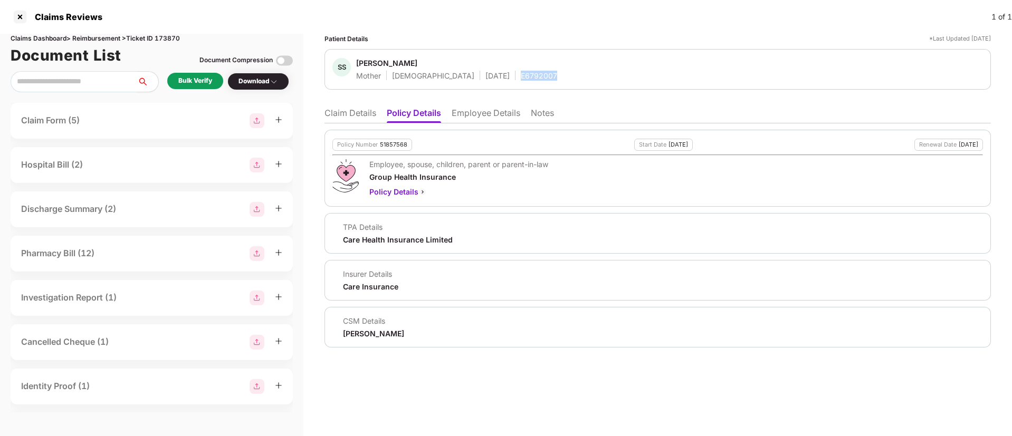
copy div "E6792007"
click at [364, 111] on li "Claim Details" at bounding box center [350, 115] width 52 height 15
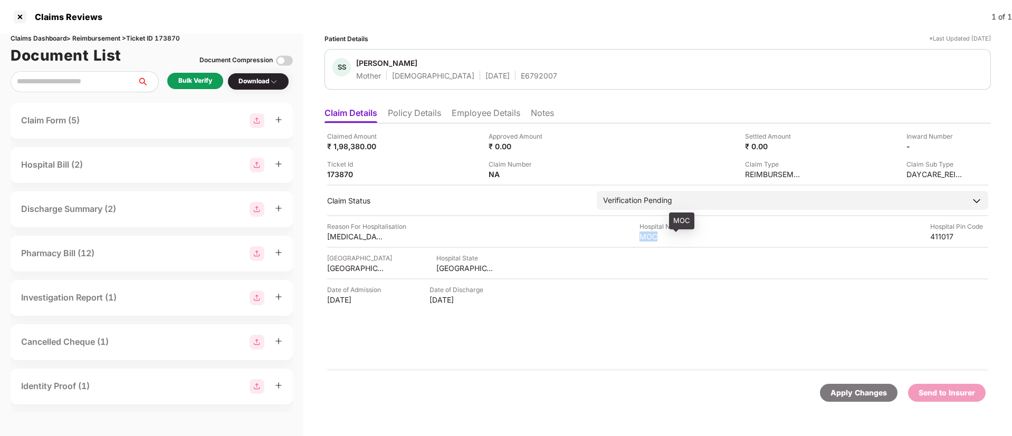
drag, startPoint x: 637, startPoint y: 235, endPoint x: 663, endPoint y: 236, distance: 25.9
click at [663, 236] on div "Reason For Hospitalisation [MEDICAL_DATA] Hospital Name MOC Hospital Pin Code 4…" at bounding box center [657, 232] width 661 height 20
copy div "MOC"
click at [346, 236] on div "[MEDICAL_DATA]" at bounding box center [356, 237] width 58 height 10
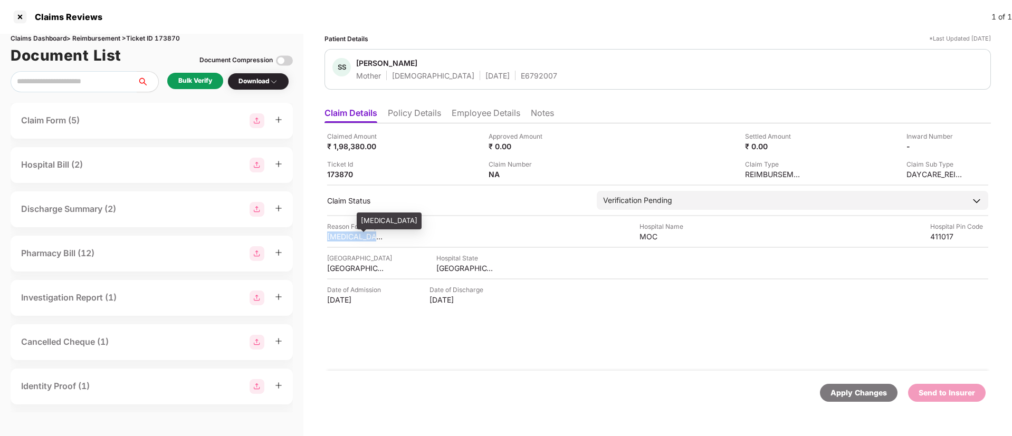
copy div "[MEDICAL_DATA]"
click at [460, 112] on li "Employee Details" at bounding box center [486, 115] width 69 height 15
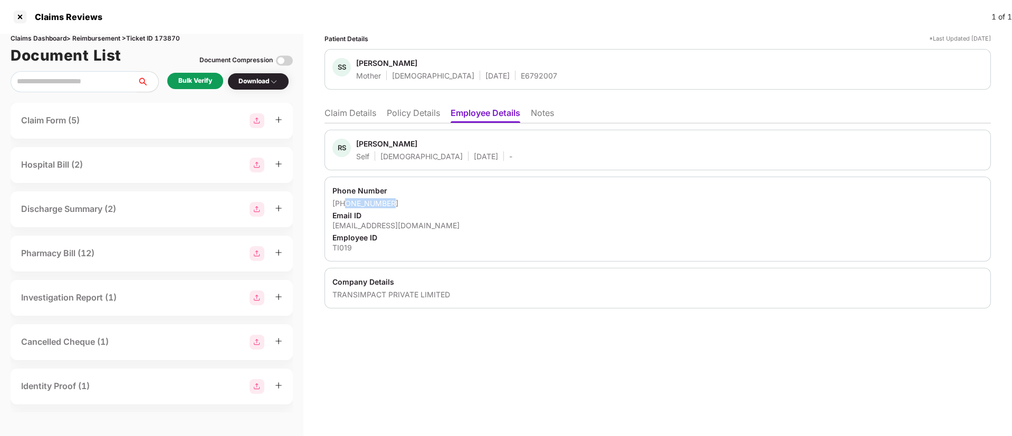
drag, startPoint x: 346, startPoint y: 203, endPoint x: 417, endPoint y: 200, distance: 71.3
click at [417, 200] on div "[PHONE_NUMBER]" at bounding box center [657, 203] width 651 height 10
copy div "9764494572"
drag, startPoint x: 333, startPoint y: 224, endPoint x: 454, endPoint y: 226, distance: 120.8
click at [454, 226] on div "Phone Number [PHONE_NUMBER] Email ID [EMAIL_ADDRESS][DOMAIN_NAME] Employee ID T…" at bounding box center [657, 219] width 666 height 85
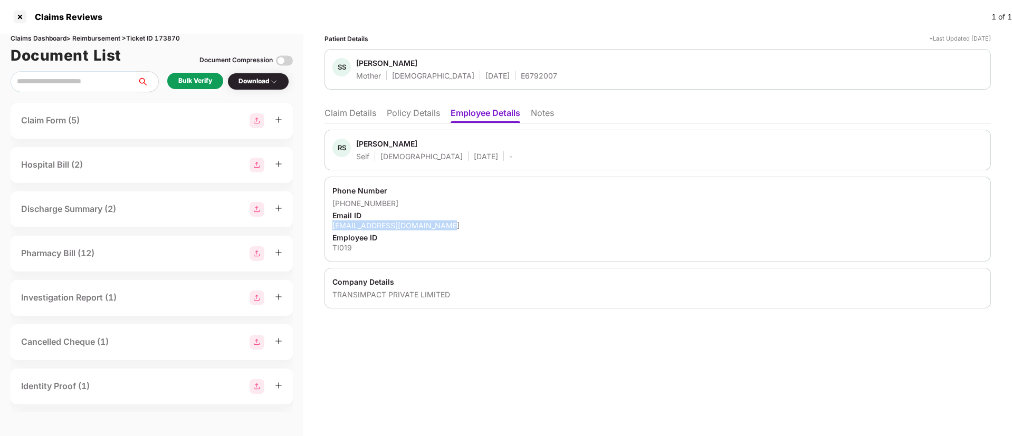
copy div "[EMAIL_ADDRESS][DOMAIN_NAME]"
click at [204, 85] on div "Bulk Verify" at bounding box center [195, 81] width 34 height 10
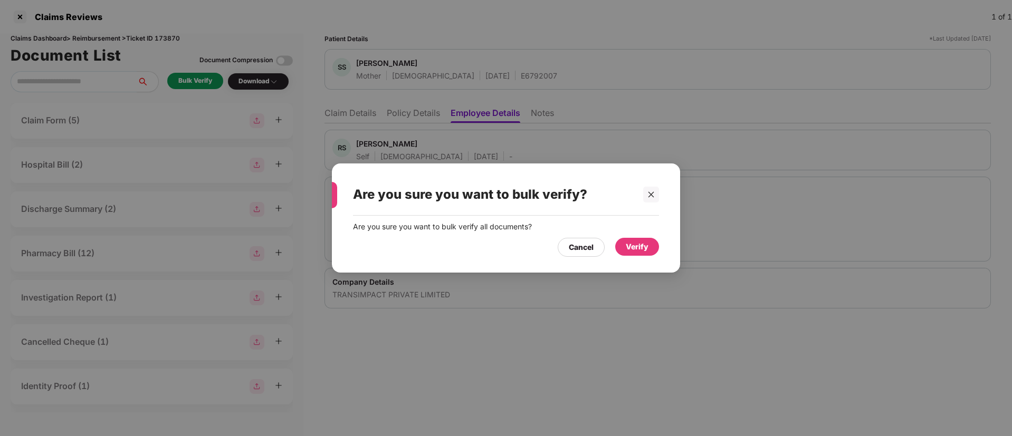
click at [633, 248] on div "Verify" at bounding box center [637, 247] width 23 height 12
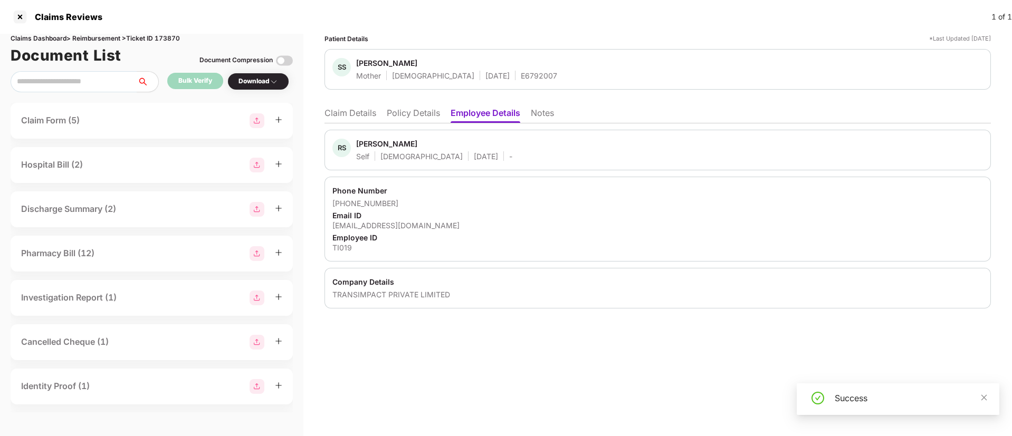
click at [257, 74] on div "Download" at bounding box center [258, 81] width 62 height 17
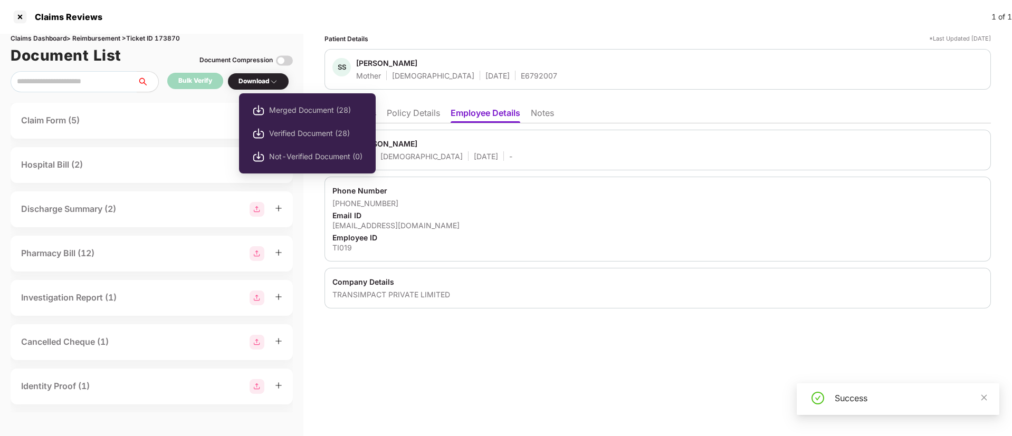
click at [251, 79] on div "Download" at bounding box center [258, 81] width 40 height 10
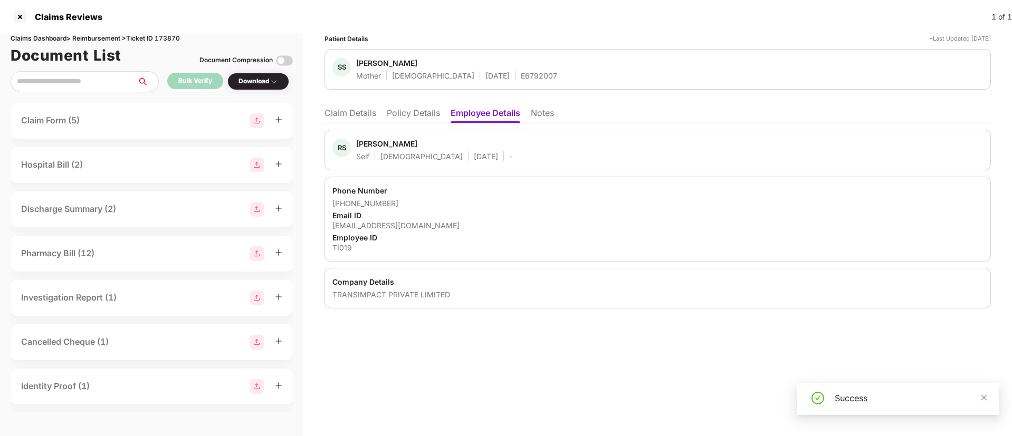
click at [251, 79] on div "Download" at bounding box center [258, 81] width 40 height 10
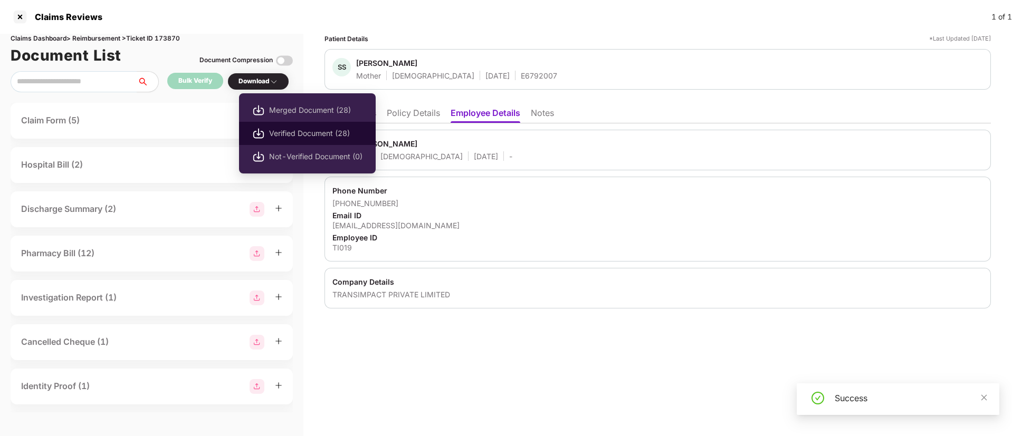
click at [264, 132] on img at bounding box center [258, 133] width 13 height 13
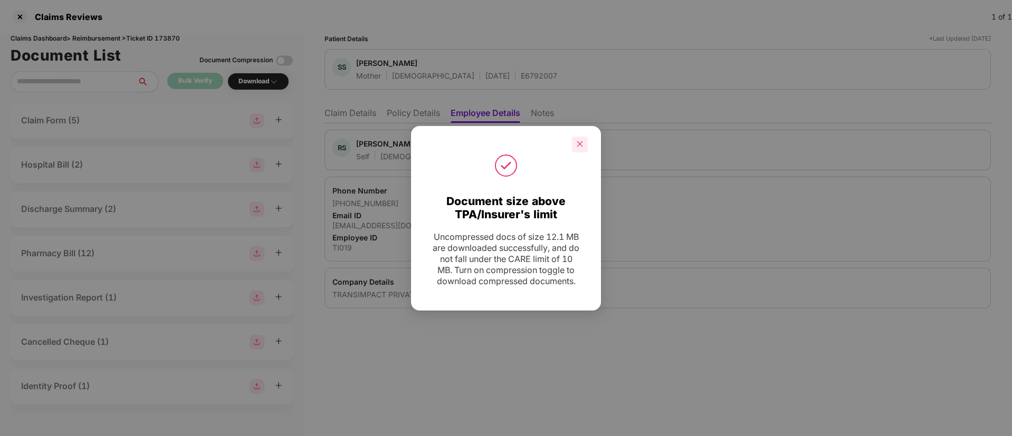
click at [579, 144] on icon "close" at bounding box center [580, 144] width 6 height 6
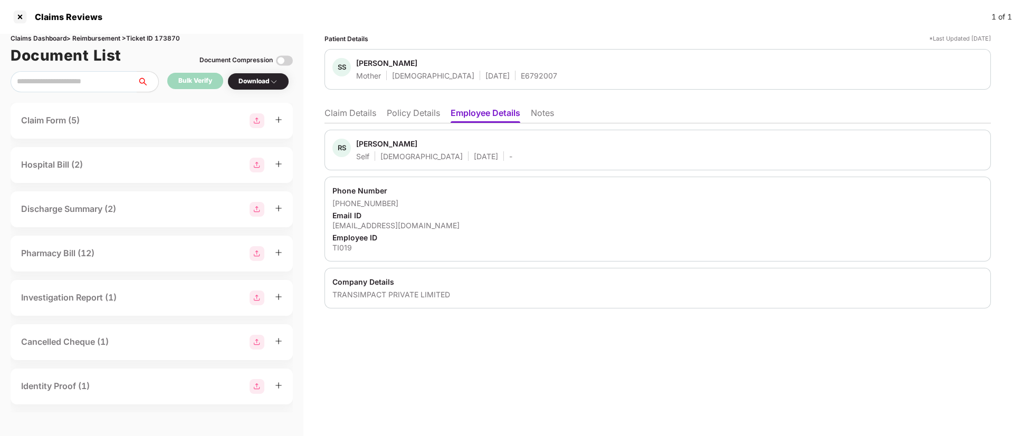
click at [367, 119] on li "Claim Details" at bounding box center [350, 115] width 52 height 15
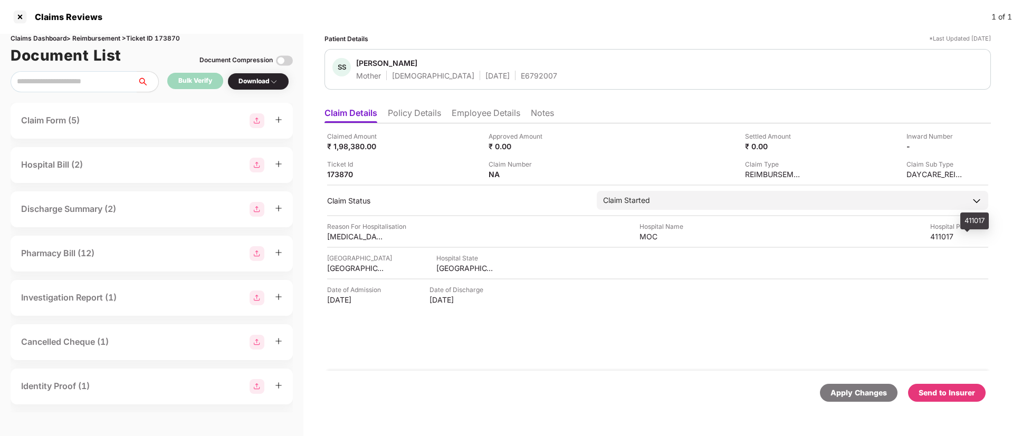
click at [944, 234] on div "411017" at bounding box center [959, 237] width 58 height 10
copy div "411017"
click at [339, 268] on div "[GEOGRAPHIC_DATA]" at bounding box center [356, 268] width 58 height 10
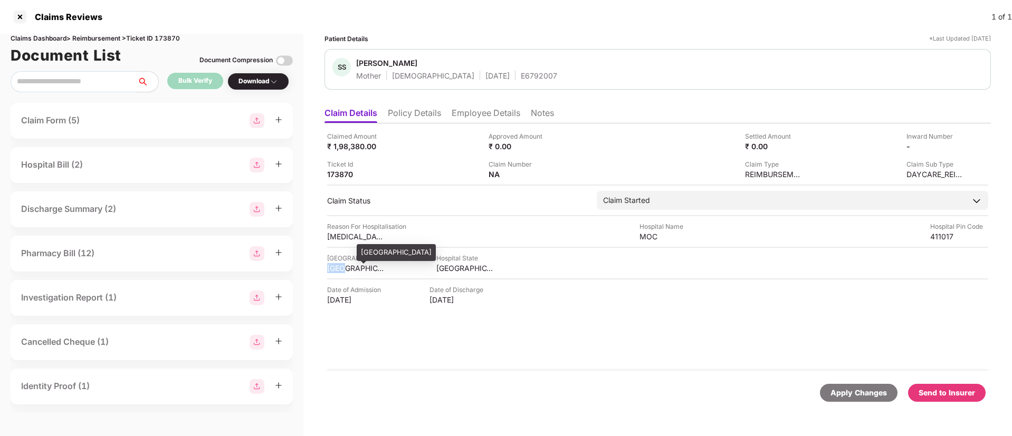
copy div "[GEOGRAPHIC_DATA]"
click at [428, 174] on div "Ticket Id 173870" at bounding box center [404, 169] width 154 height 20
click at [403, 118] on li "Policy Details" at bounding box center [414, 115] width 53 height 15
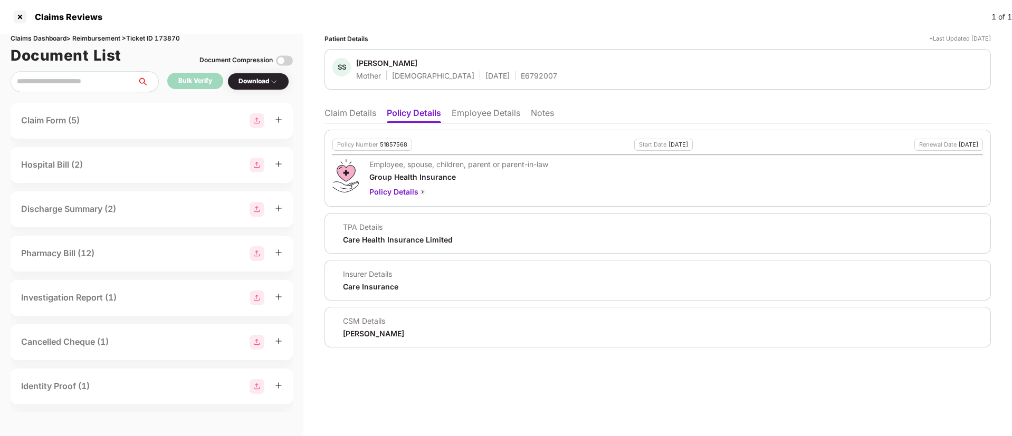
click at [389, 146] on div "51857568" at bounding box center [393, 144] width 27 height 7
copy div "51857568"
click at [521, 76] on div "E6792007" at bounding box center [539, 76] width 36 height 10
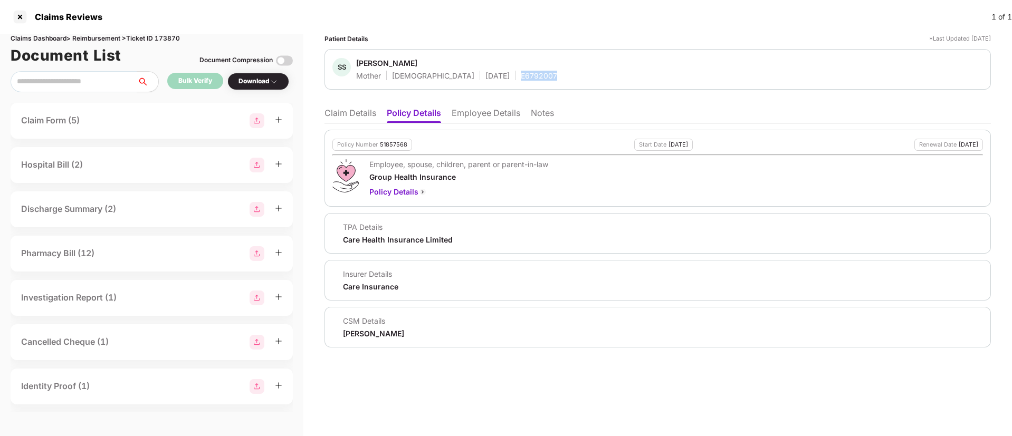
copy div "E6792007"
click at [366, 116] on li "Claim Details" at bounding box center [350, 115] width 52 height 15
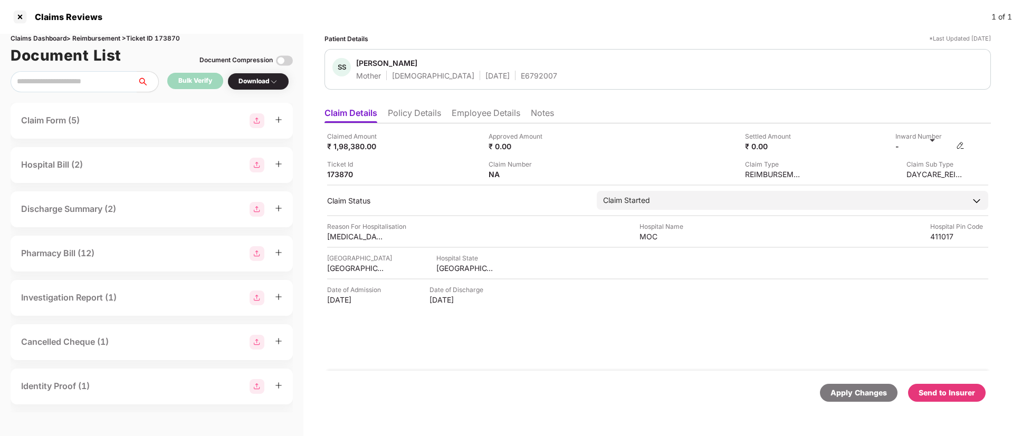
click at [957, 147] on img at bounding box center [960, 145] width 8 height 8
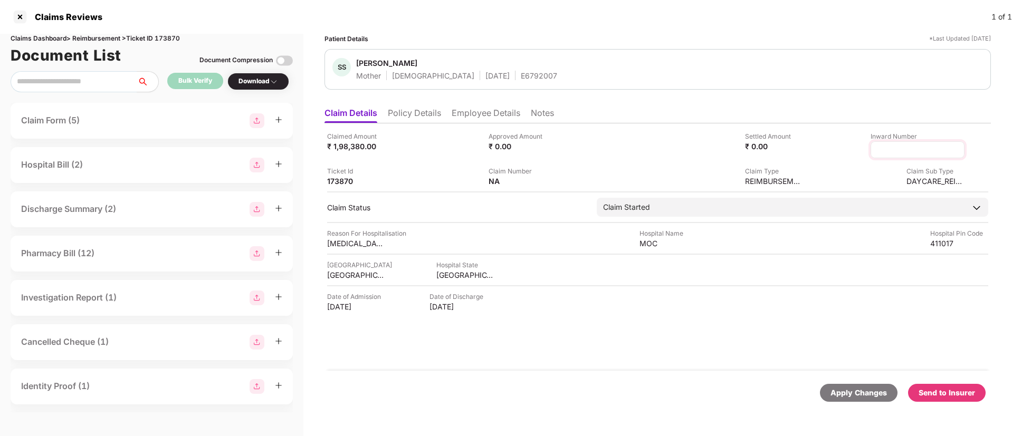
click at [902, 148] on input at bounding box center [917, 150] width 76 height 11
type input "**********"
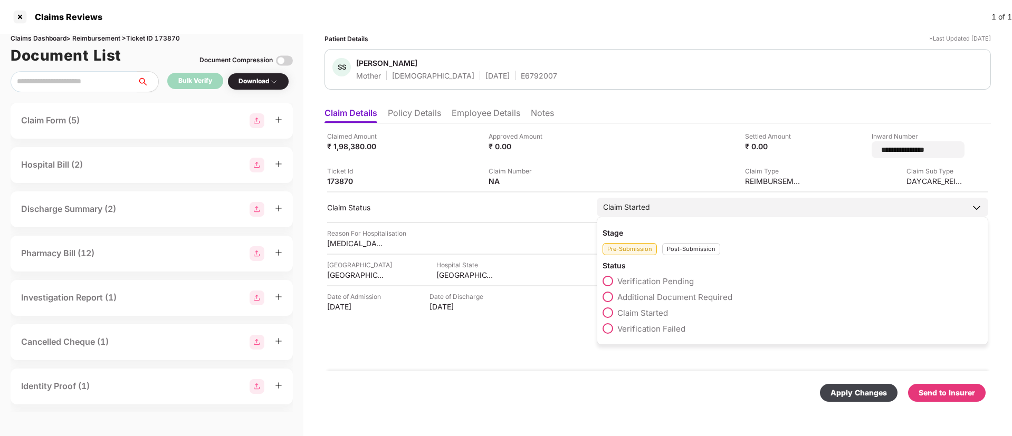
click at [691, 247] on div "Post-Submission" at bounding box center [691, 249] width 58 height 12
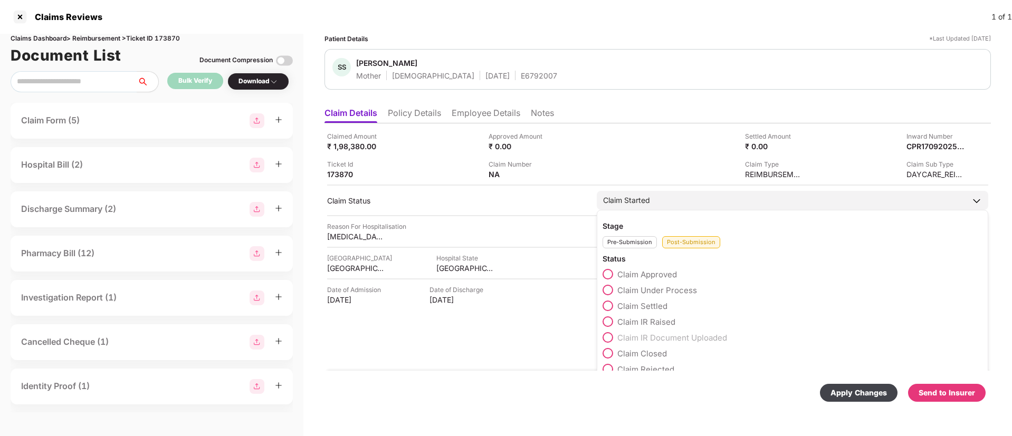
click at [614, 286] on label "Claim Under Process" at bounding box center [650, 290] width 94 height 11
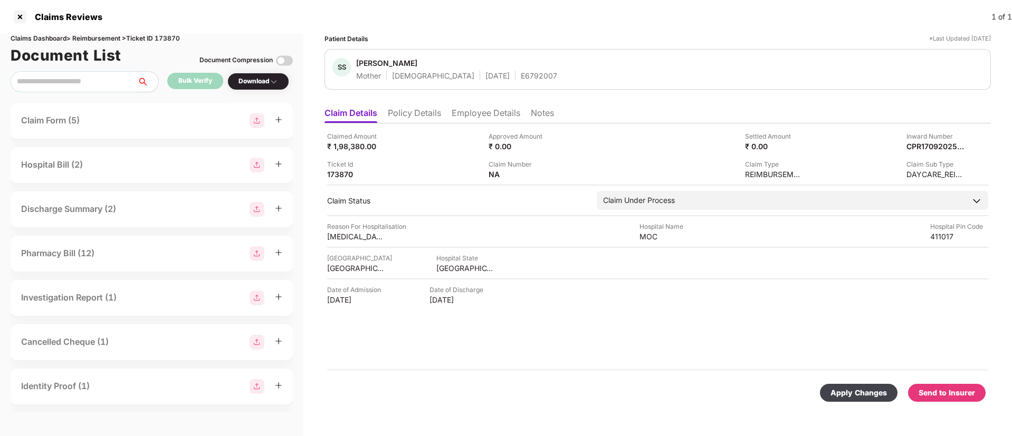
click at [836, 389] on div "Apply Changes" at bounding box center [858, 393] width 56 height 12
click at [960, 145] on img at bounding box center [960, 145] width 8 height 8
click at [961, 145] on img at bounding box center [960, 145] width 8 height 8
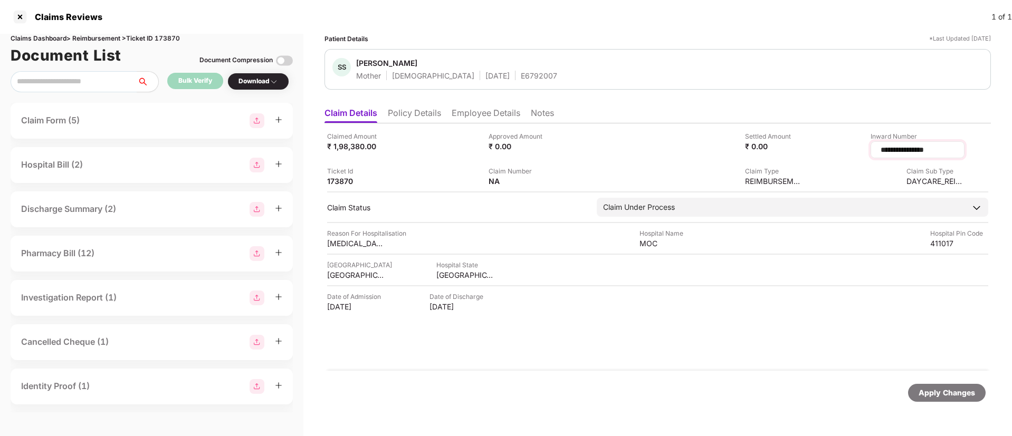
click at [909, 146] on input "**********" at bounding box center [917, 150] width 76 height 11
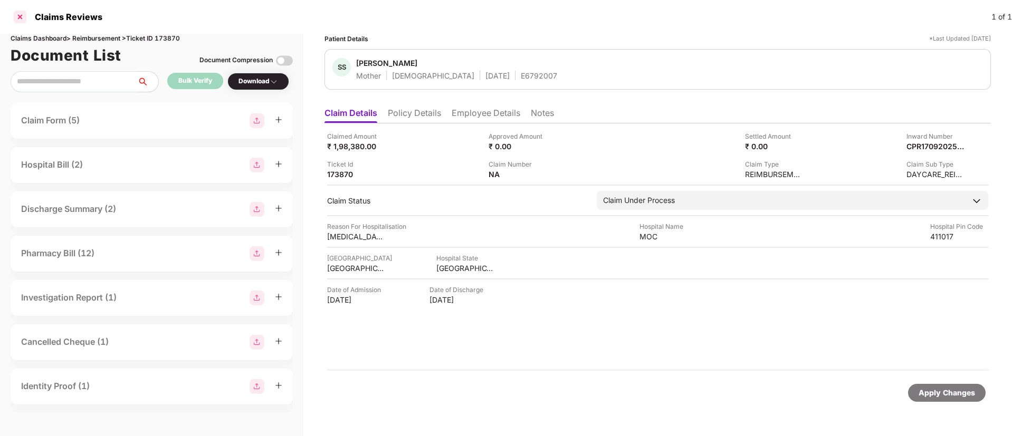
click at [19, 17] on div at bounding box center [20, 16] width 17 height 17
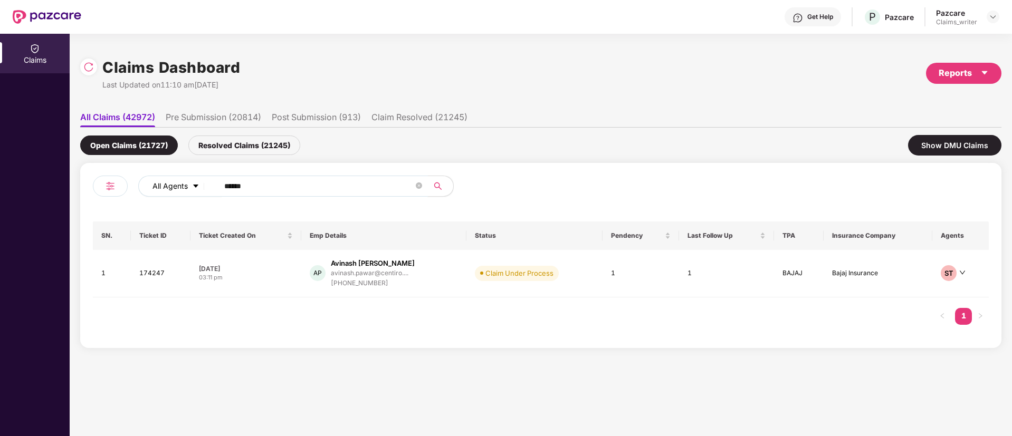
drag, startPoint x: 273, startPoint y: 179, endPoint x: 192, endPoint y: 187, distance: 81.1
click at [192, 187] on div "All Agents ******" at bounding box center [407, 186] width 538 height 21
paste input "text"
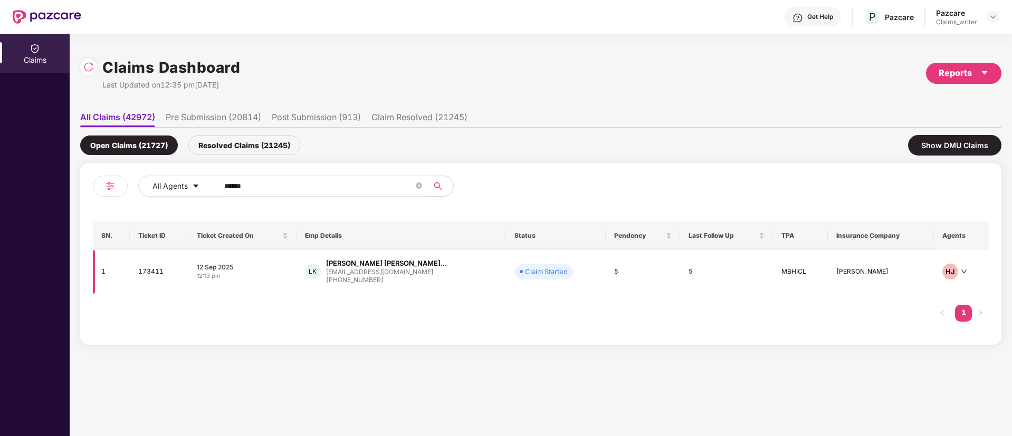
type input "******"
click at [159, 276] on td "173411" at bounding box center [159, 272] width 59 height 44
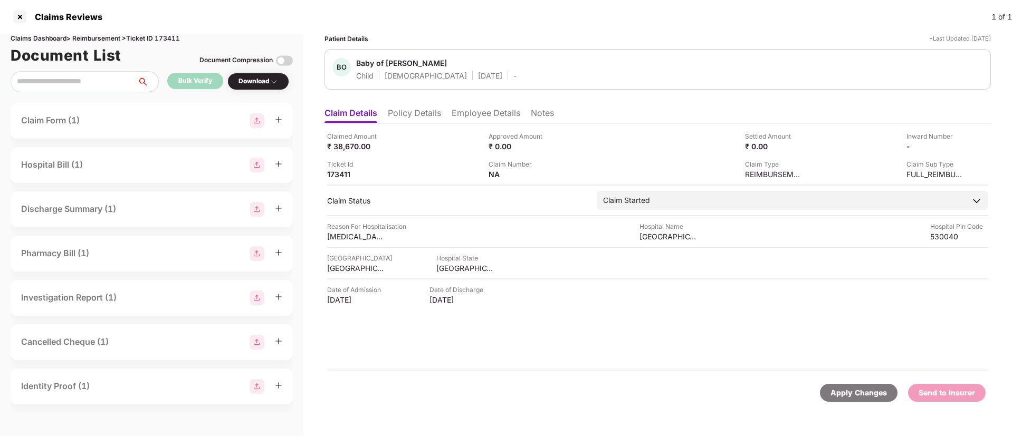
click at [550, 113] on li "Notes" at bounding box center [542, 115] width 23 height 15
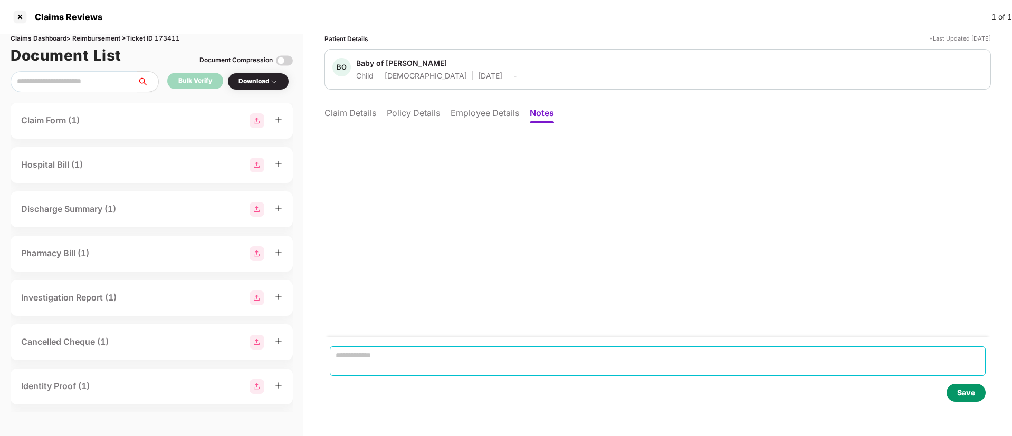
click at [400, 352] on textarea at bounding box center [658, 362] width 656 height 30
paste textarea "**********"
type textarea "**********"
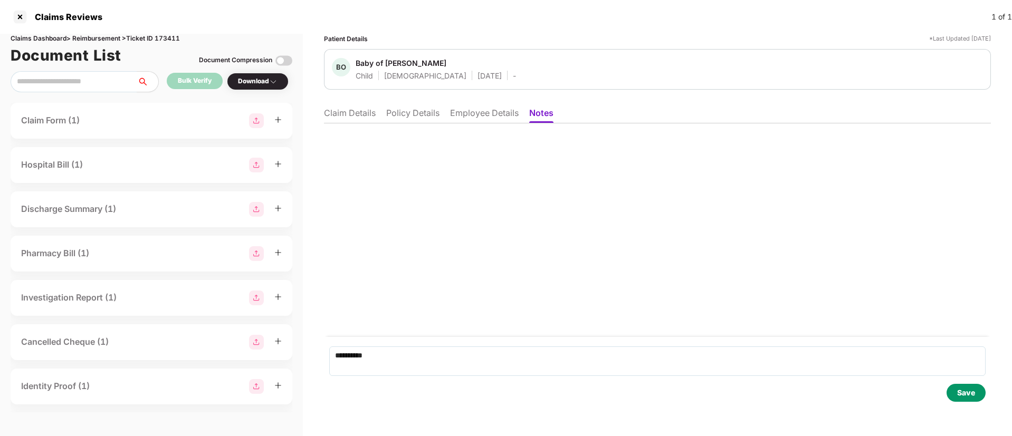
click at [963, 388] on div "Save" at bounding box center [966, 393] width 18 height 12
drag, startPoint x: 353, startPoint y: 116, endPoint x: 400, endPoint y: 199, distance: 95.7
click at [400, 199] on div "**********" at bounding box center [657, 258] width 667 height 313
click at [333, 108] on li "Claim Details" at bounding box center [350, 115] width 52 height 15
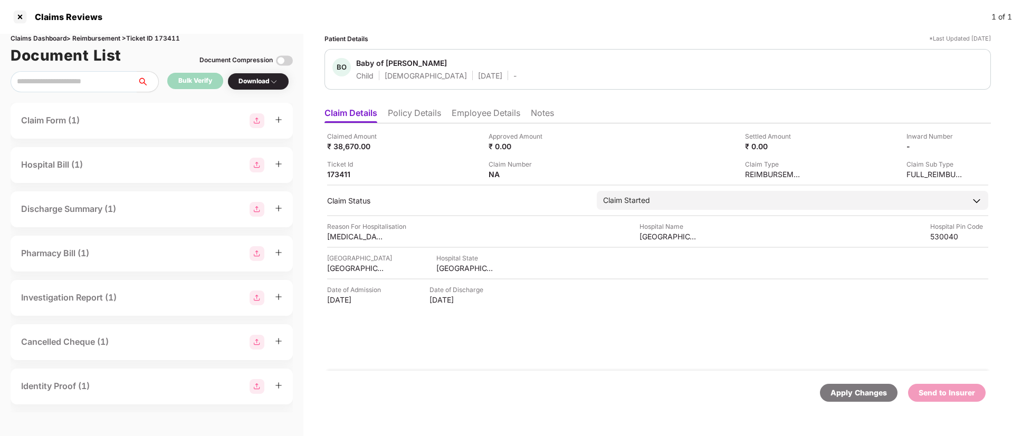
click at [422, 174] on div "Ticket Id 173411" at bounding box center [404, 169] width 154 height 20
click at [478, 112] on li "Employee Details" at bounding box center [486, 115] width 69 height 15
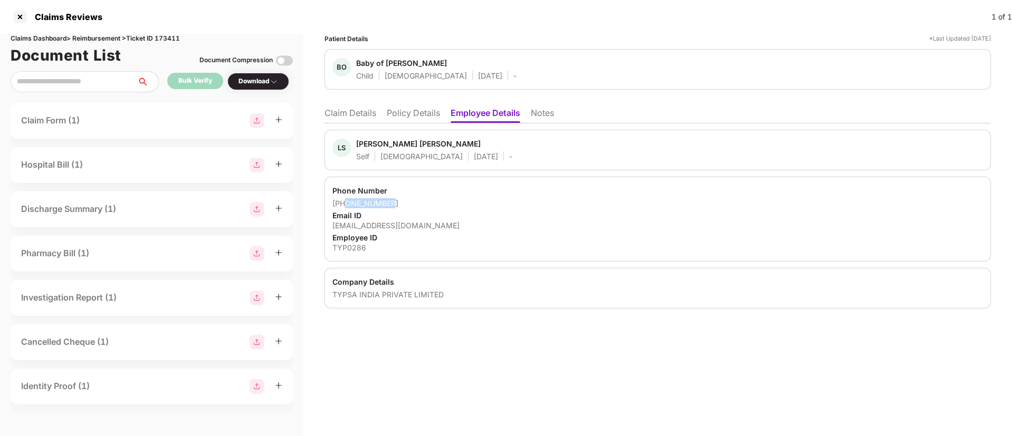
drag, startPoint x: 345, startPoint y: 203, endPoint x: 397, endPoint y: 200, distance: 52.3
click at [397, 200] on div "[PHONE_NUMBER]" at bounding box center [657, 203] width 651 height 10
drag, startPoint x: 331, startPoint y: 225, endPoint x: 427, endPoint y: 224, distance: 95.5
click at [427, 224] on div "Phone Number [PHONE_NUMBER] Email ID [EMAIL_ADDRESS][DOMAIN_NAME] Employee ID T…" at bounding box center [657, 219] width 666 height 85
click at [352, 114] on li "Claim Details" at bounding box center [350, 115] width 52 height 15
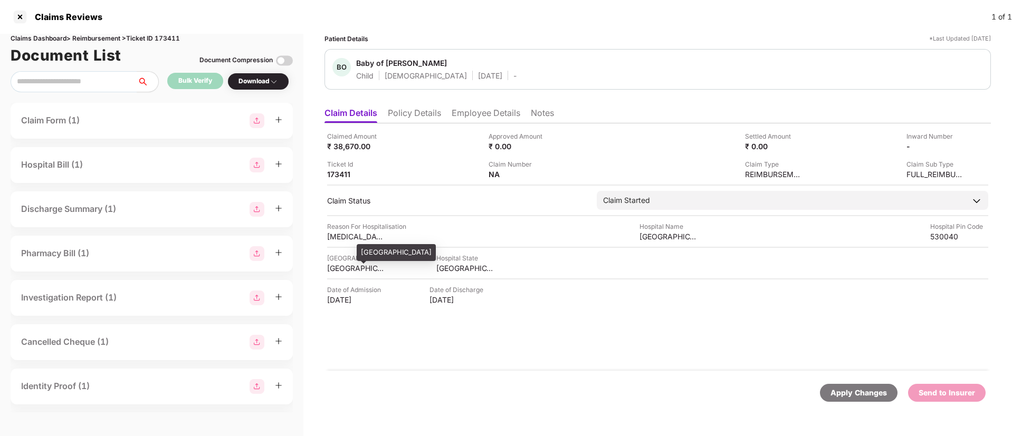
click at [354, 264] on div "[GEOGRAPHIC_DATA]" at bounding box center [356, 268] width 58 height 10
drag, startPoint x: 636, startPoint y: 233, endPoint x: 705, endPoint y: 235, distance: 68.6
click at [705, 235] on div "Reason For Hospitalisation [MEDICAL_DATA] Hospital Name [GEOGRAPHIC_DATA] Pin C…" at bounding box center [657, 232] width 661 height 20
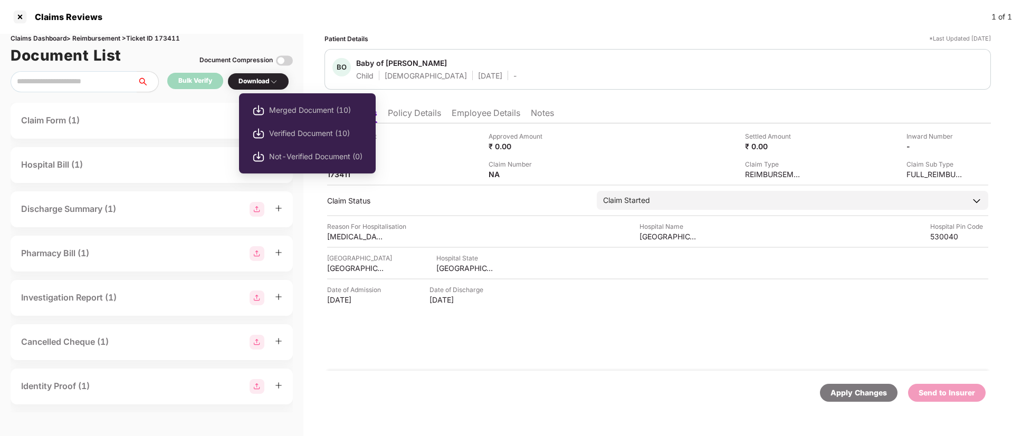
click at [255, 82] on div "Download" at bounding box center [258, 81] width 40 height 10
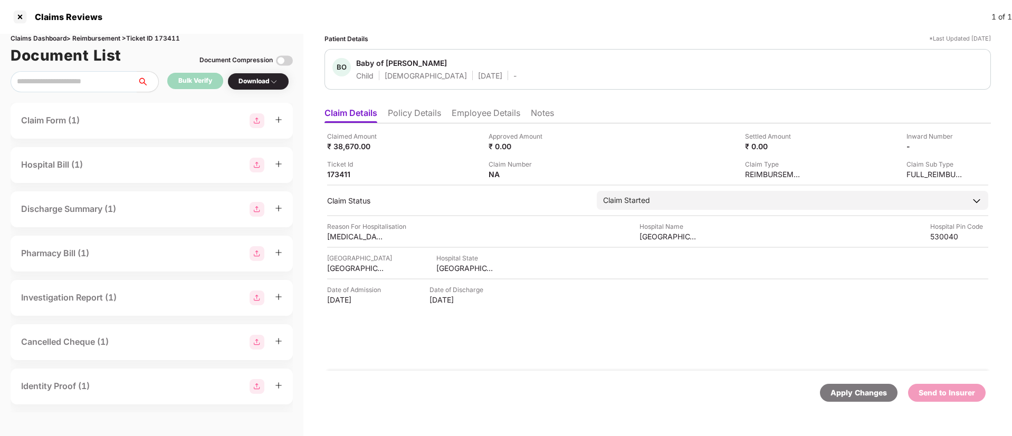
click at [255, 82] on div "Download" at bounding box center [258, 81] width 40 height 10
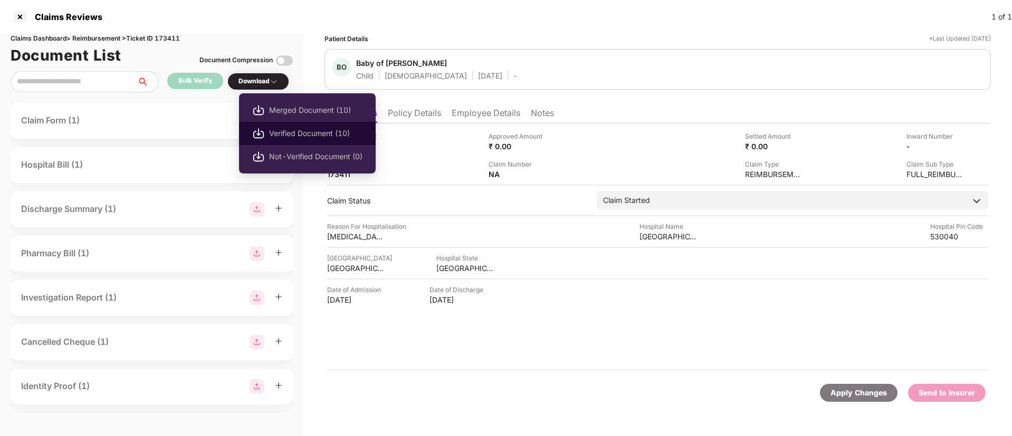
click at [301, 135] on span "Verified Document (10)" at bounding box center [315, 134] width 93 height 12
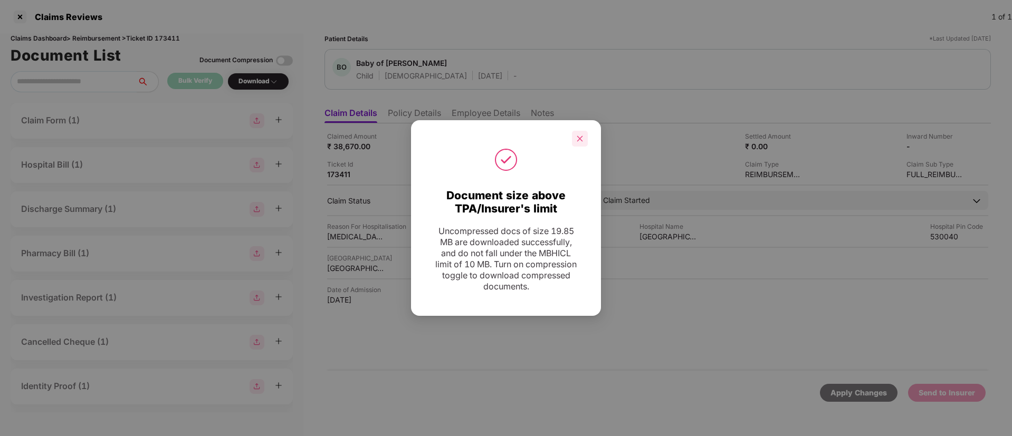
click at [585, 142] on div at bounding box center [580, 139] width 16 height 16
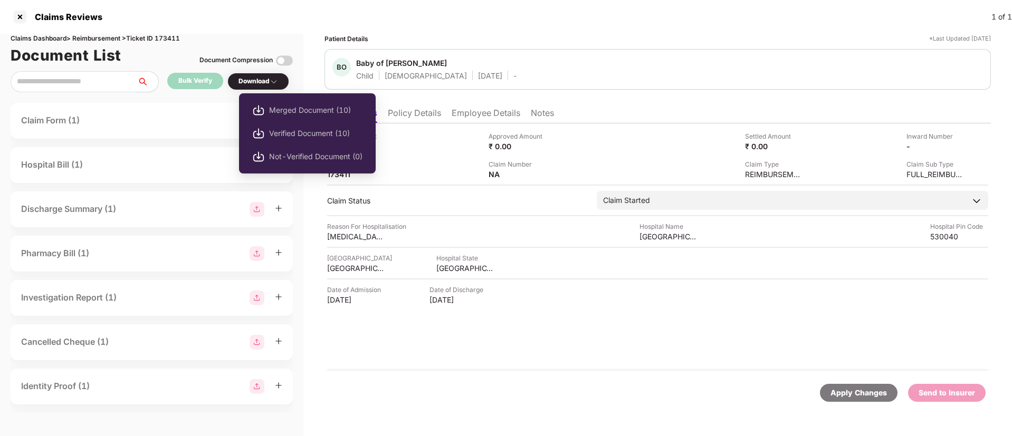
click at [272, 81] on img at bounding box center [274, 82] width 8 height 8
click at [271, 83] on div "Download" at bounding box center [258, 81] width 40 height 10
click at [272, 128] on span "Verified Document (10)" at bounding box center [315, 134] width 93 height 12
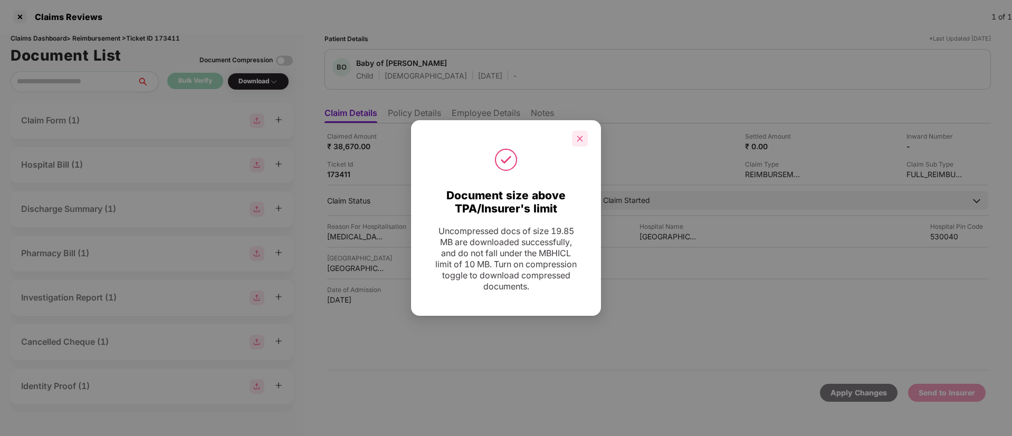
click at [581, 135] on icon "close" at bounding box center [579, 138] width 7 height 7
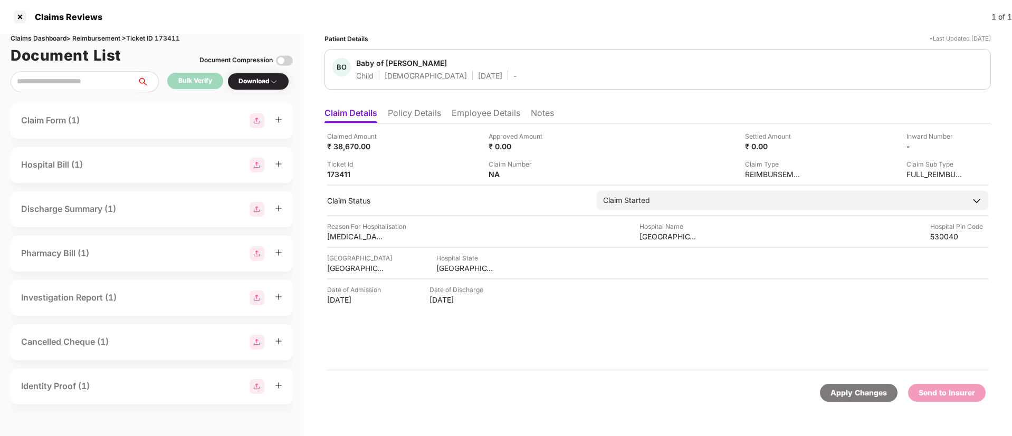
click at [436, 116] on li "Policy Details" at bounding box center [414, 115] width 53 height 15
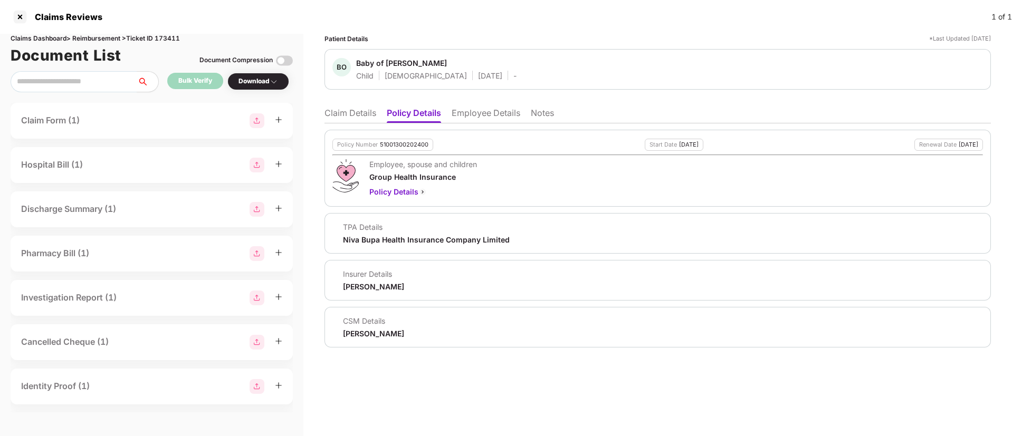
click at [345, 117] on li "Claim Details" at bounding box center [350, 115] width 52 height 15
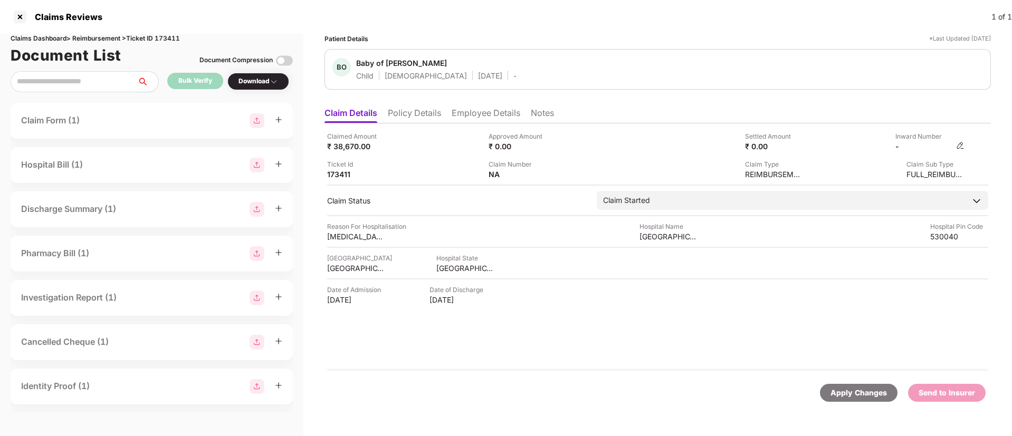
click at [956, 141] on div "-" at bounding box center [929, 146] width 69 height 10
click at [961, 145] on img at bounding box center [960, 145] width 8 height 8
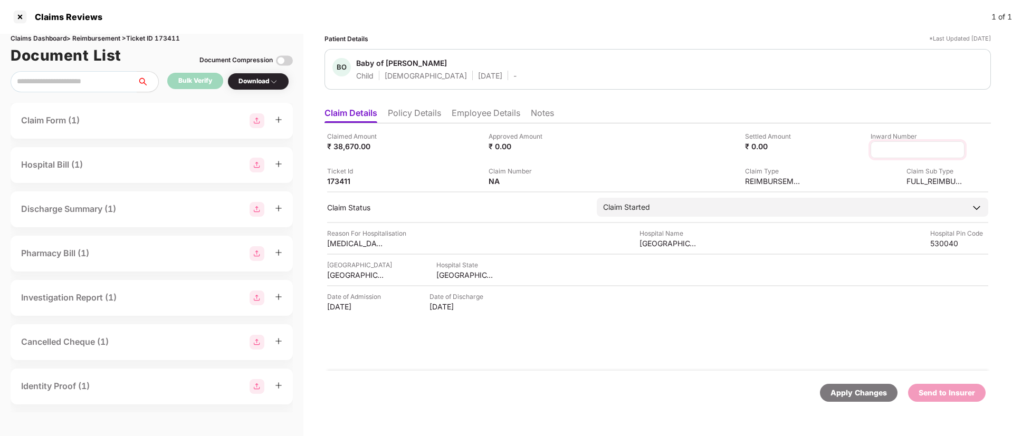
click at [914, 149] on input at bounding box center [917, 150] width 76 height 11
type input "**********"
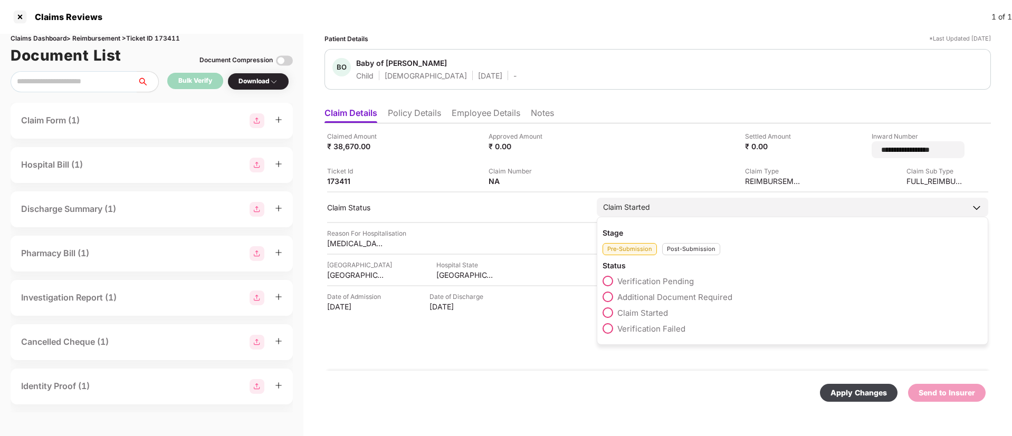
click at [674, 243] on div "Post-Submission" at bounding box center [691, 249] width 58 height 12
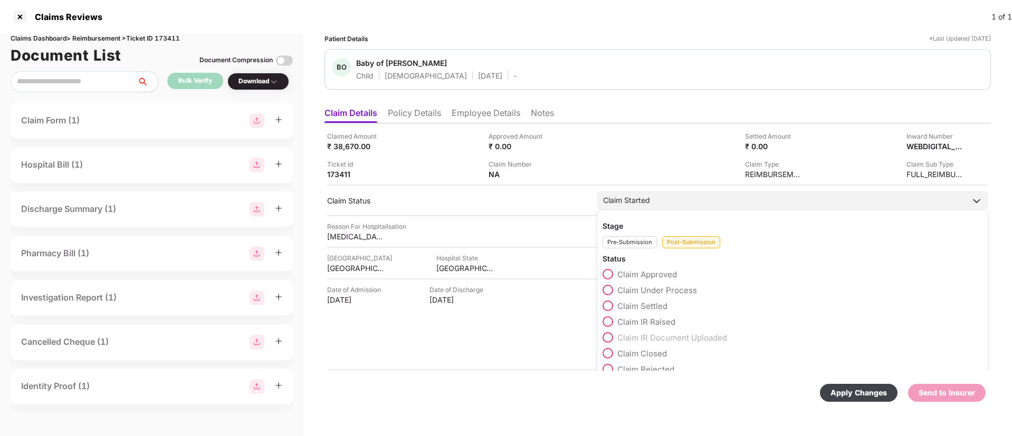
click at [603, 290] on span at bounding box center [608, 290] width 11 height 11
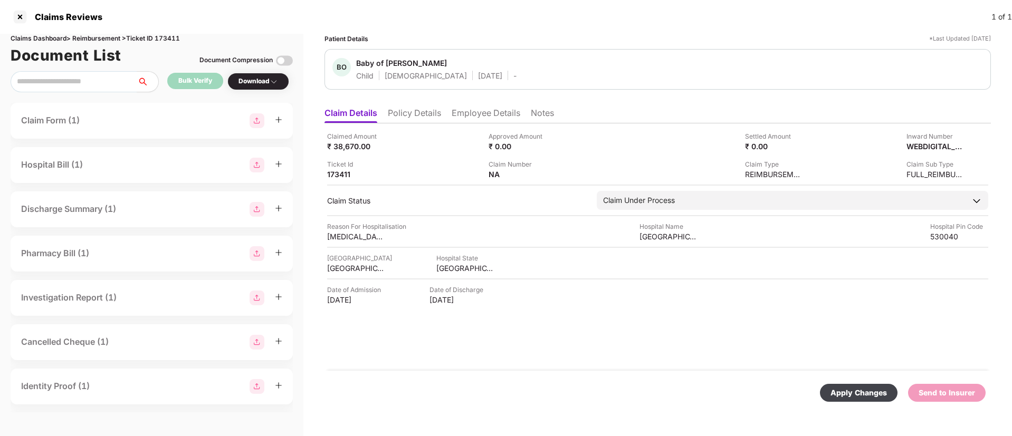
click at [833, 383] on div "Apply Changes Send to Insurer" at bounding box center [657, 393] width 666 height 44
click at [845, 387] on div "Apply Changes" at bounding box center [858, 393] width 56 height 12
click at [471, 114] on li "Employee Details" at bounding box center [486, 115] width 69 height 15
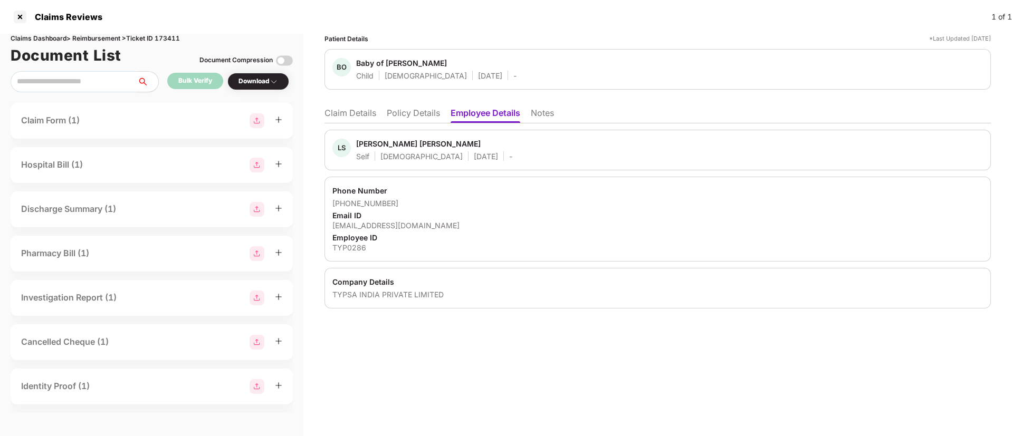
click at [543, 111] on li "Notes" at bounding box center [542, 115] width 23 height 15
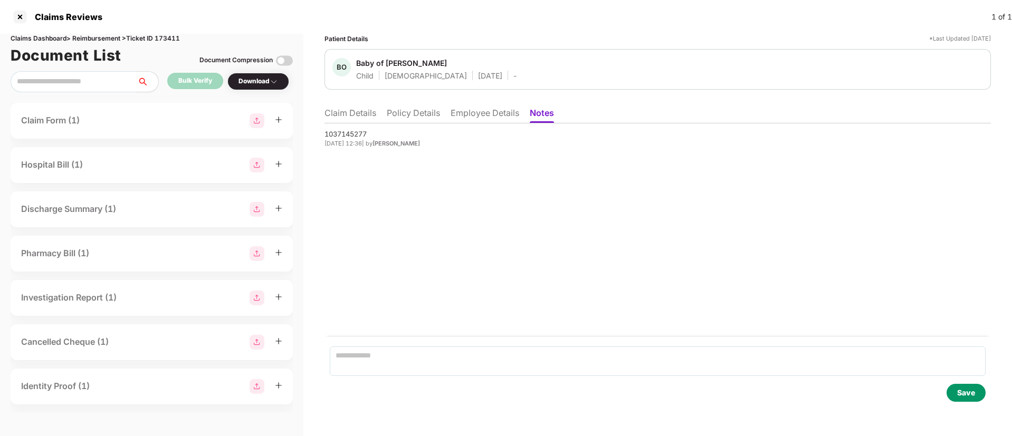
click at [350, 132] on div "1037145277" at bounding box center [657, 134] width 666 height 11
click at [23, 17] on div at bounding box center [20, 16] width 17 height 17
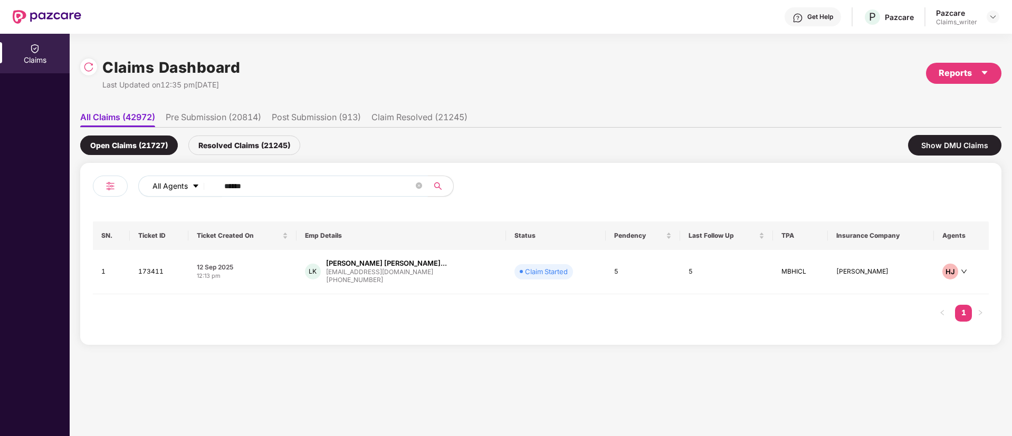
drag, startPoint x: 265, startPoint y: 193, endPoint x: 204, endPoint y: 188, distance: 61.9
click at [204, 188] on div "All Agents ******" at bounding box center [407, 186] width 538 height 21
paste input "text"
type input "******"
click at [151, 270] on td "173294" at bounding box center [161, 273] width 60 height 47
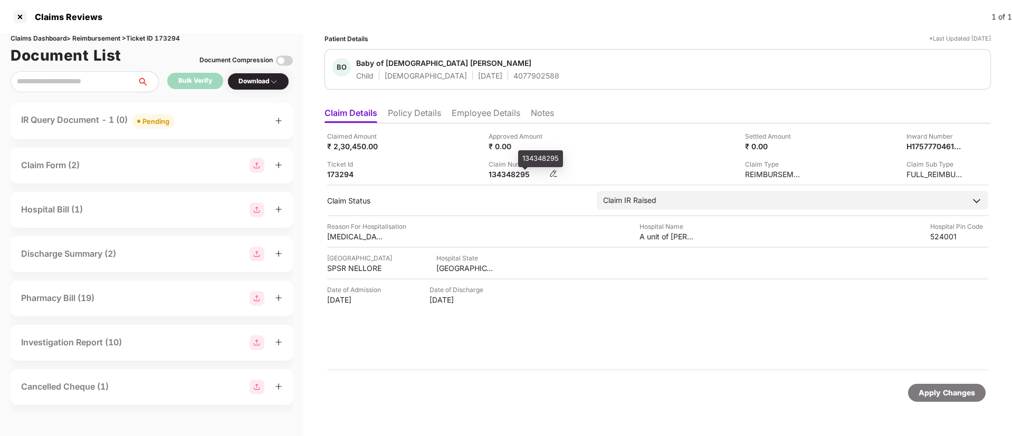
click at [503, 171] on div "134348295" at bounding box center [518, 174] width 58 height 10
click at [164, 117] on div "Pending" at bounding box center [155, 121] width 27 height 11
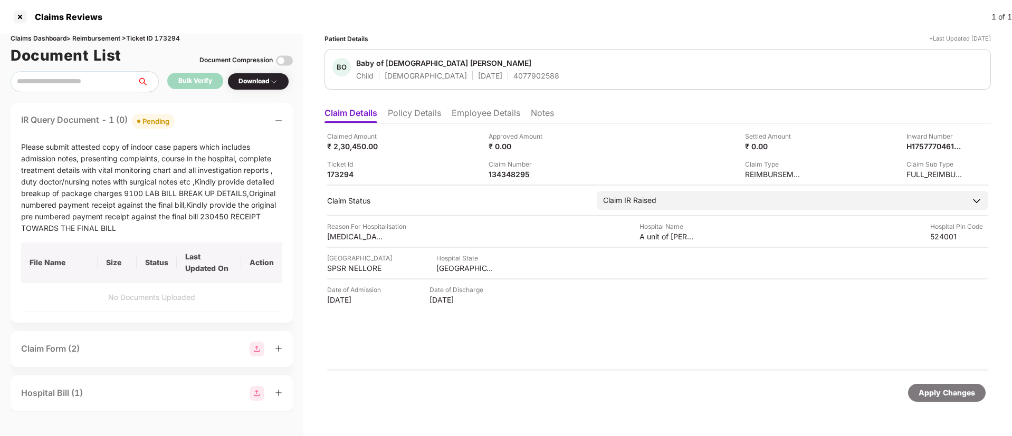
click at [433, 111] on li "Policy Details" at bounding box center [414, 115] width 53 height 15
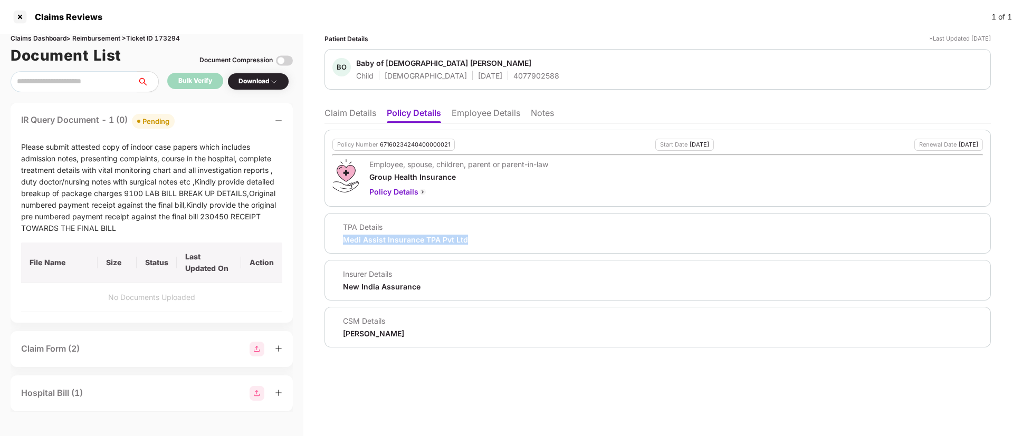
drag, startPoint x: 341, startPoint y: 240, endPoint x: 481, endPoint y: 238, distance: 139.8
click at [481, 238] on div "TPA Details Medi Assist Insurance TPA Pvt Ltd" at bounding box center [657, 233] width 651 height 23
click at [356, 118] on li "Claim Details" at bounding box center [350, 115] width 52 height 15
